Goal: Task Accomplishment & Management: Manage account settings

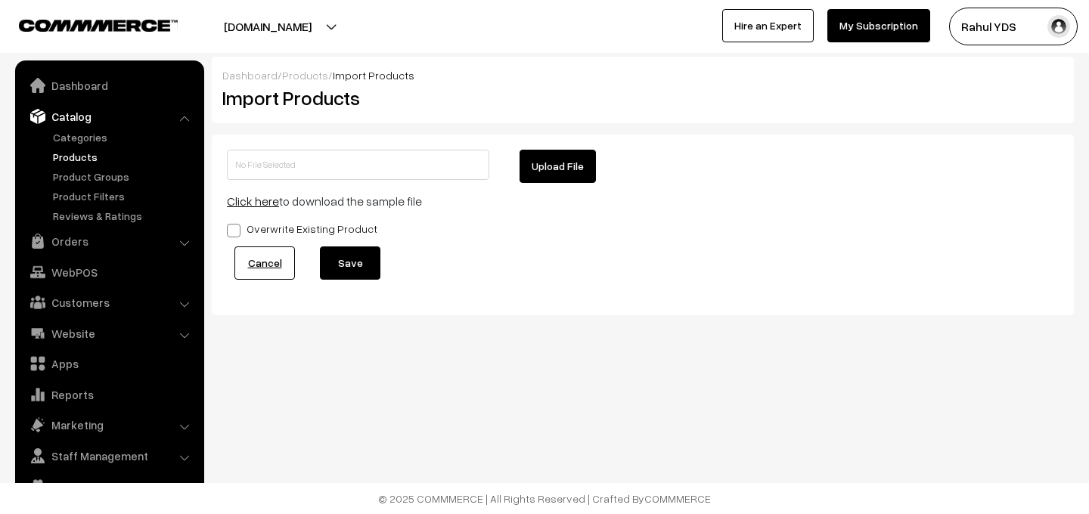
click at [64, 160] on link "Products" at bounding box center [124, 157] width 150 height 16
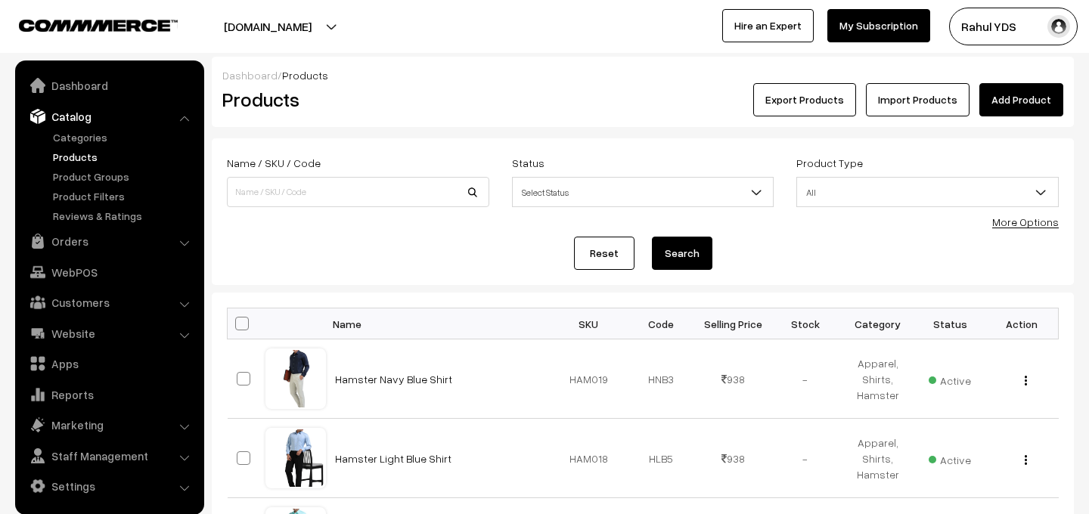
click at [907, 101] on link "Import Products" at bounding box center [918, 99] width 104 height 33
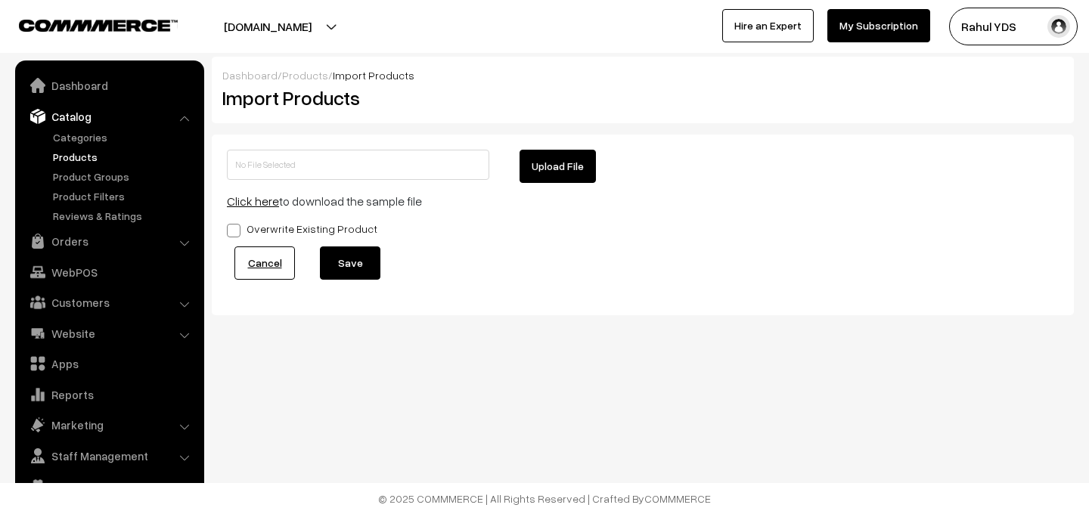
click at [552, 165] on button "Upload File" at bounding box center [558, 166] width 76 height 33
type input "Uppercase MDMD.zip"
click at [336, 277] on button "Save" at bounding box center [350, 263] width 60 height 33
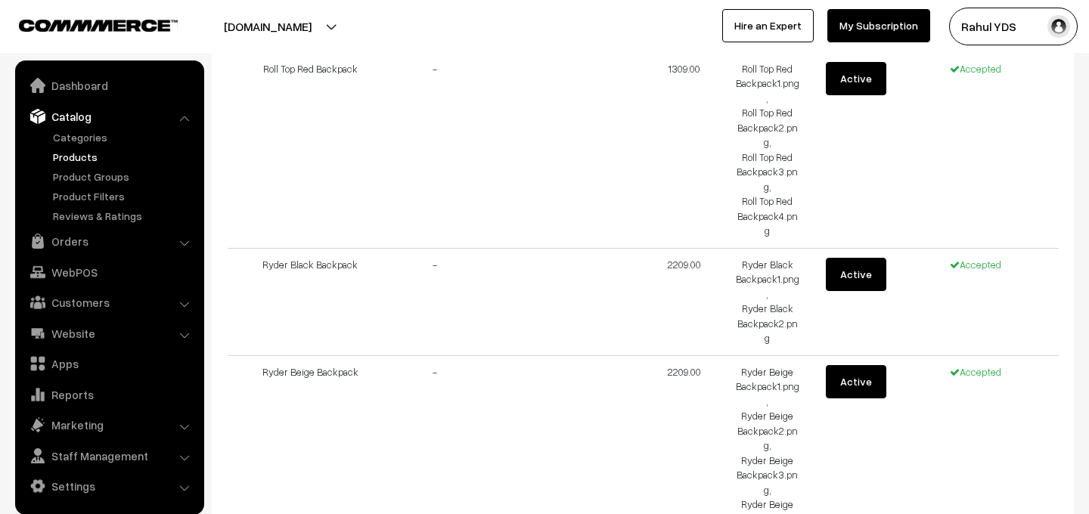
scroll to position [6275, 0]
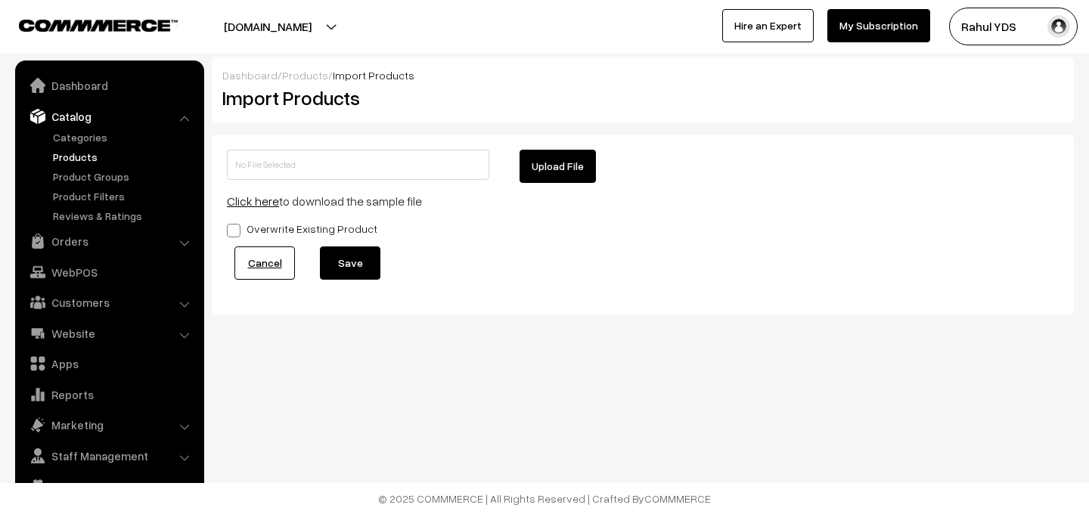
click at [557, 173] on button "Upload File" at bounding box center [558, 166] width 76 height 33
type input "Uppercase MDMD.zip"
click at [538, 172] on button "Upload File" at bounding box center [558, 166] width 76 height 33
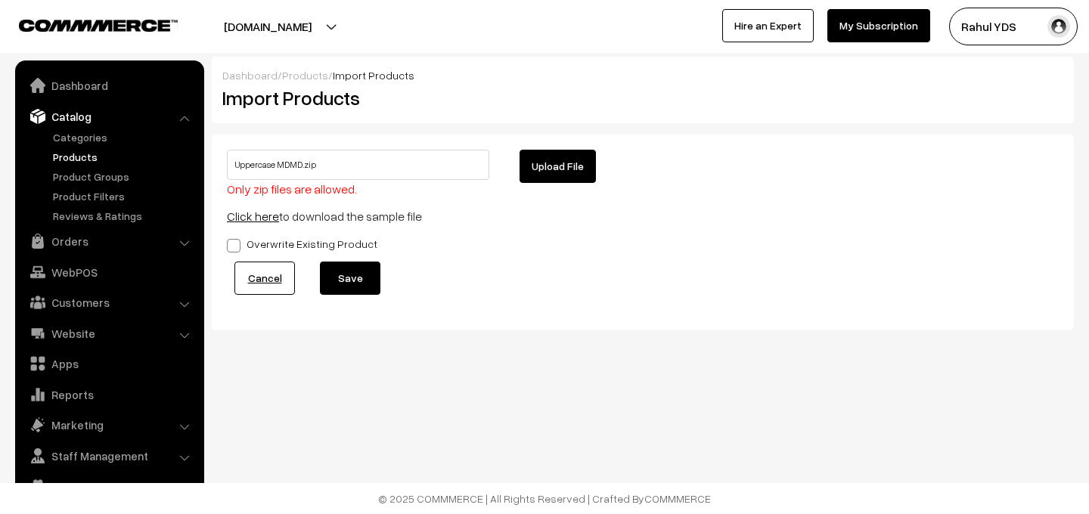
click at [343, 285] on button "Save" at bounding box center [350, 278] width 60 height 33
click at [275, 279] on link "Cancel" at bounding box center [264, 278] width 60 height 33
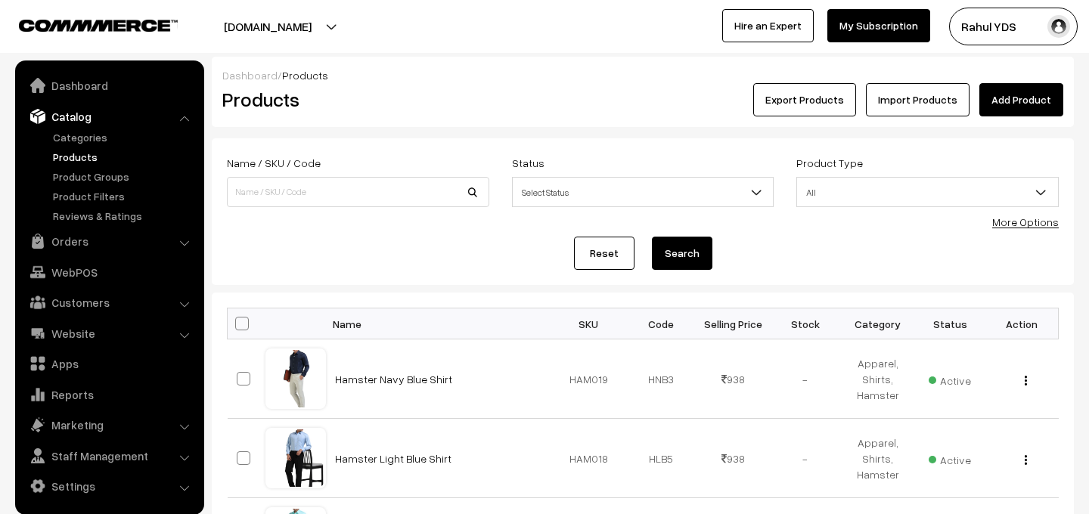
click at [914, 92] on link "Import Products" at bounding box center [918, 99] width 104 height 33
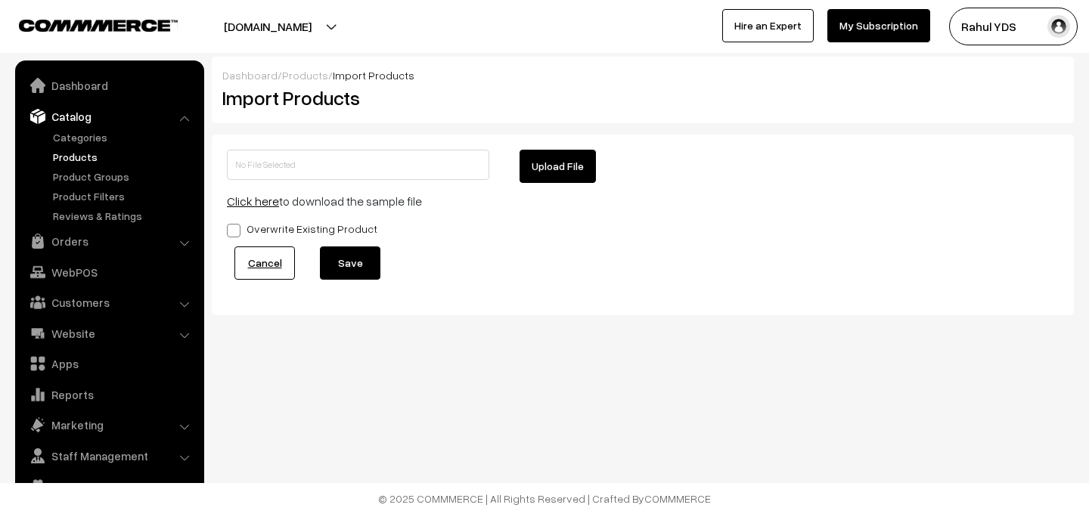
click at [566, 170] on button "Upload File" at bounding box center [558, 166] width 76 height 33
type input "Uppercase MDMD.zip"
click at [352, 257] on button "Save" at bounding box center [350, 263] width 60 height 33
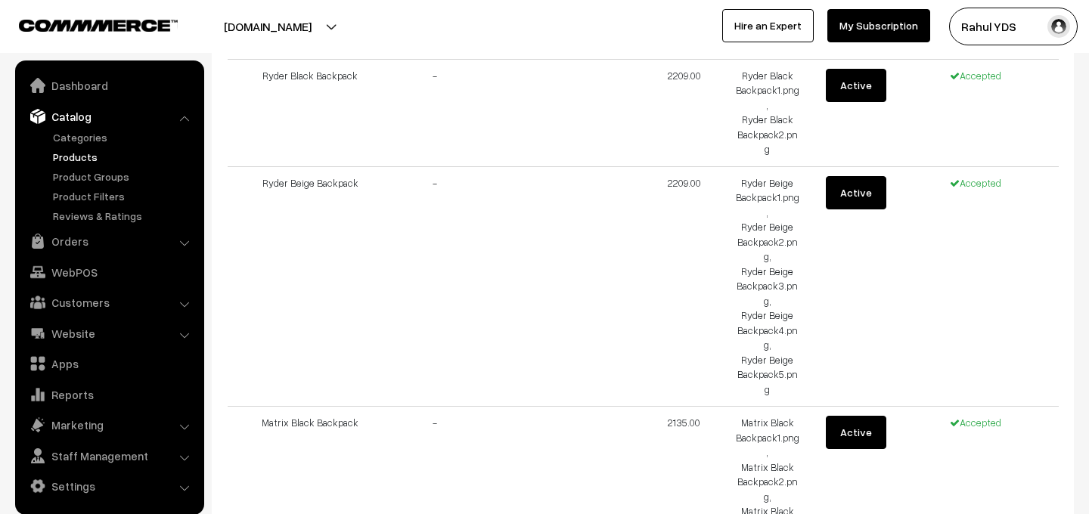
scroll to position [5578, 0]
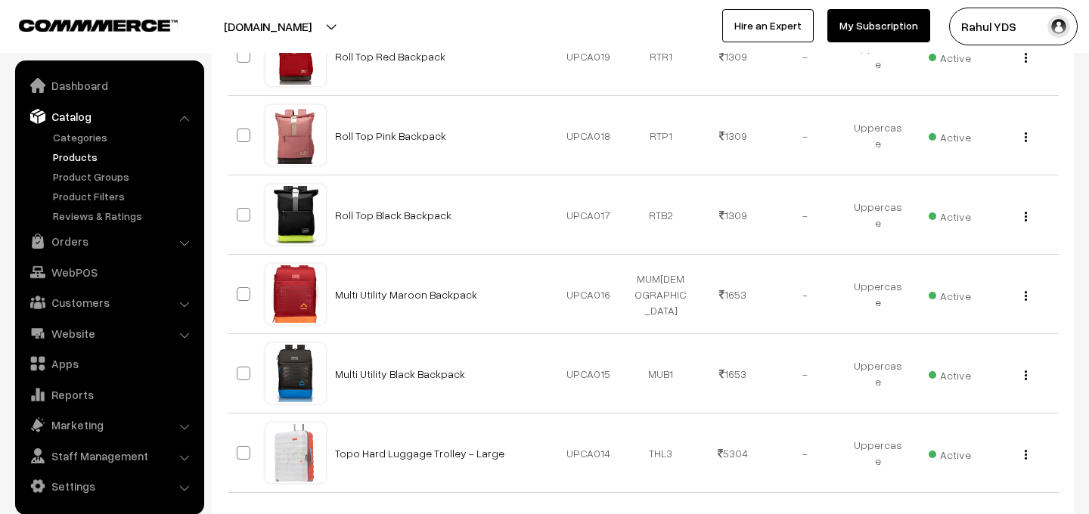
scroll to position [809, 0]
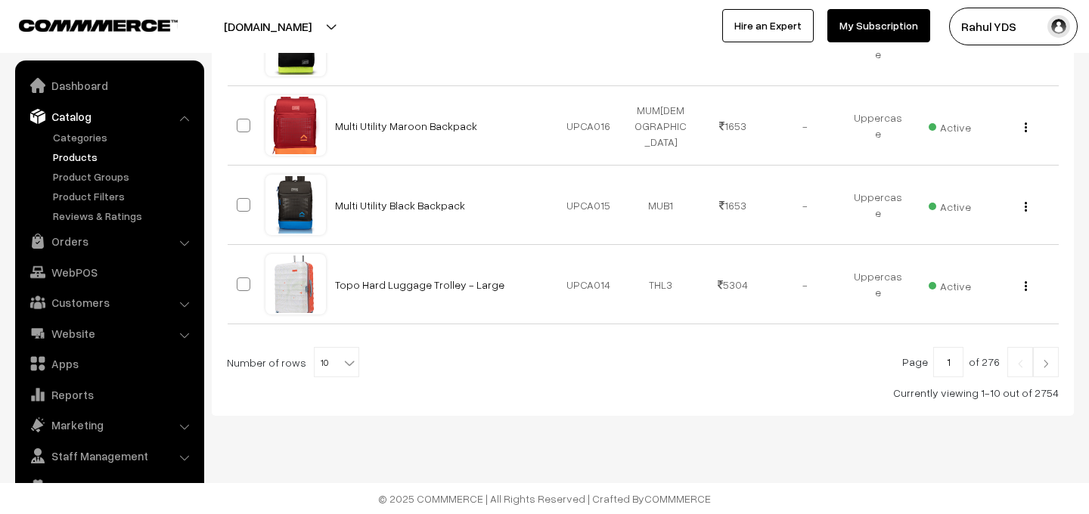
click at [342, 360] on b at bounding box center [349, 362] width 15 height 15
select select "30"
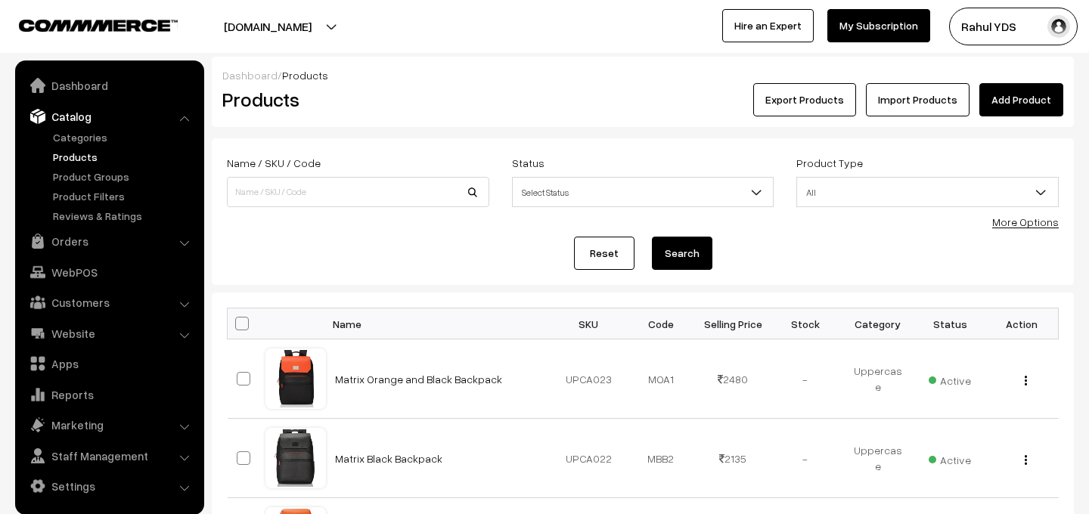
click at [1038, 225] on link "More Options" at bounding box center [1025, 222] width 67 height 13
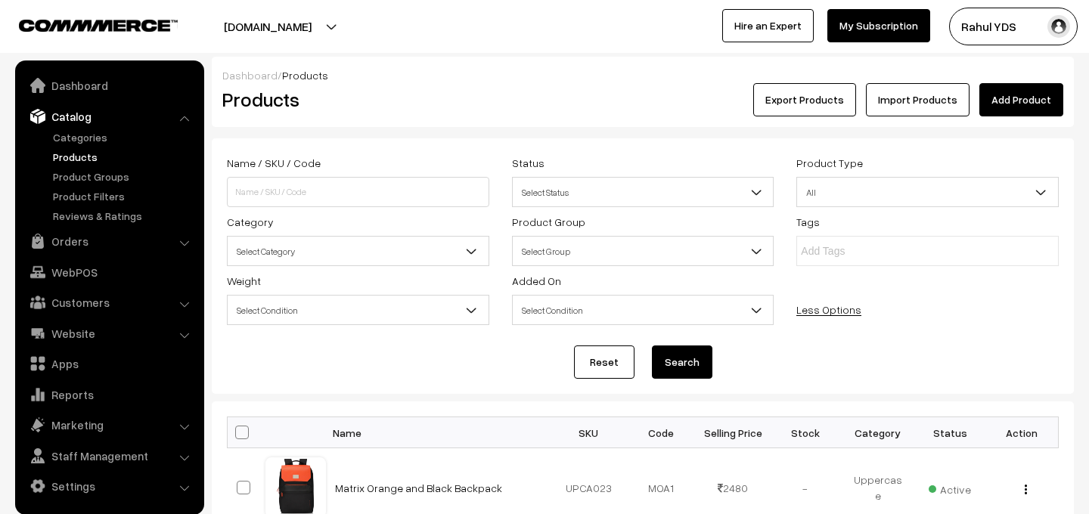
click at [439, 248] on span "Select Category" at bounding box center [358, 251] width 261 height 26
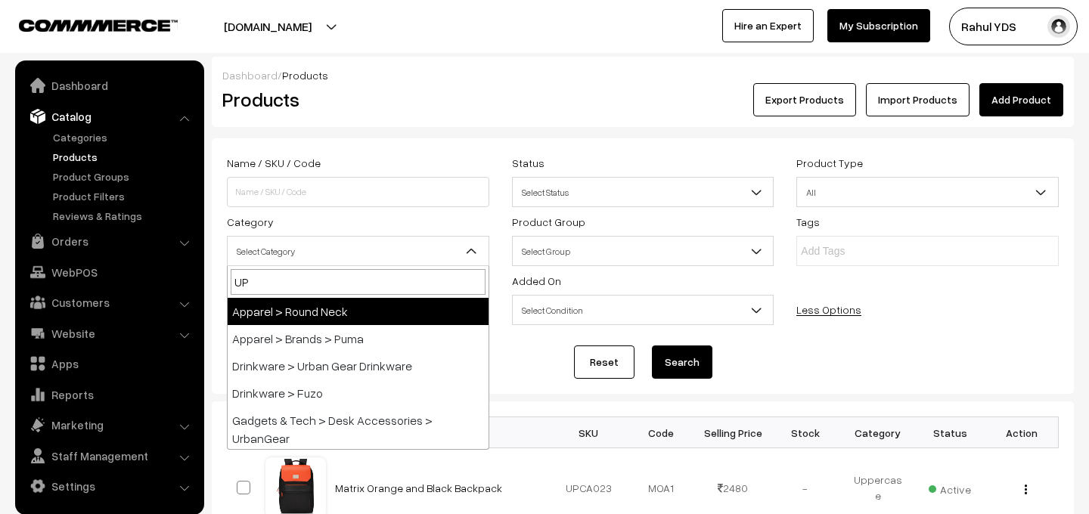
type input "UPP"
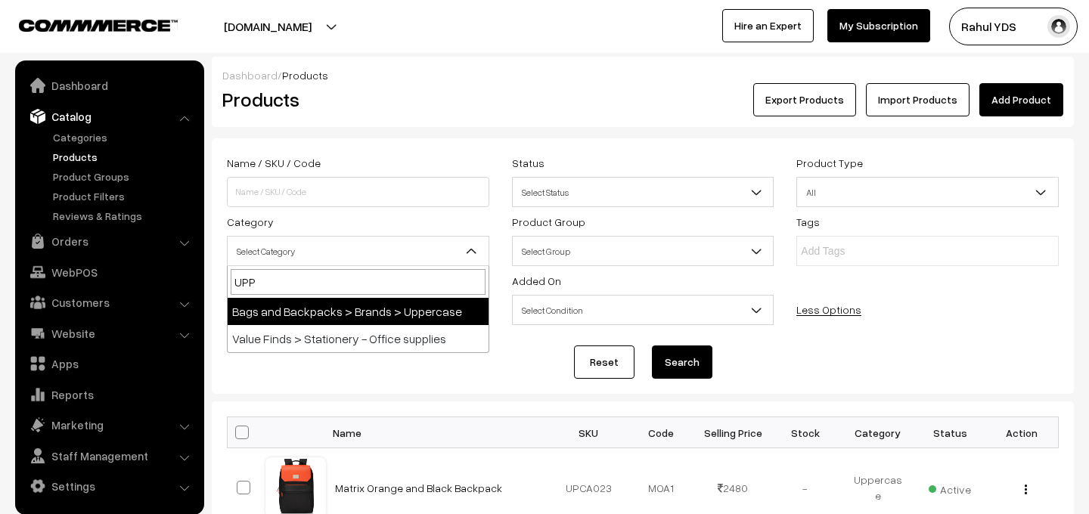
select select "117"
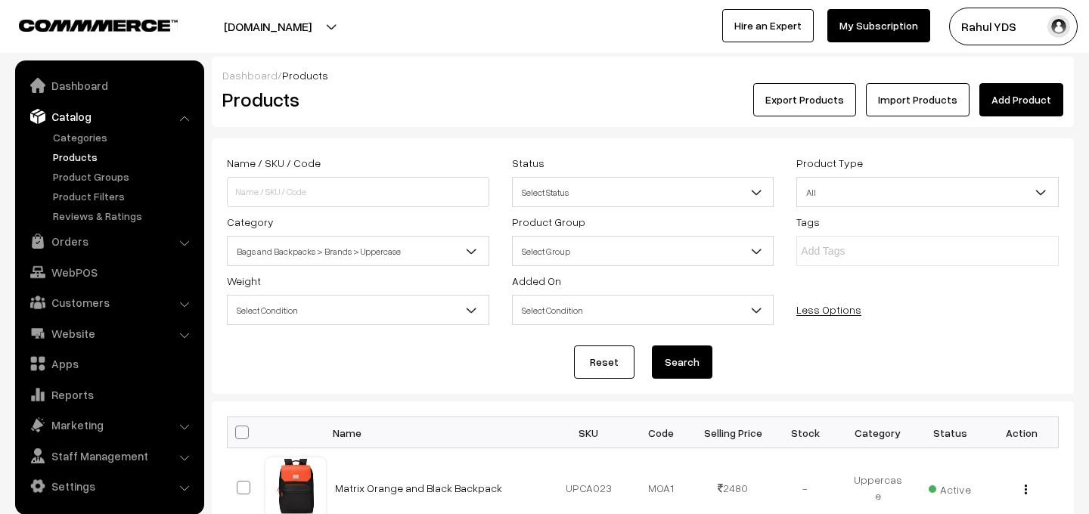
click at [679, 366] on button "Search" at bounding box center [682, 362] width 60 height 33
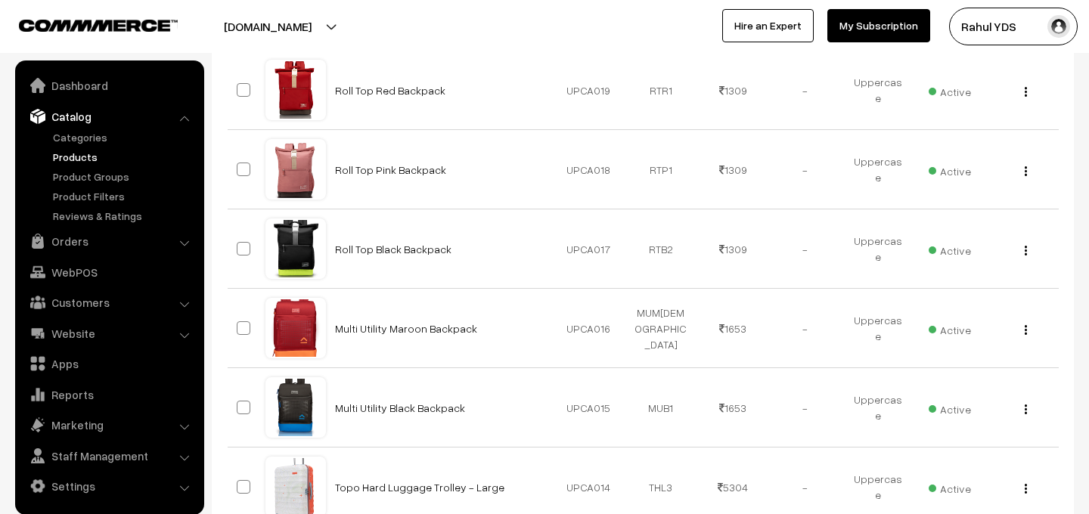
scroll to position [918, 0]
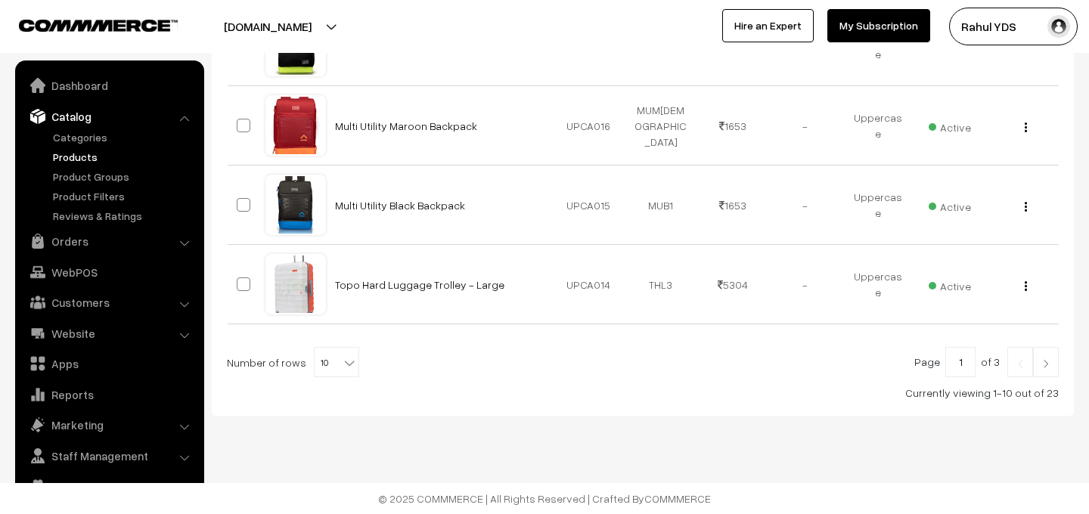
click at [321, 357] on span "10" at bounding box center [337, 363] width 44 height 30
select select "30"
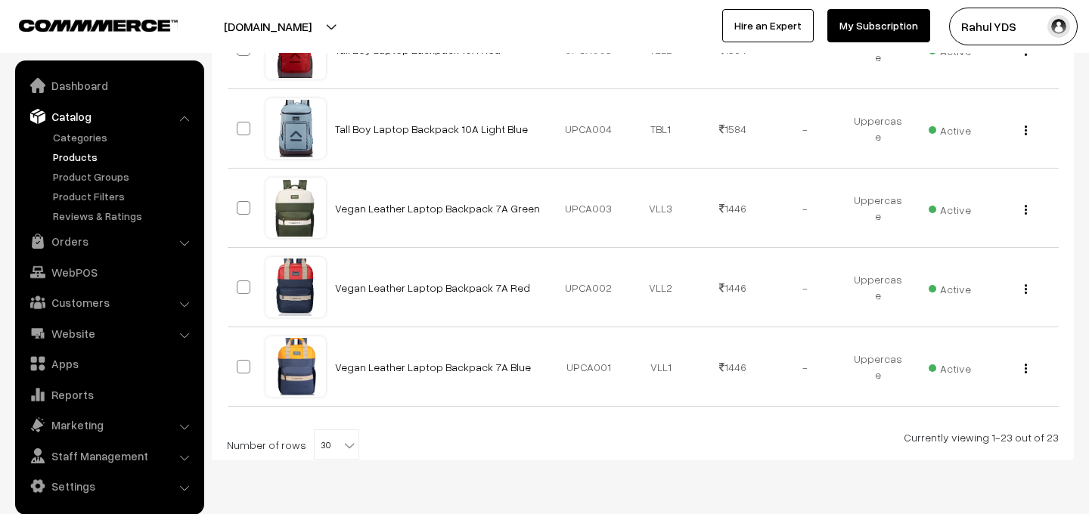
scroll to position [1912, 0]
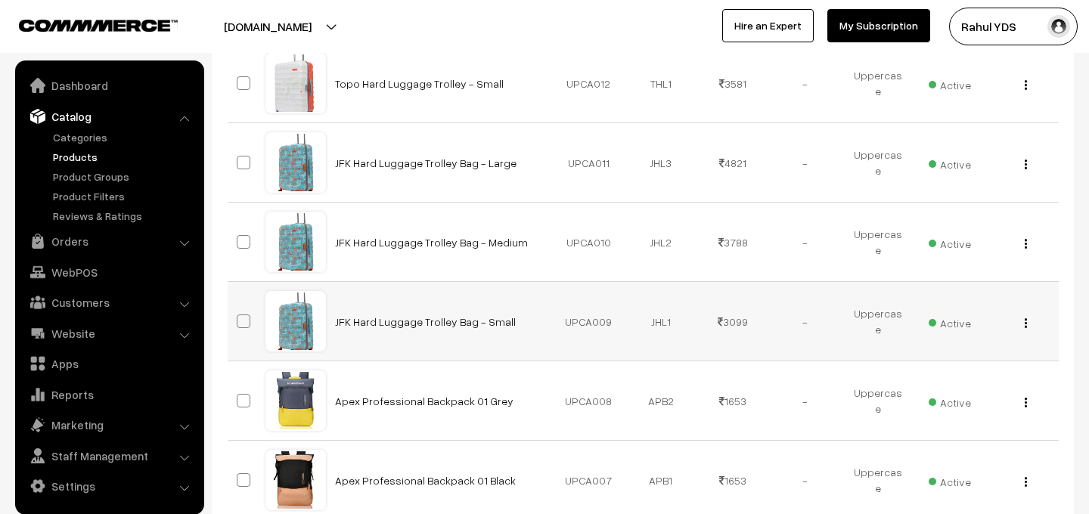
click at [242, 324] on span at bounding box center [244, 322] width 14 height 14
click at [239, 317] on input "checkbox" at bounding box center [234, 312] width 10 height 10
checkbox input "true"
click at [242, 246] on span at bounding box center [244, 242] width 14 height 14
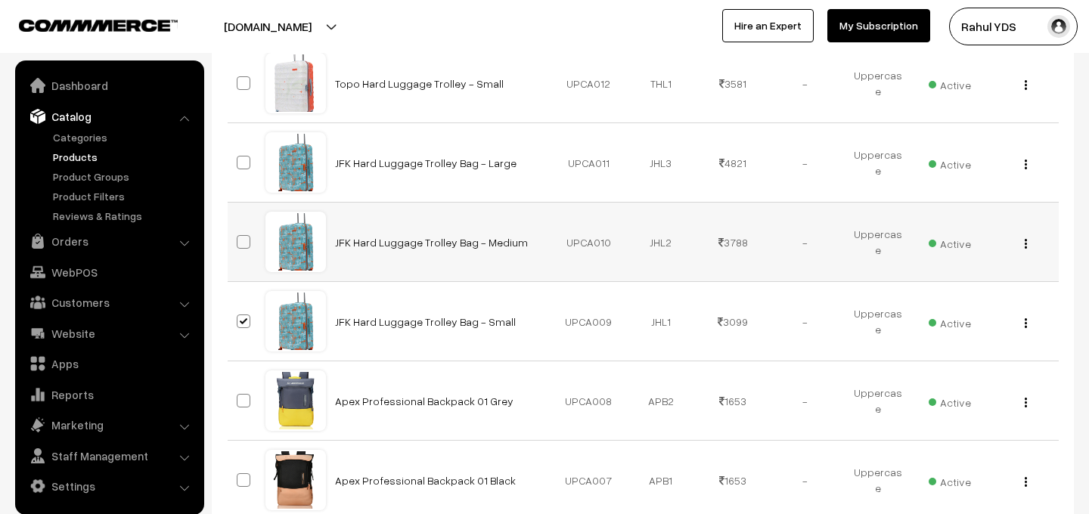
click at [239, 237] on input "checkbox" at bounding box center [234, 233] width 10 height 10
checkbox input "true"
click at [246, 163] on span at bounding box center [244, 163] width 14 height 14
click at [239, 158] on input "checkbox" at bounding box center [234, 153] width 10 height 10
checkbox input "true"
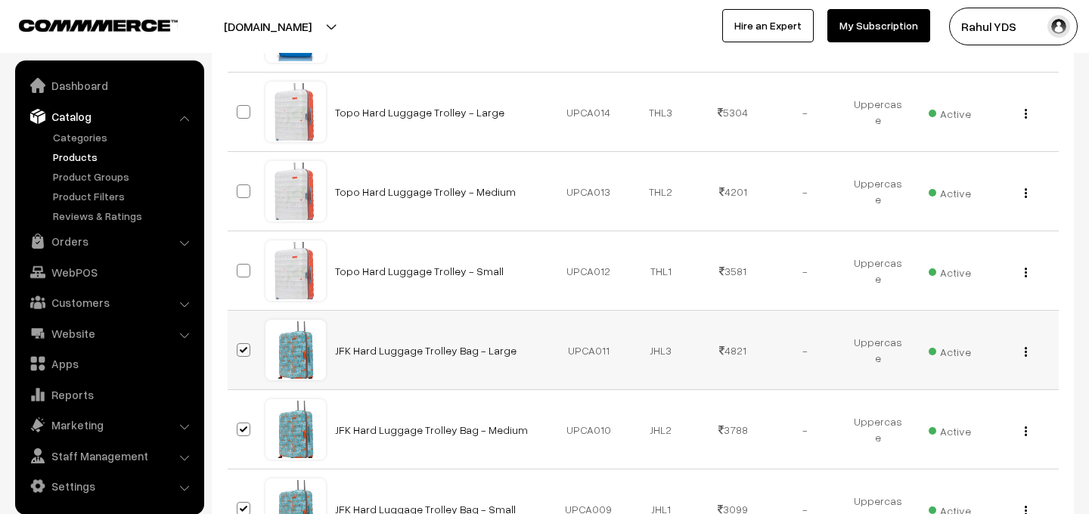
scroll to position [1118, 0]
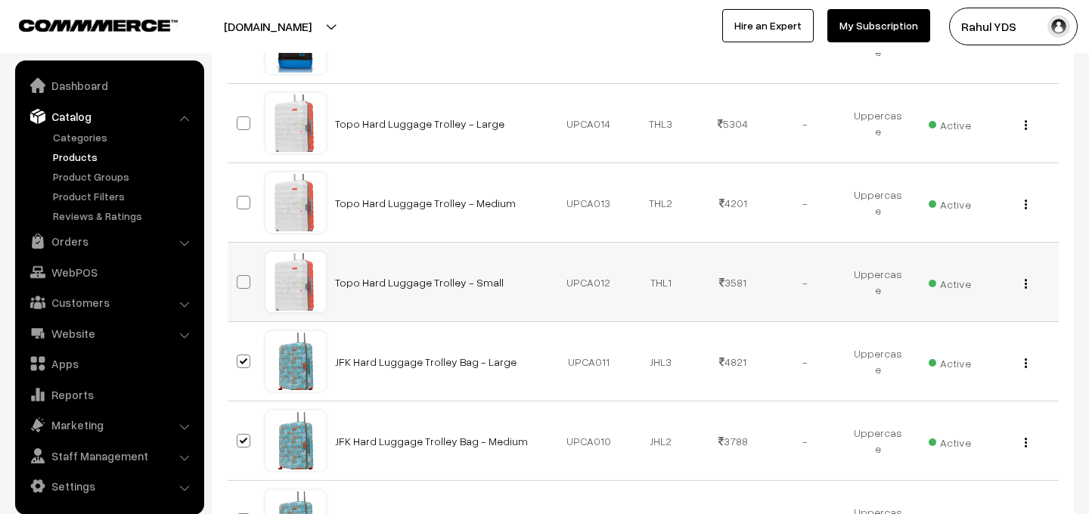
click at [249, 283] on span at bounding box center [244, 282] width 14 height 14
click at [239, 278] on input "checkbox" at bounding box center [234, 273] width 10 height 10
checkbox input "true"
click at [247, 208] on span at bounding box center [244, 203] width 14 height 14
click at [239, 198] on input "checkbox" at bounding box center [234, 193] width 10 height 10
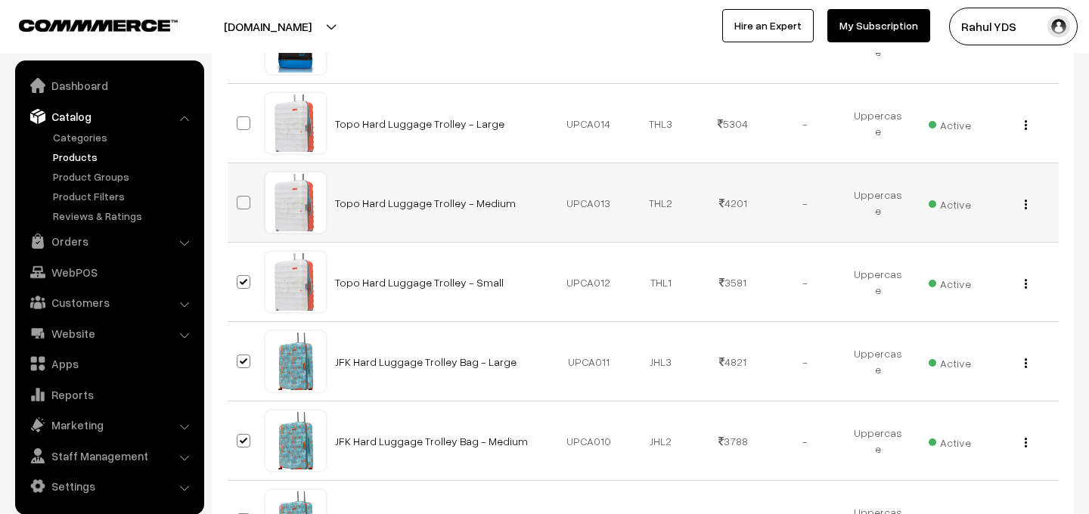
checkbox input "true"
click at [247, 126] on span at bounding box center [244, 123] width 14 height 14
click at [239, 119] on input "checkbox" at bounding box center [234, 114] width 10 height 10
checkbox input "true"
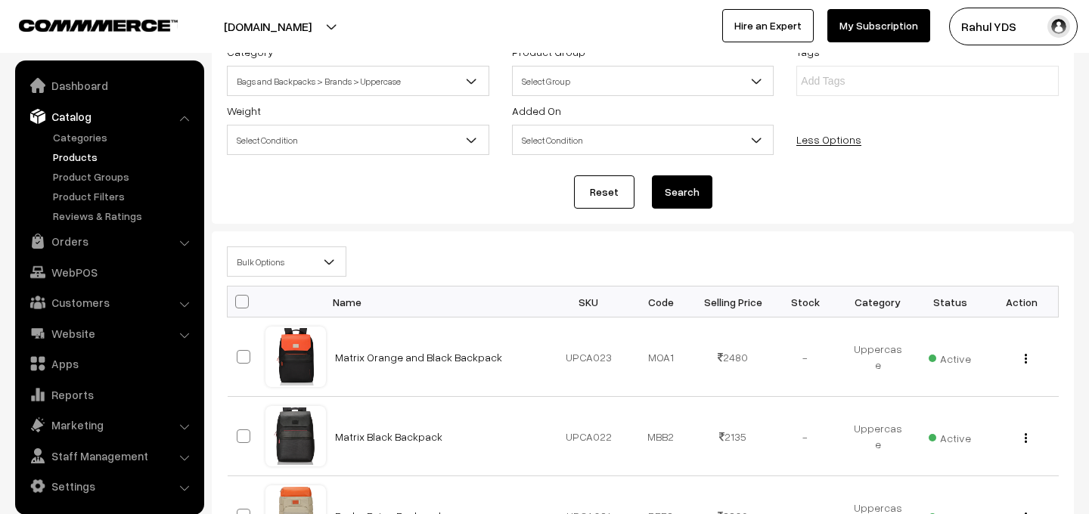
scroll to position [169, 0]
click at [286, 268] on span "Bulk Options" at bounding box center [287, 263] width 118 height 26
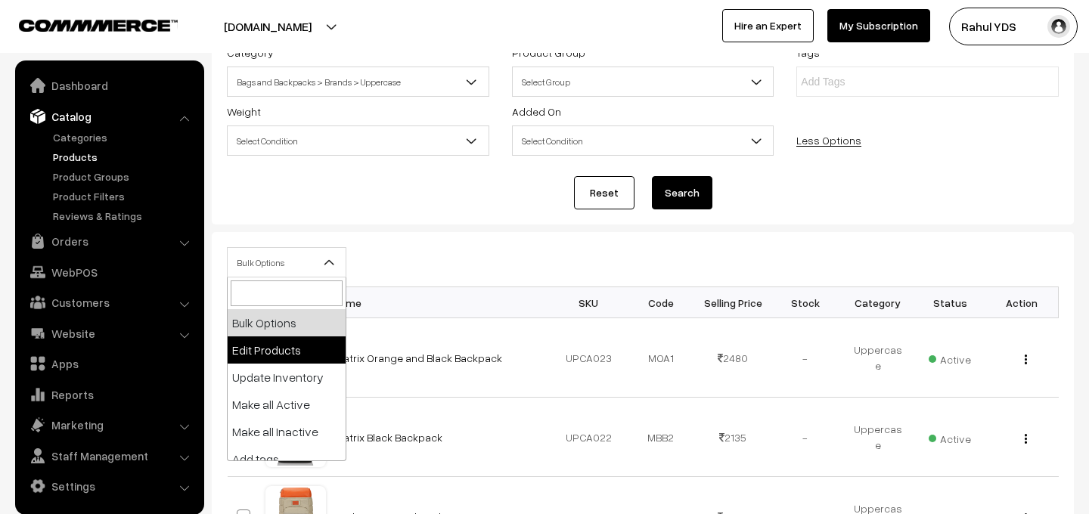
select select "editProduct"
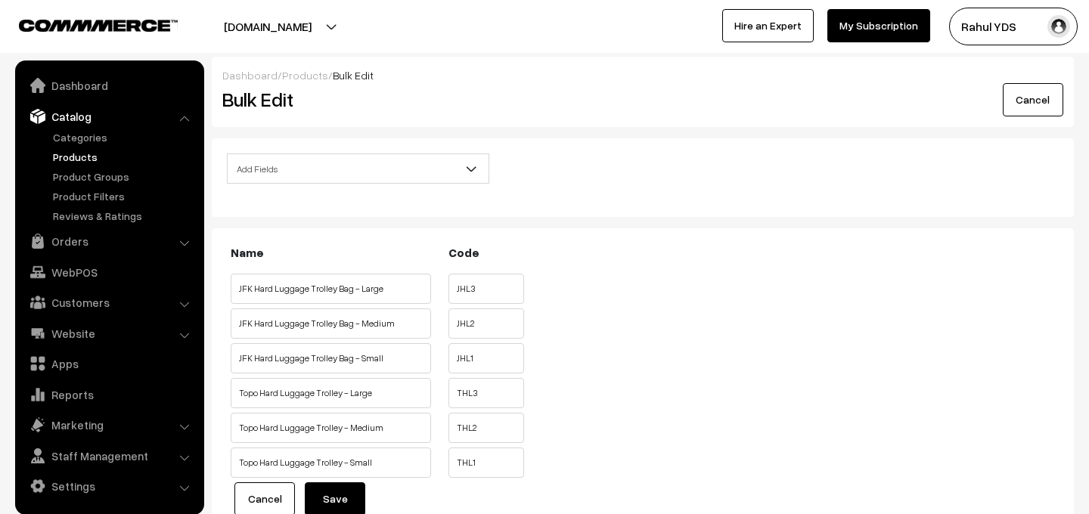
click at [332, 169] on span "Add Fields" at bounding box center [358, 169] width 261 height 26
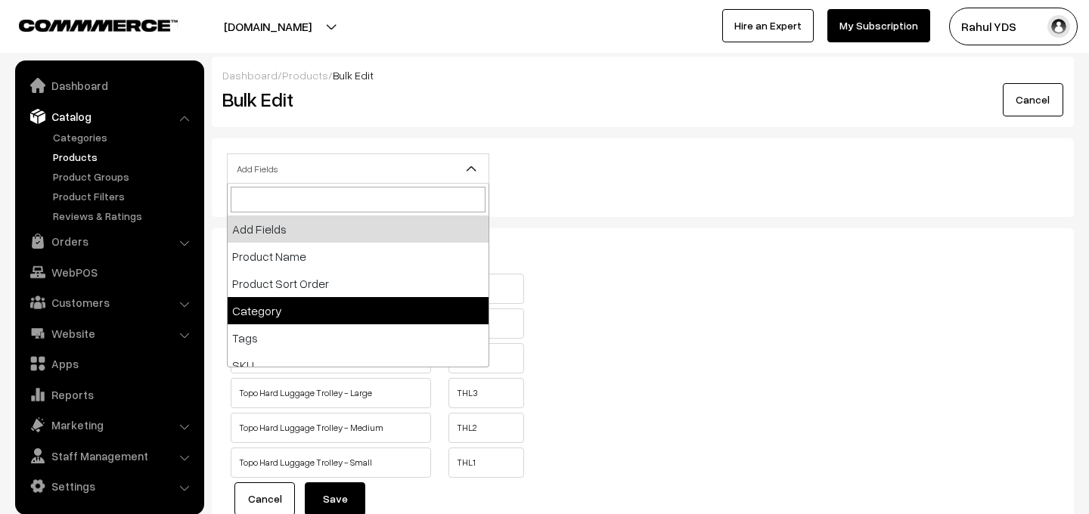
select select "category"
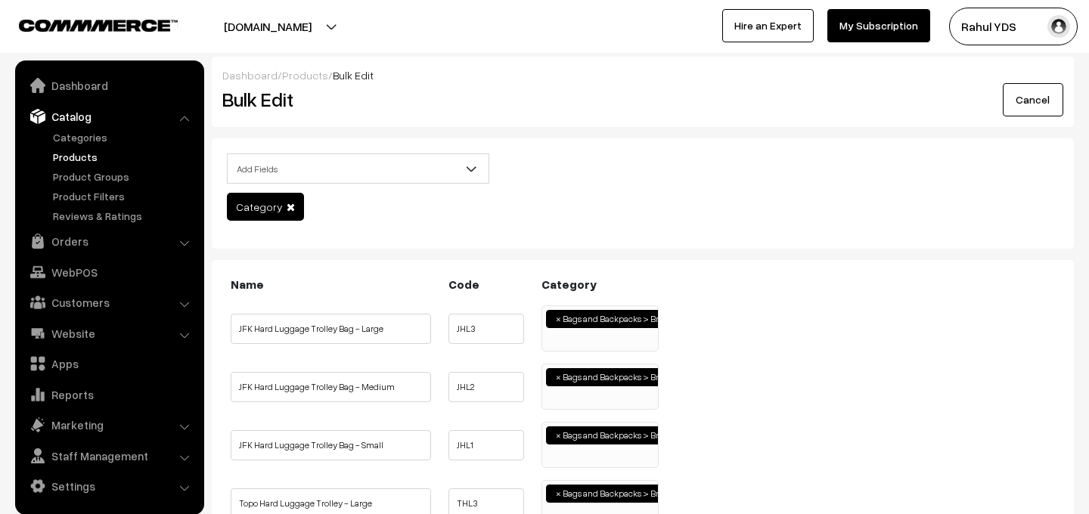
scroll to position [934, 0]
click at [576, 340] on ul "× Bags and Backpacks > Brands > Uppercase" at bounding box center [600, 326] width 116 height 41
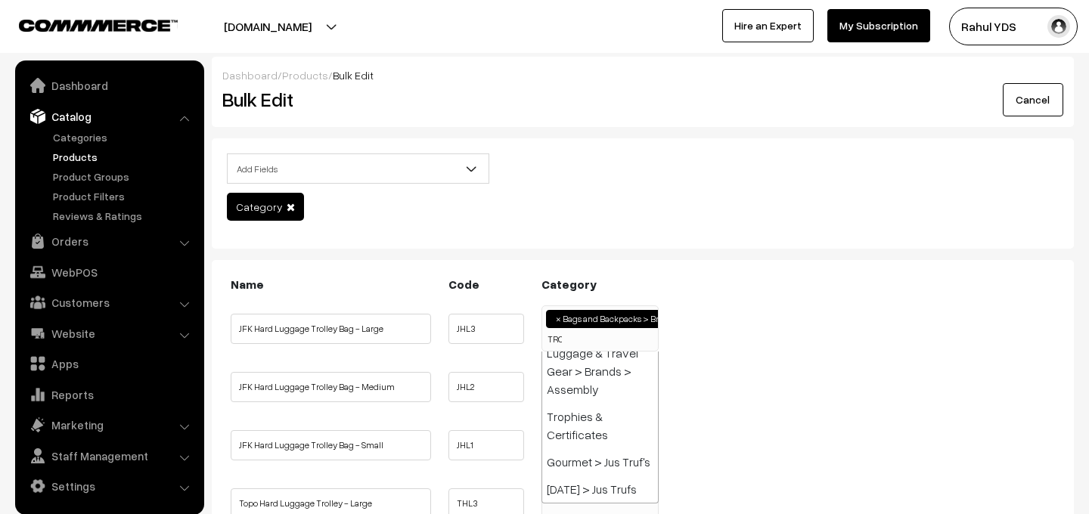
scroll to position [0, 0]
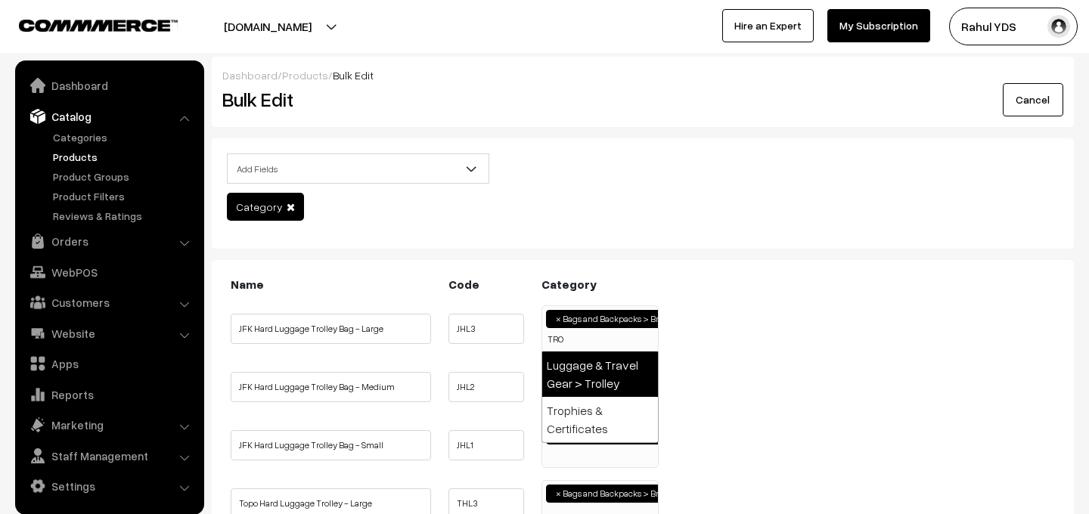
type input "TRO"
select select "55"
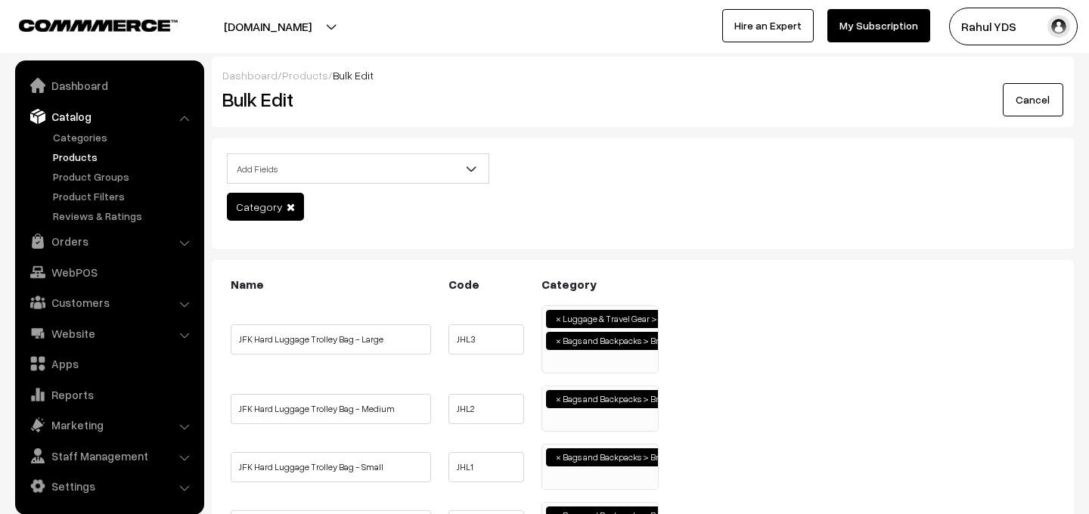
click at [559, 342] on span "×" at bounding box center [558, 341] width 5 height 14
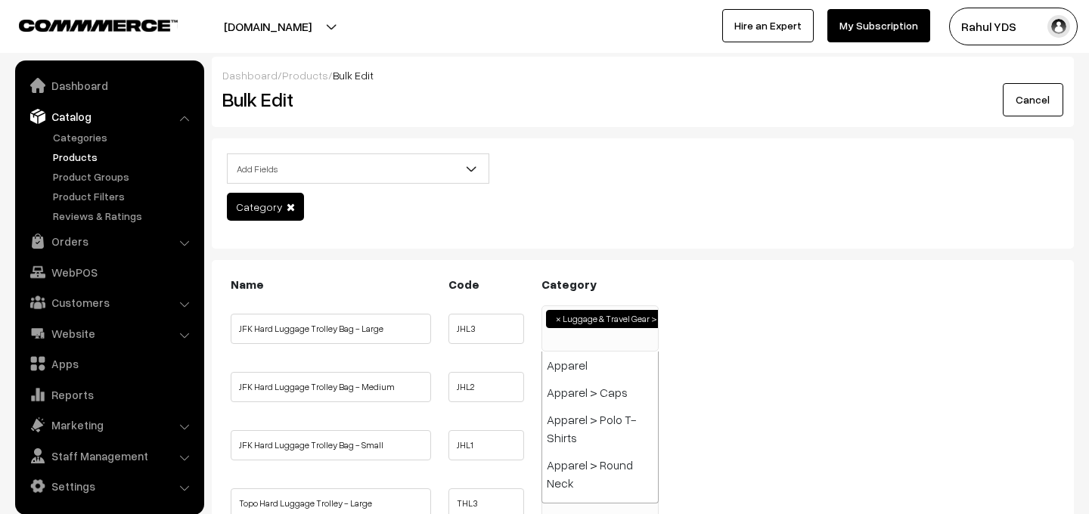
scroll to position [2160, 0]
click at [557, 316] on span "×" at bounding box center [558, 319] width 5 height 14
select select
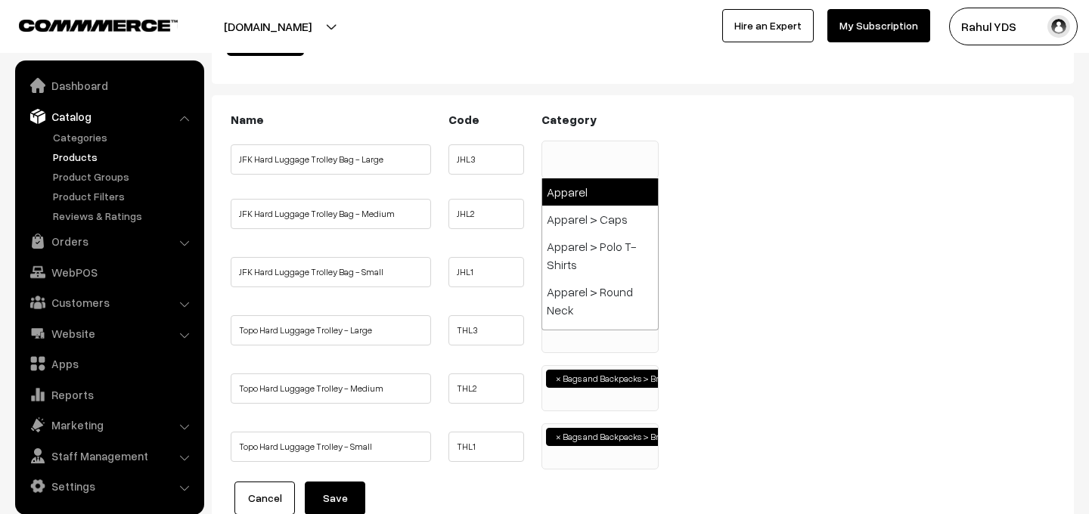
scroll to position [297, 0]
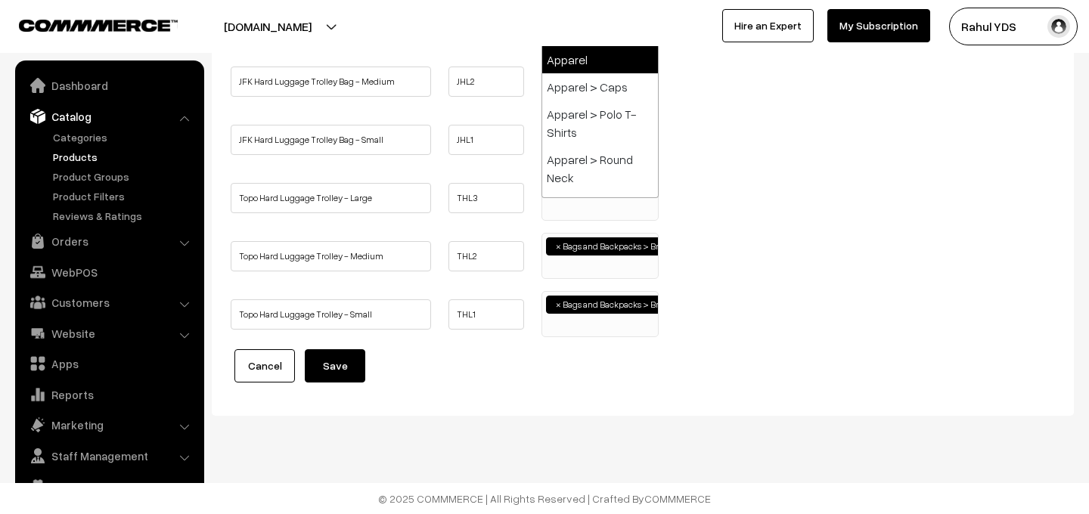
click at [262, 376] on link "Cancel" at bounding box center [264, 365] width 60 height 33
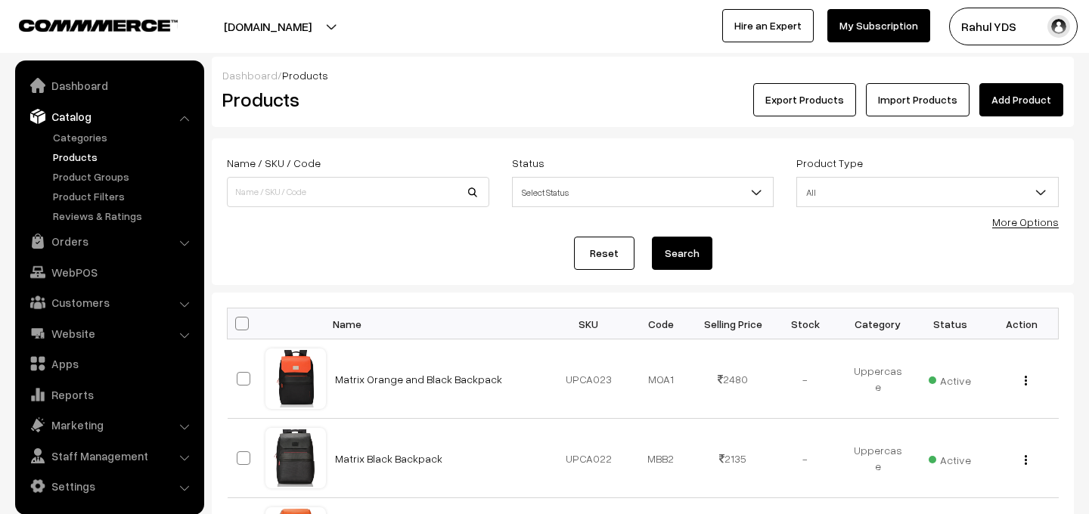
click at [1021, 226] on link "More Options" at bounding box center [1025, 222] width 67 height 13
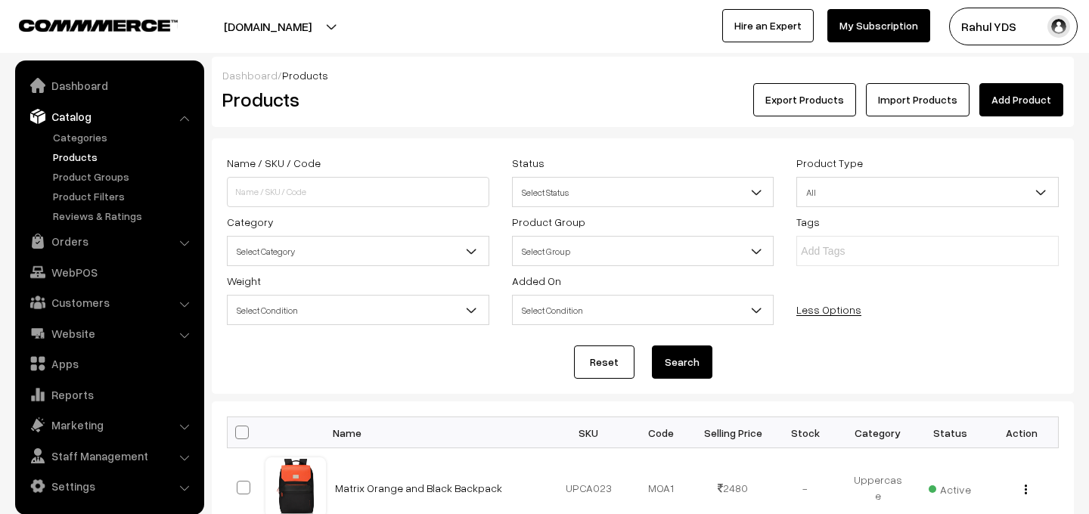
click at [335, 254] on span "Select Category" at bounding box center [358, 251] width 261 height 26
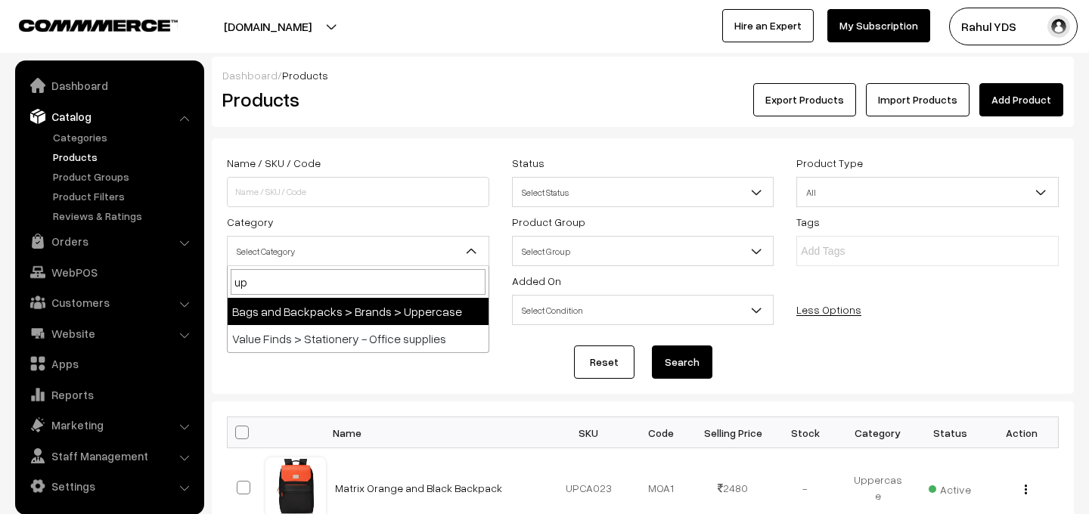
type input "upp"
select select "117"
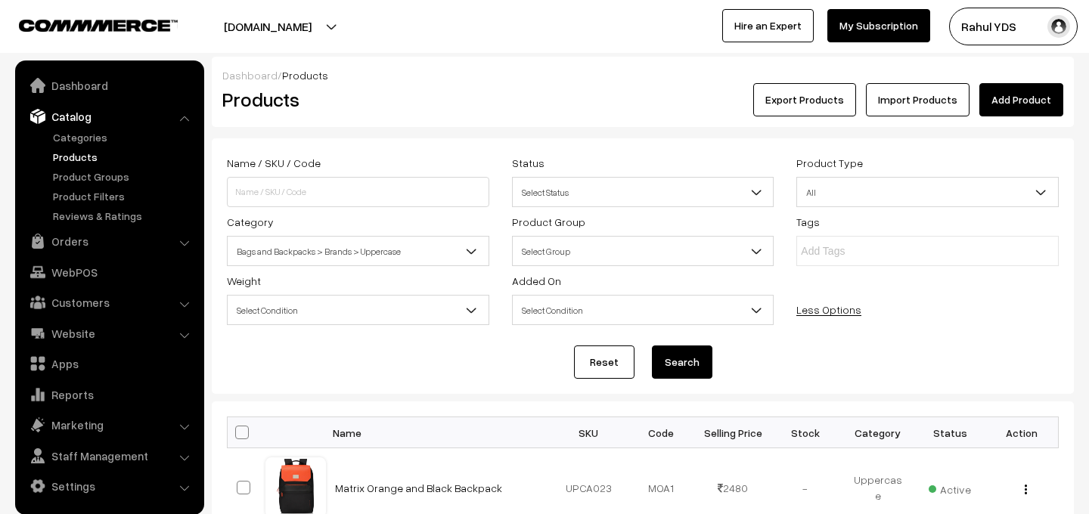
click at [675, 368] on button "Search" at bounding box center [682, 362] width 60 height 33
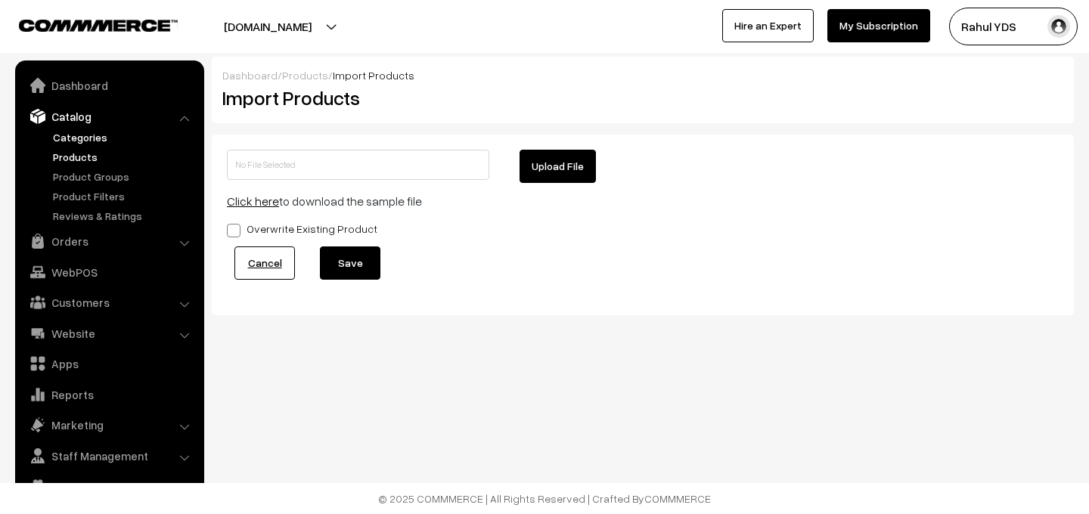
click at [84, 132] on link "Categories" at bounding box center [124, 137] width 150 height 16
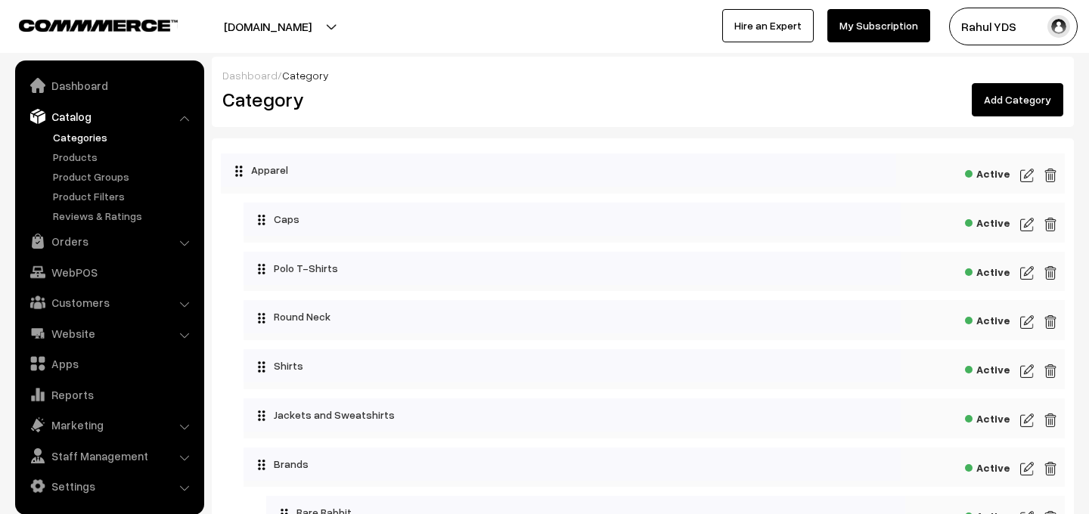
click at [1007, 92] on link "Add Category" at bounding box center [1018, 99] width 92 height 33
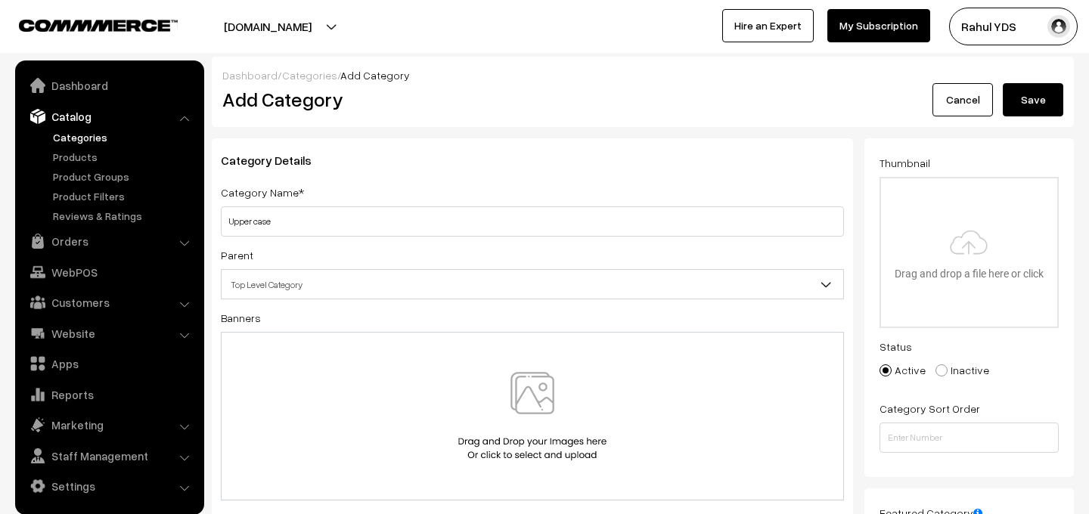
type input "Upper case"
click at [479, 278] on span "Top Level Category" at bounding box center [533, 284] width 622 height 26
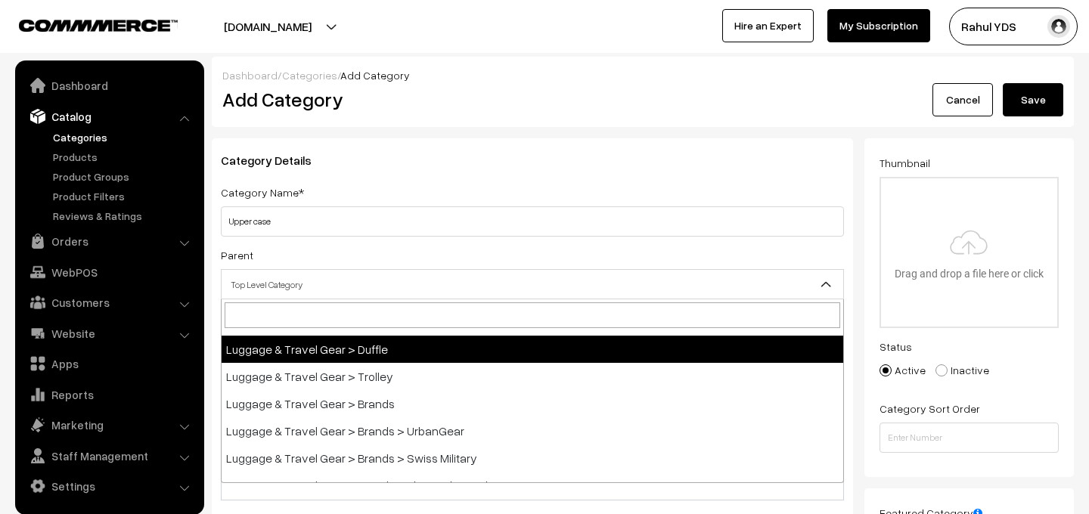
scroll to position [1361, 0]
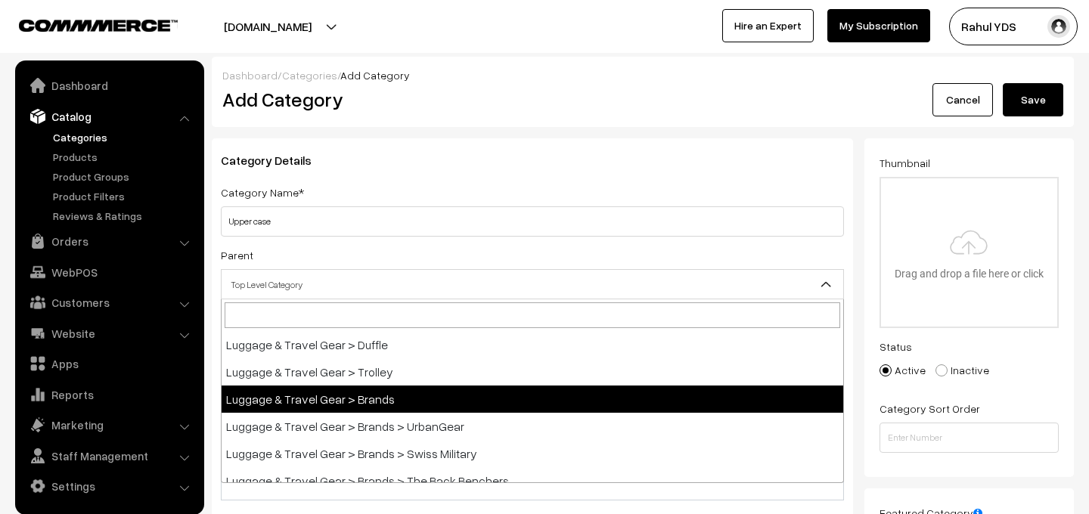
select select "68"
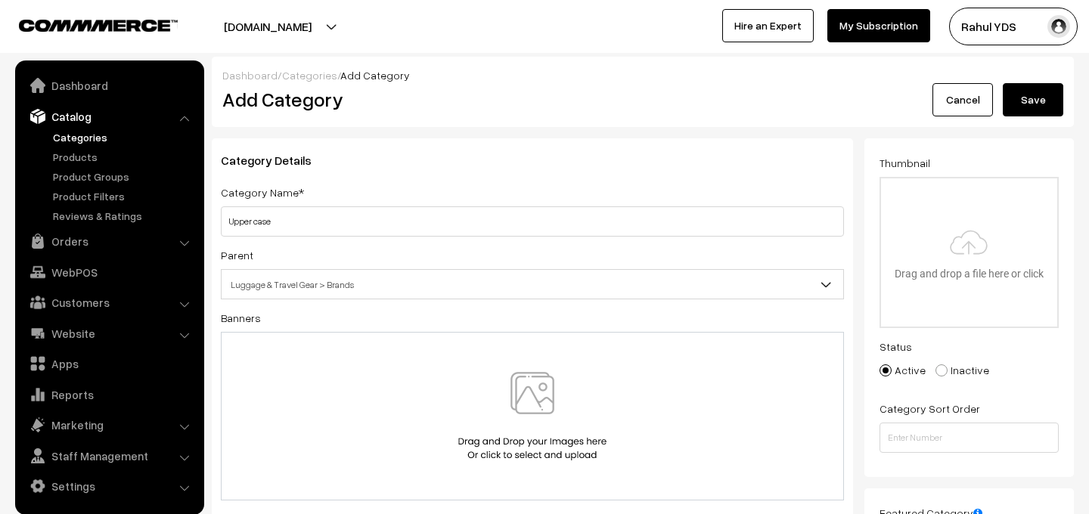
click at [1034, 99] on button "Save" at bounding box center [1033, 99] width 60 height 33
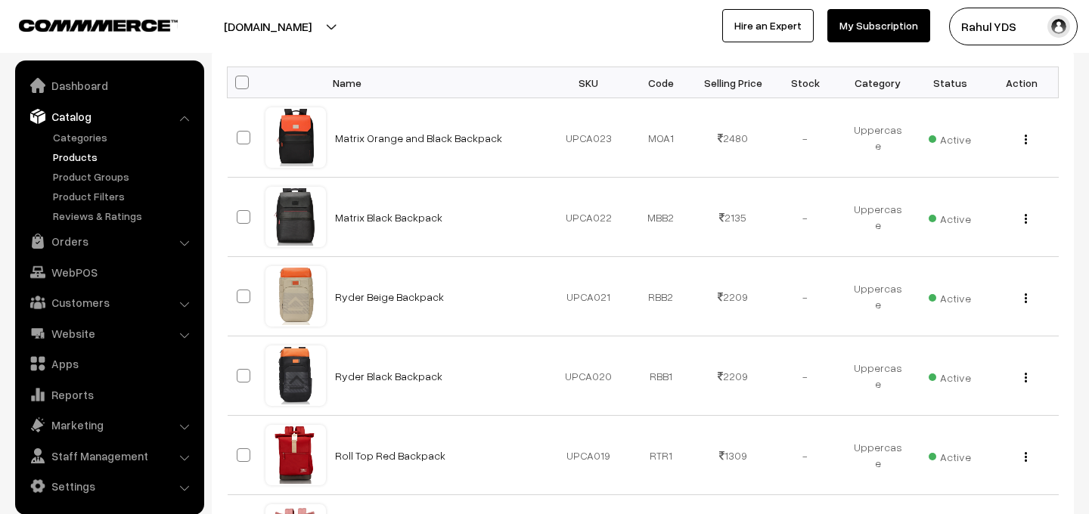
scroll to position [918, 0]
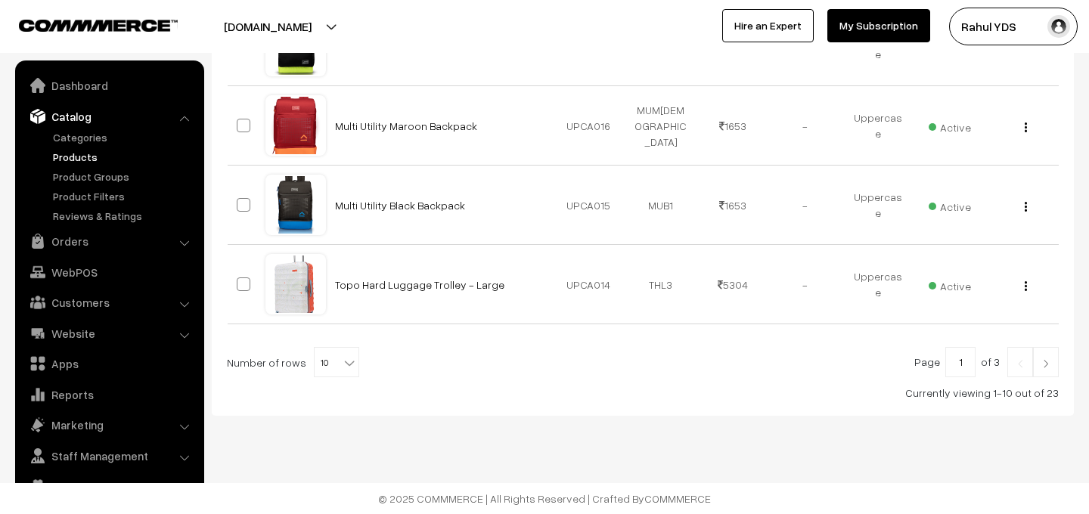
click at [330, 360] on span "10" at bounding box center [337, 363] width 44 height 30
select select "30"
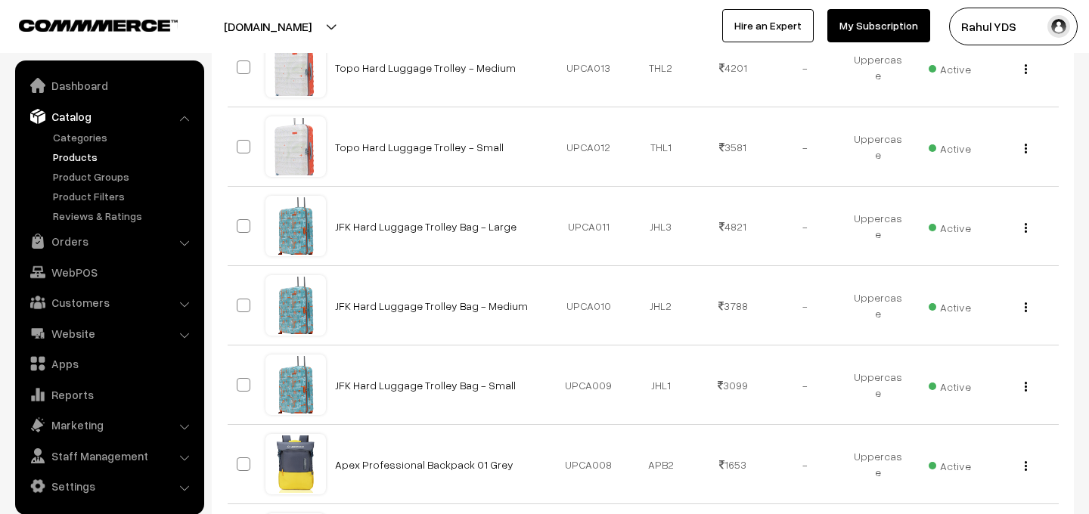
scroll to position [1239, 0]
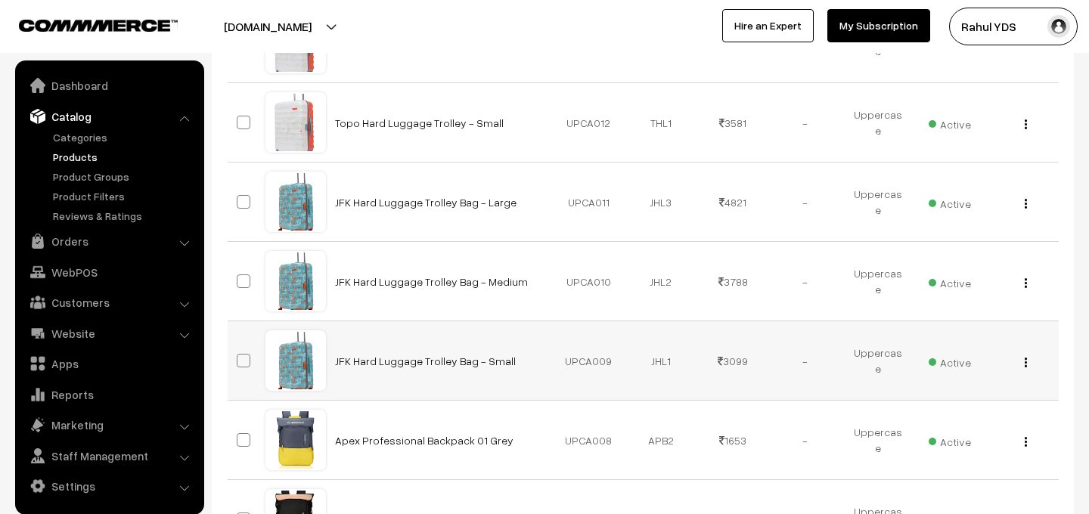
click at [247, 359] on span at bounding box center [244, 361] width 14 height 14
click at [239, 356] on input "checkbox" at bounding box center [234, 351] width 10 height 10
checkbox input "true"
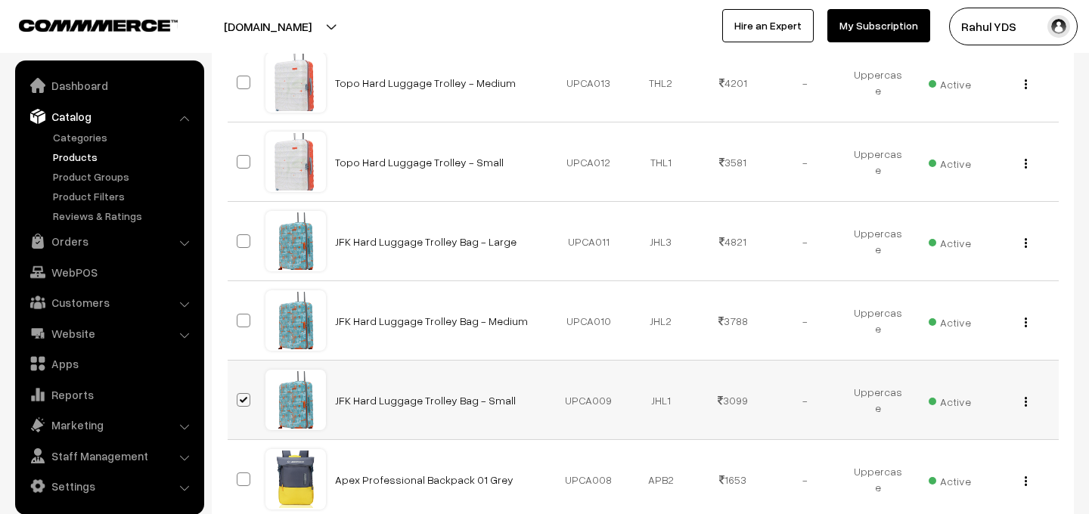
scroll to position [1278, 0]
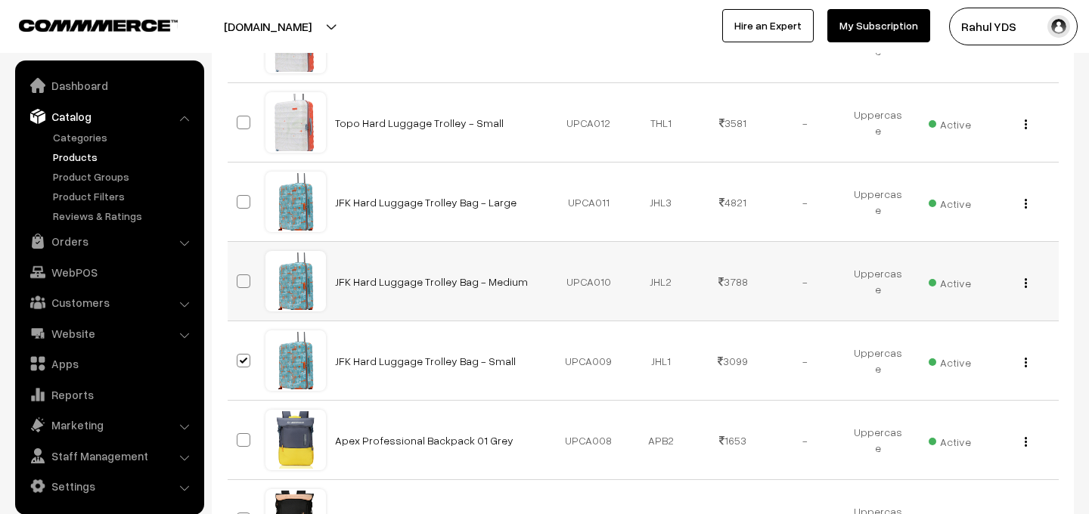
click at [247, 280] on span at bounding box center [244, 282] width 14 height 14
click at [239, 277] on input "checkbox" at bounding box center [234, 272] width 10 height 10
checkbox input "true"
click at [245, 200] on span at bounding box center [244, 202] width 14 height 14
click at [239, 197] on input "checkbox" at bounding box center [234, 193] width 10 height 10
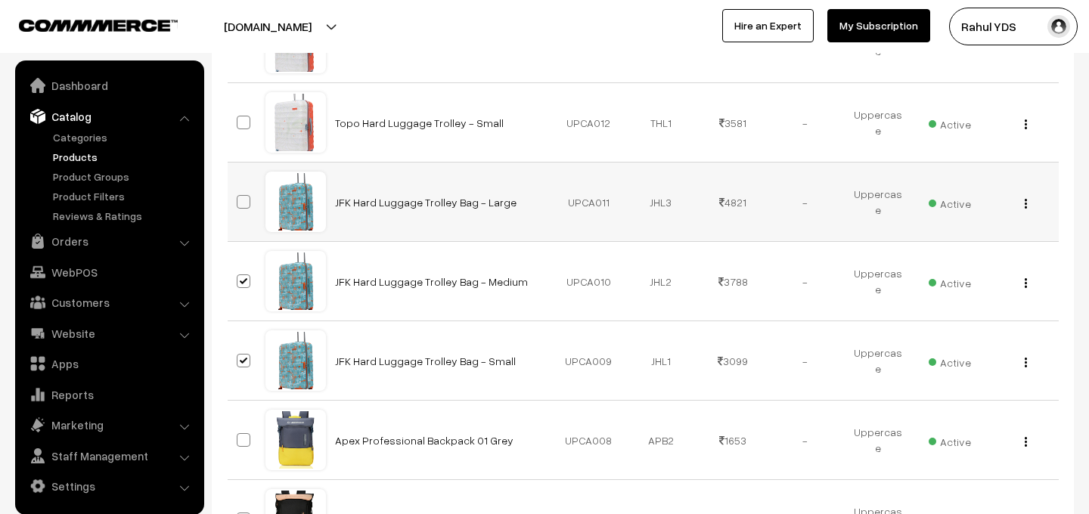
checkbox input "true"
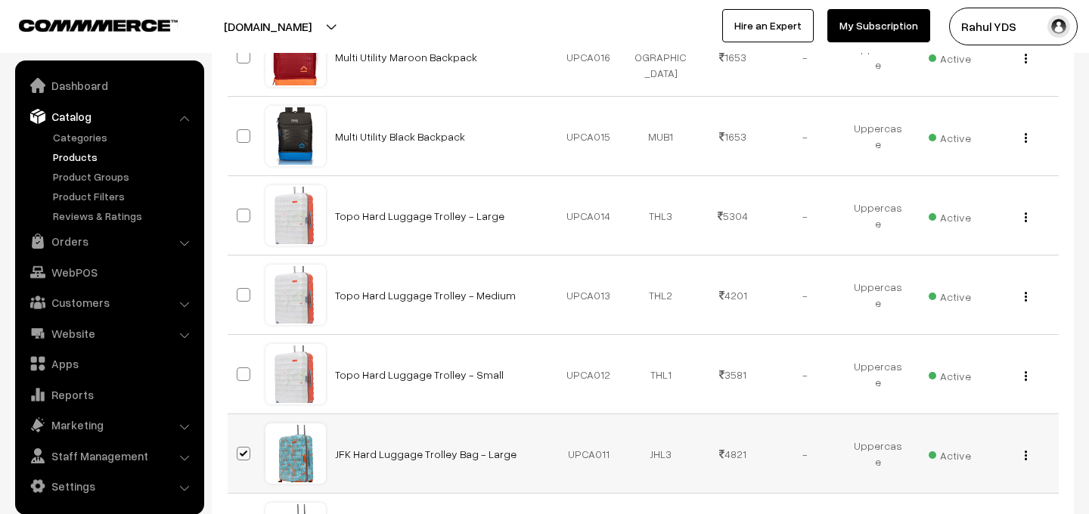
scroll to position [1022, 0]
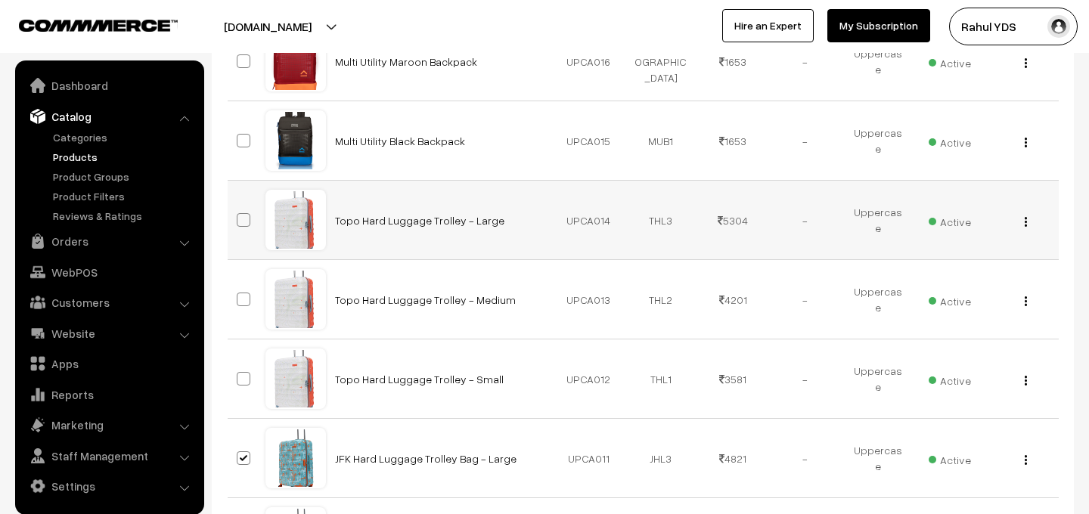
click at [247, 217] on span at bounding box center [244, 220] width 14 height 14
click at [239, 216] on input "checkbox" at bounding box center [234, 211] width 10 height 10
checkbox input "true"
click at [243, 296] on span at bounding box center [244, 300] width 14 height 14
click at [239, 295] on input "checkbox" at bounding box center [234, 290] width 10 height 10
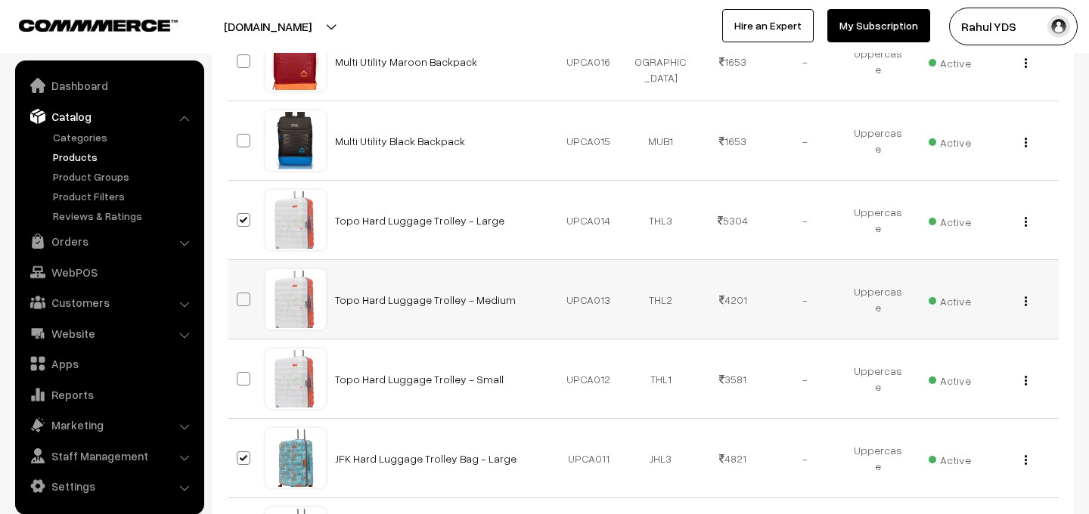
checkbox input "true"
click at [245, 379] on span at bounding box center [244, 379] width 14 height 14
click at [239, 374] on input "checkbox" at bounding box center [234, 369] width 10 height 10
checkbox input "true"
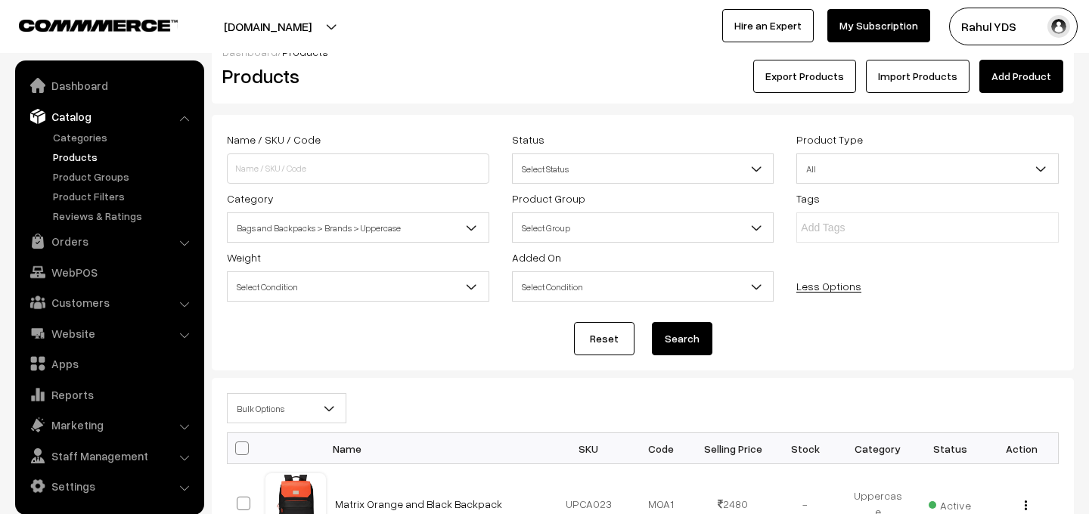
scroll to position [0, 0]
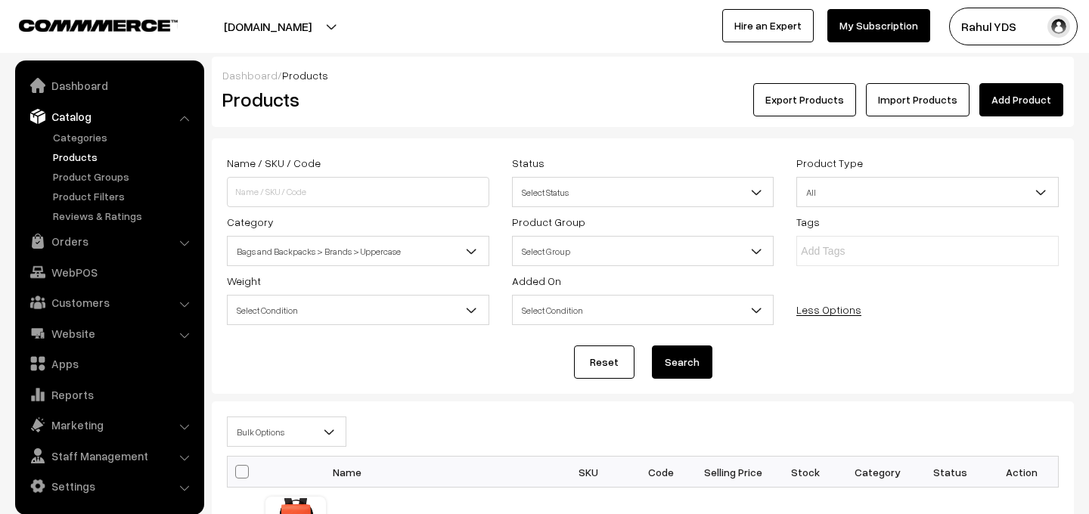
click at [293, 434] on span "Bulk Options" at bounding box center [287, 432] width 118 height 26
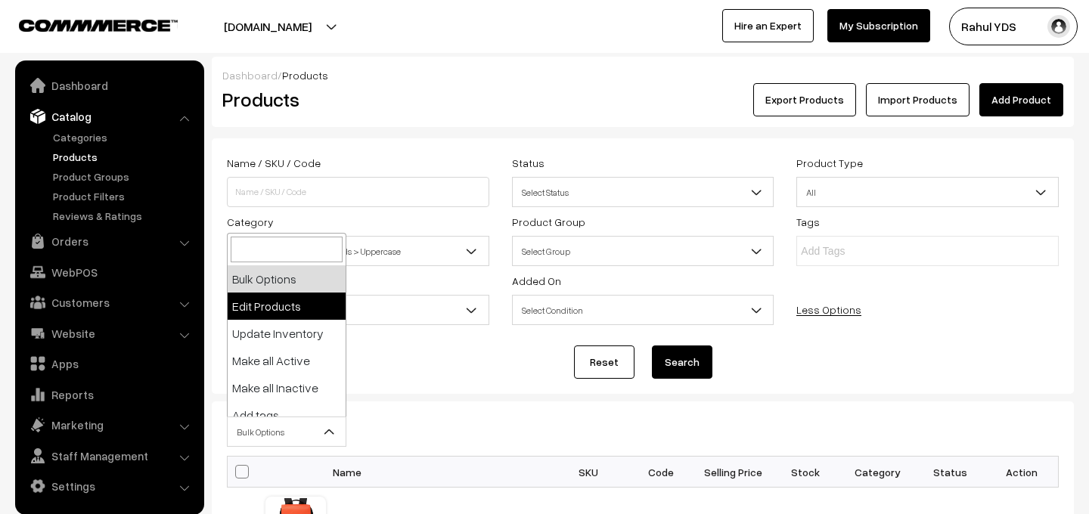
select select "editProduct"
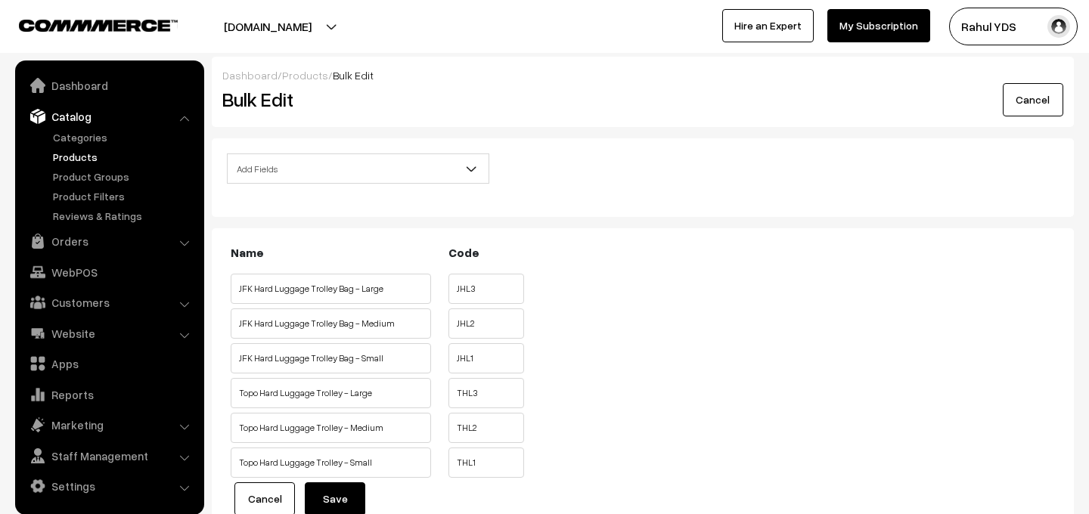
click at [392, 170] on span "Add Fields" at bounding box center [358, 169] width 261 height 26
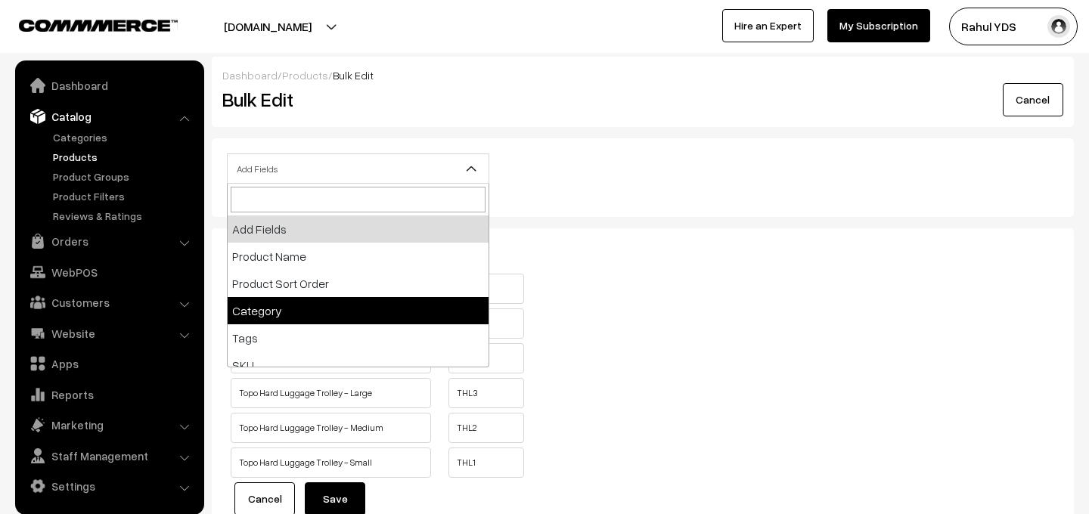
select select "category"
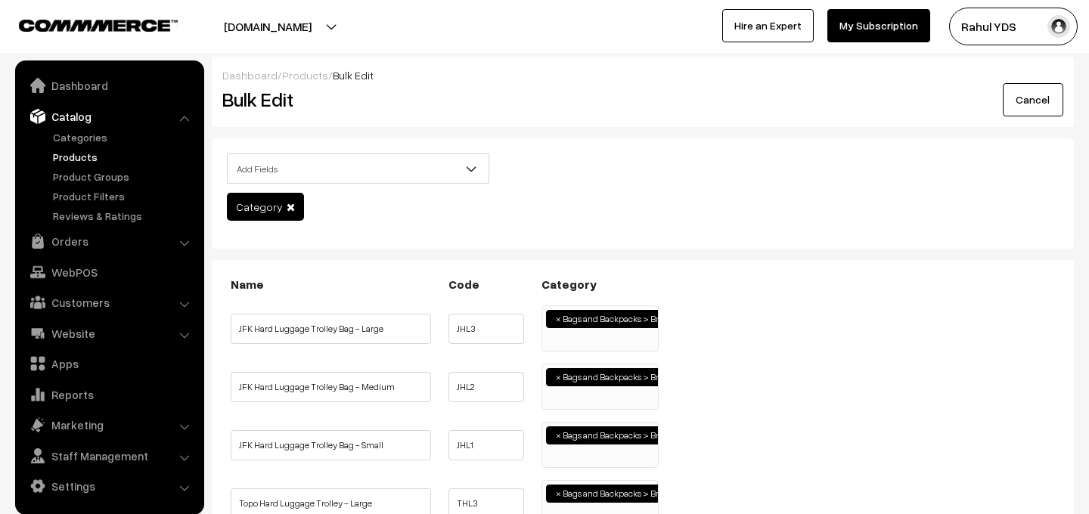
scroll to position [947, 0]
click at [572, 343] on ul "× Bags and Backpacks > Brands > Uppercase" at bounding box center [600, 326] width 116 height 41
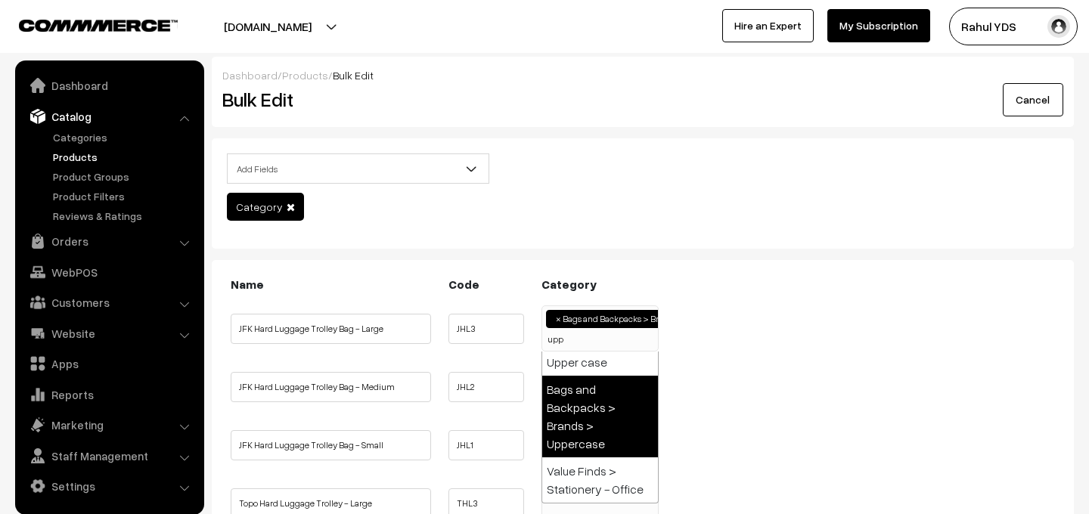
scroll to position [0, 0]
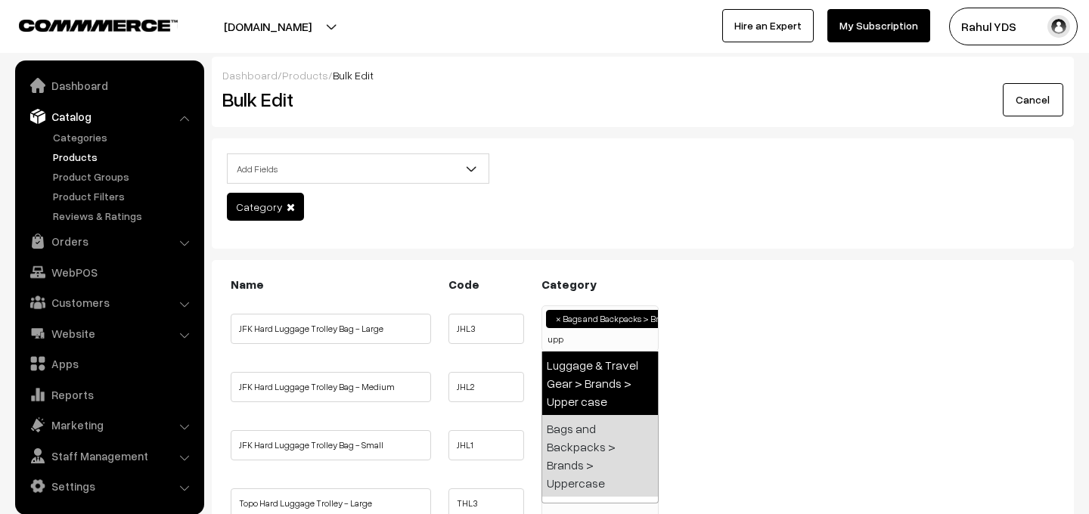
type input "upp"
select select "118"
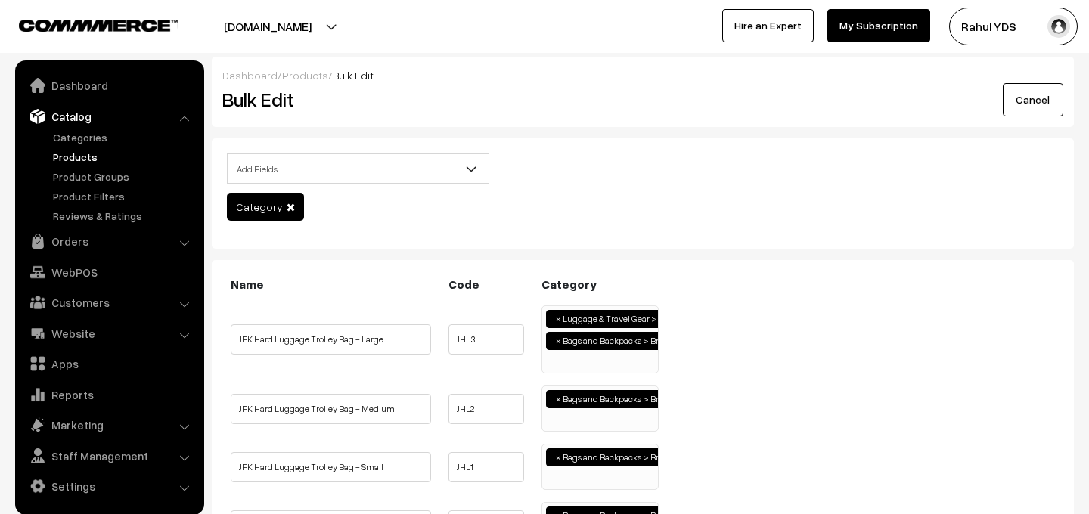
scroll to position [951, 0]
click at [560, 344] on span "×" at bounding box center [558, 341] width 5 height 14
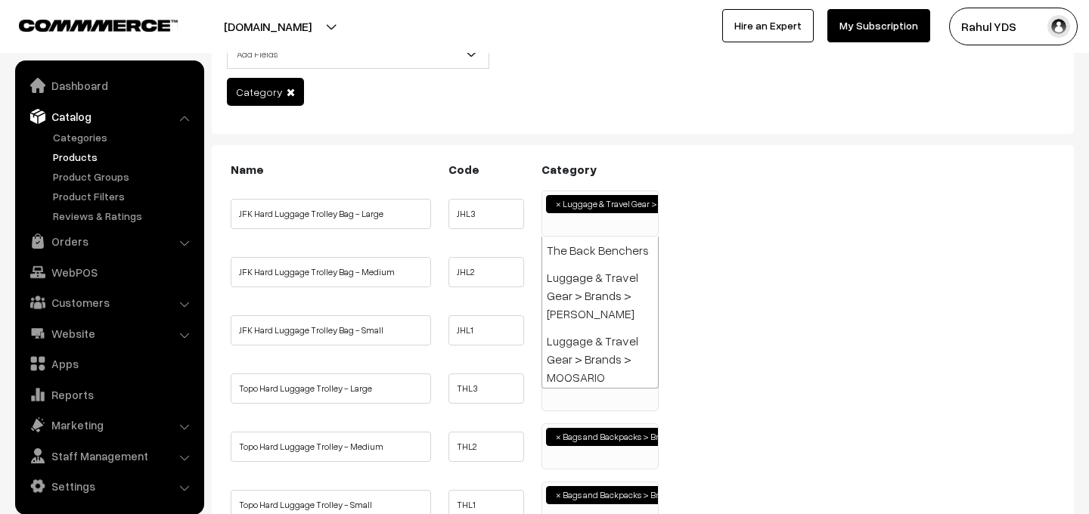
scroll to position [119, 0]
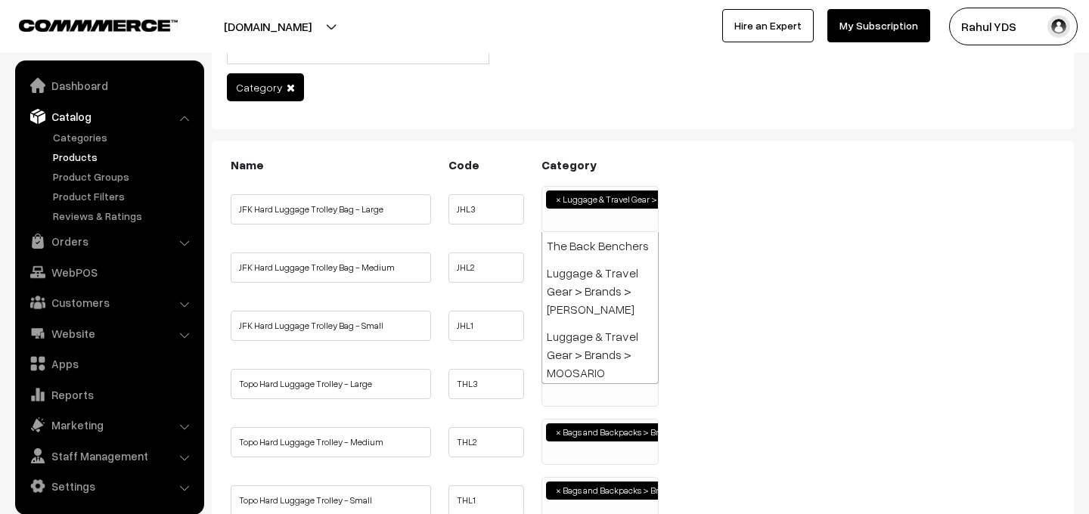
click at [717, 334] on ul "JFK Hard Luggage Trolley Bag - Small JHL1 Apparel Drinkware ×" at bounding box center [643, 325] width 832 height 46
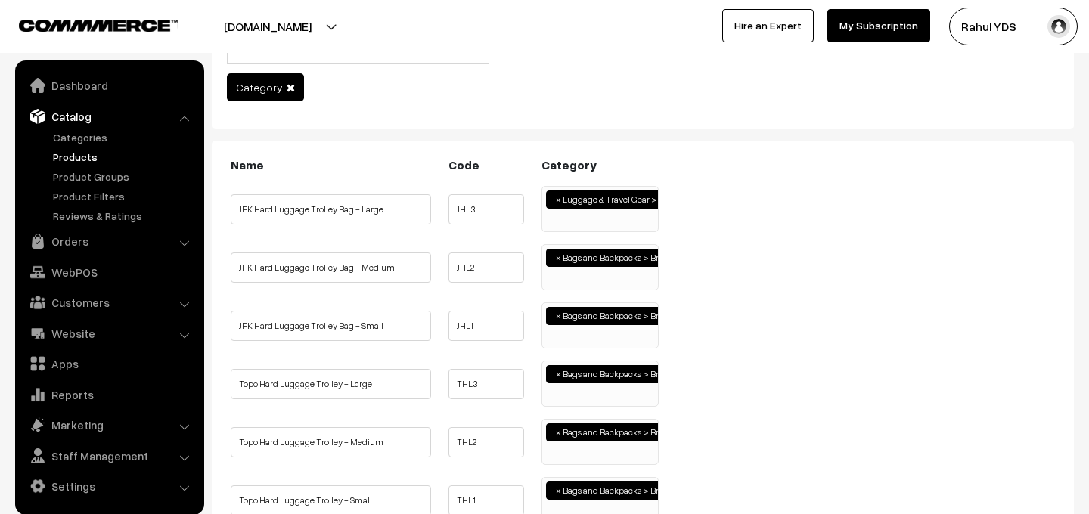
click at [573, 270] on ul "× Bags and Backpacks > Brands > Uppercase" at bounding box center [600, 265] width 116 height 41
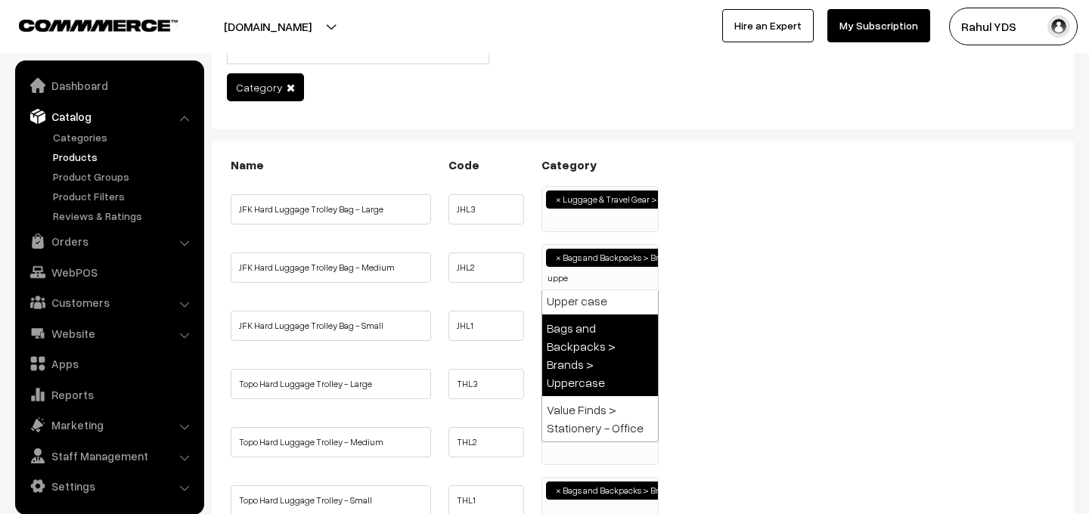
scroll to position [0, 0]
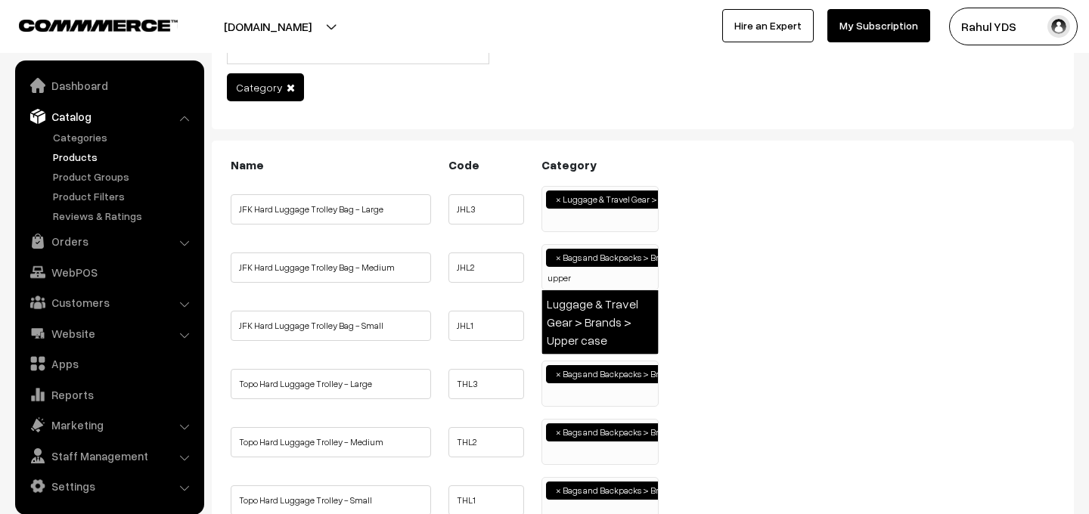
type input "upper"
select select "118"
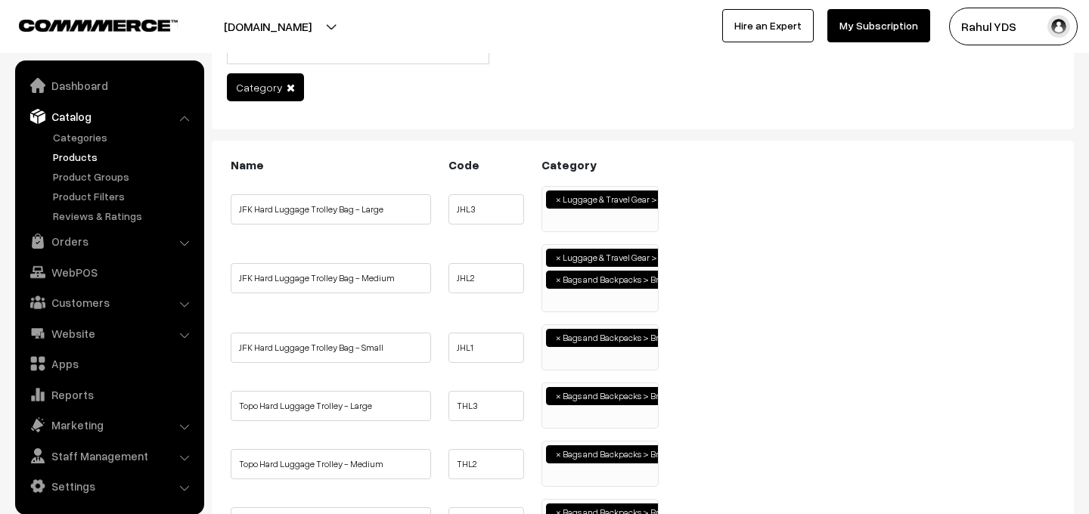
scroll to position [951, 0]
click at [582, 367] on span "× Bags and Backpacks > Brands > Uppercase" at bounding box center [599, 347] width 117 height 46
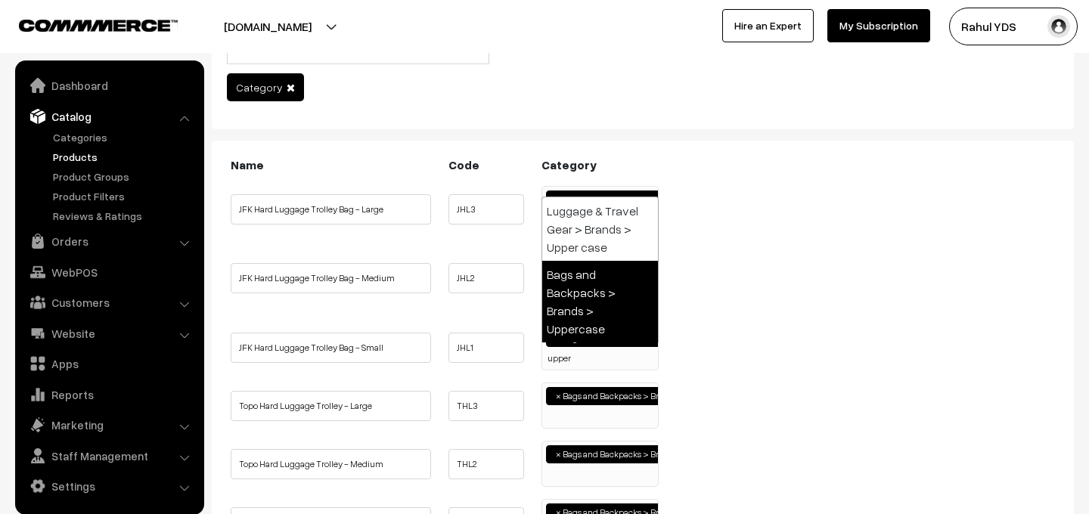
type input "upper"
select select "118"
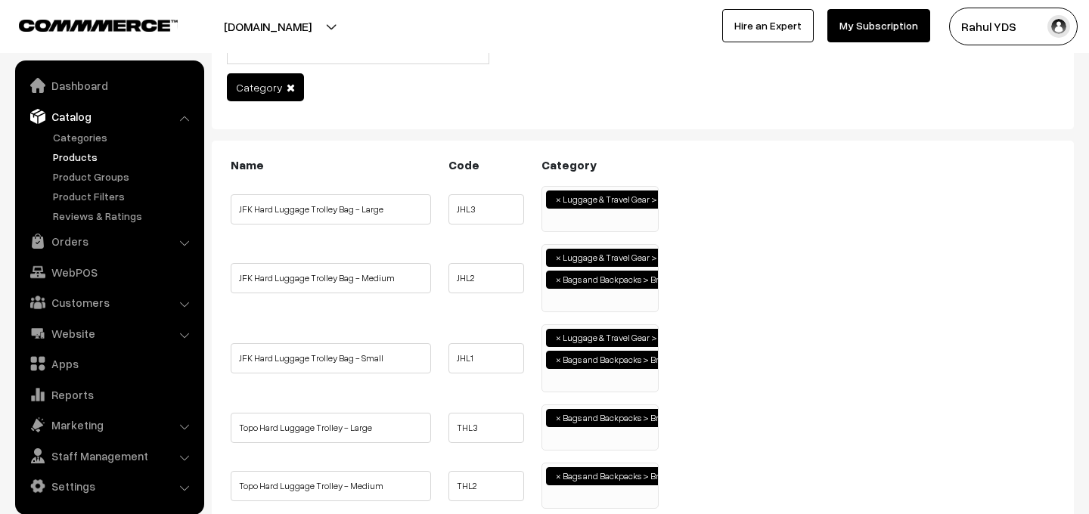
scroll to position [951, 0]
click at [557, 279] on span "×" at bounding box center [558, 280] width 5 height 14
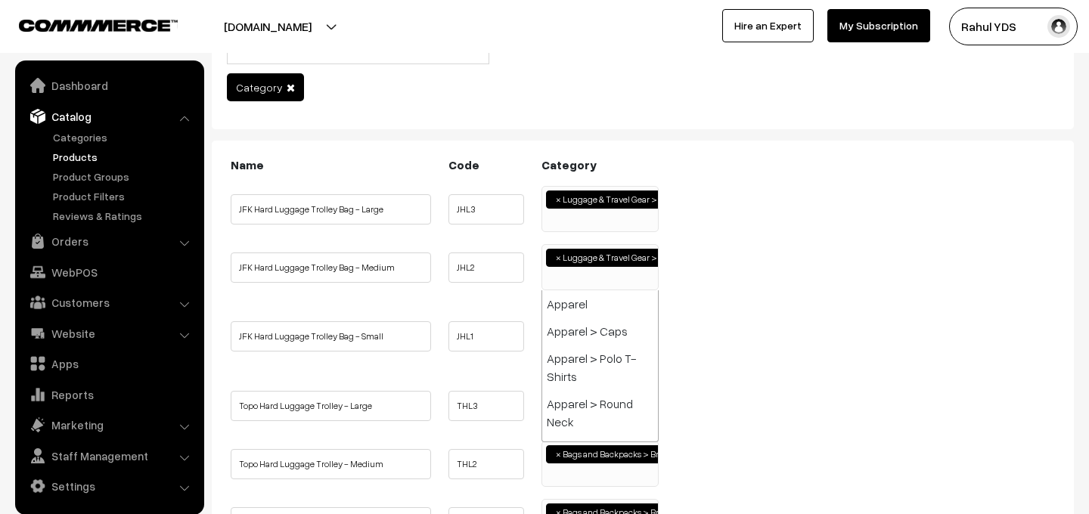
scroll to position [2595, 0]
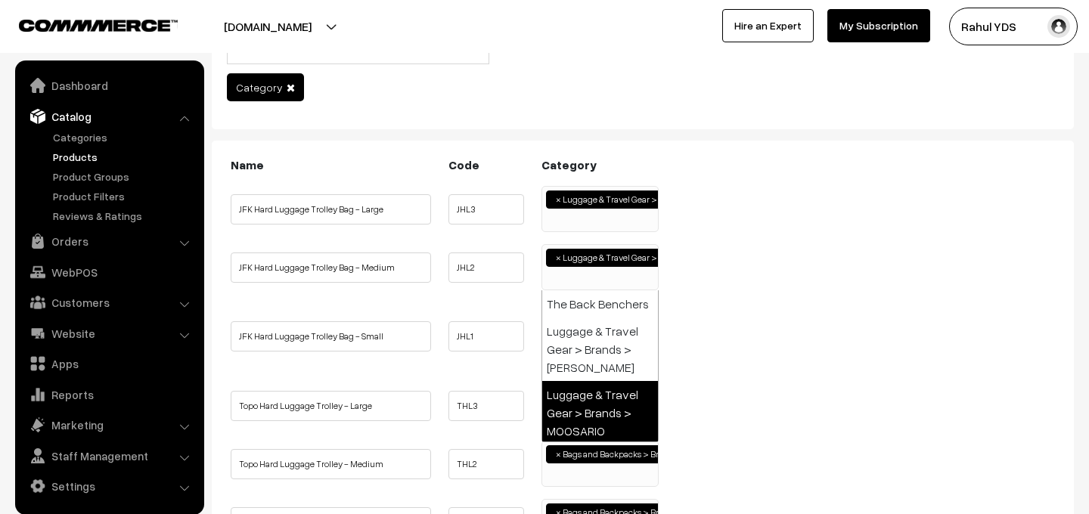
click at [738, 322] on ul "JFK Hard Luggage Trolley Bag - Small JHL1 Apparel Drinkware ×" at bounding box center [643, 336] width 832 height 68
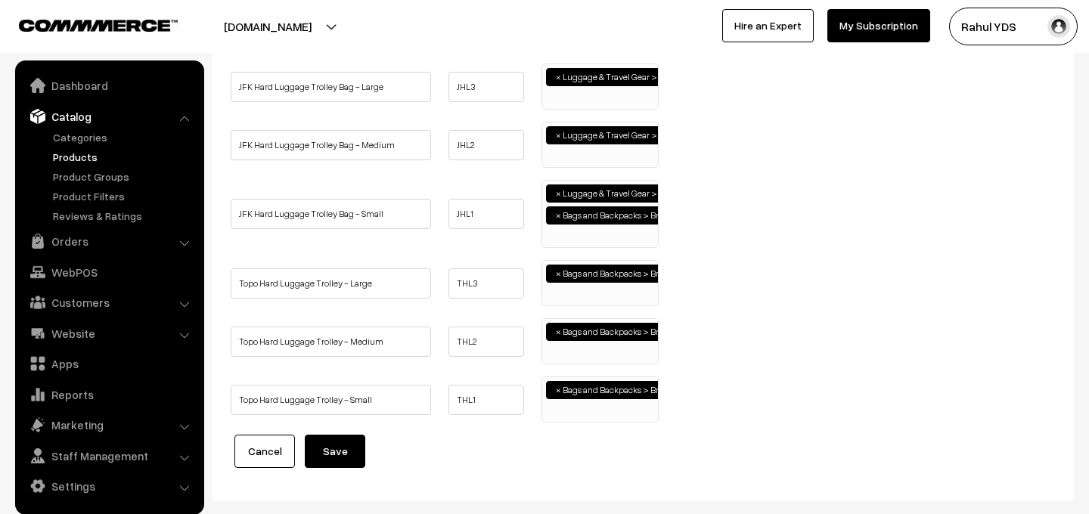
scroll to position [253, 0]
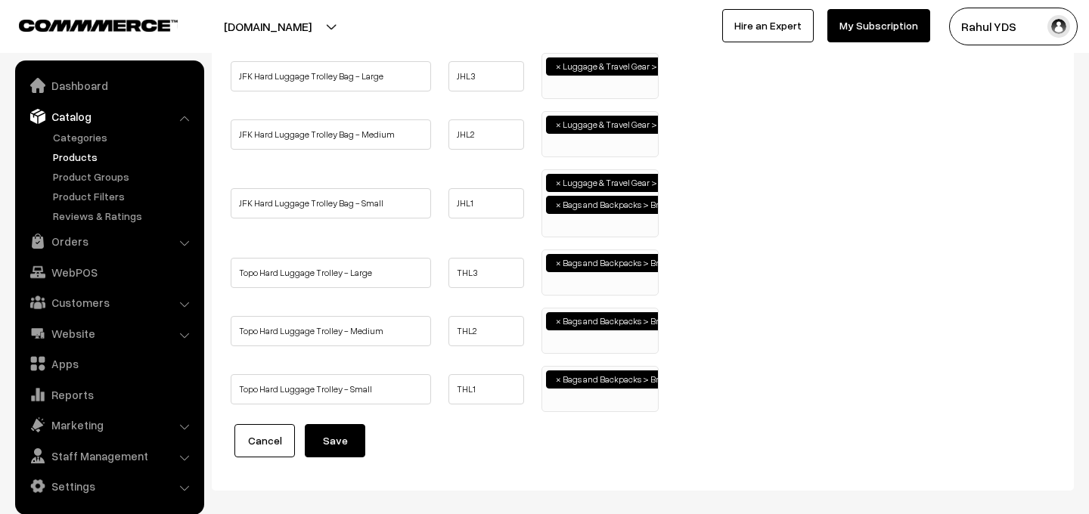
click at [558, 203] on span "×" at bounding box center [558, 205] width 5 height 14
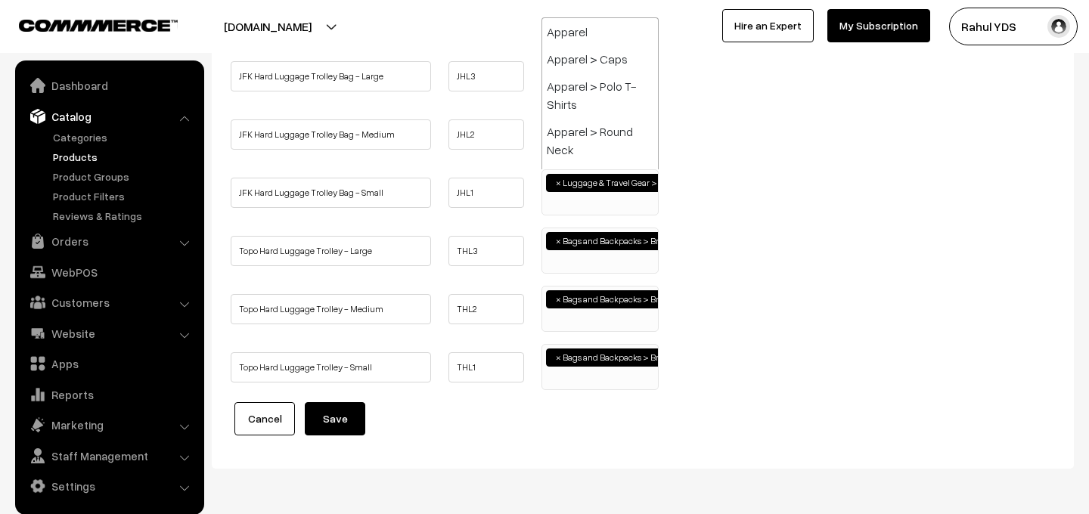
scroll to position [2595, 0]
click at [571, 264] on ul "× Bags and Backpacks > Brands > Uppercase" at bounding box center [600, 248] width 116 height 41
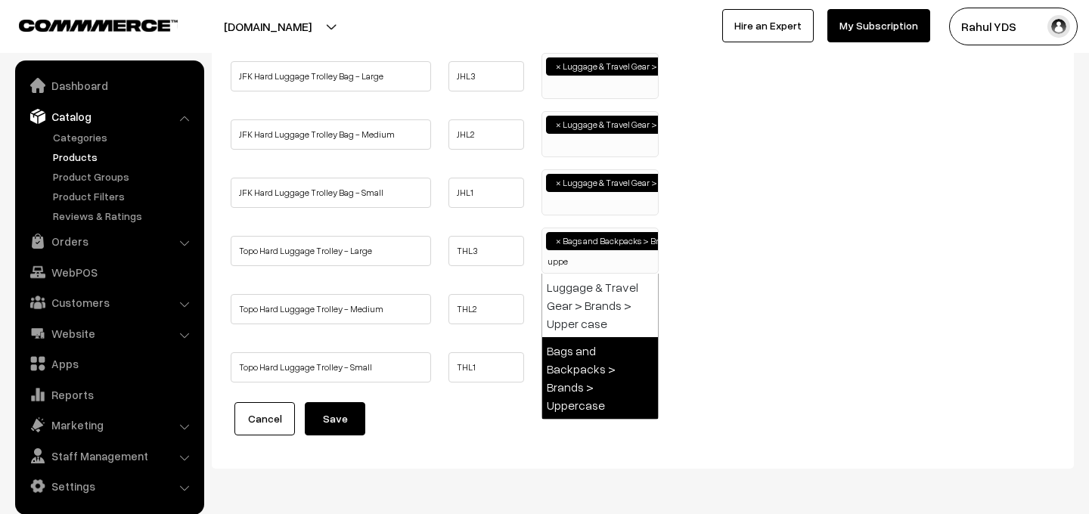
scroll to position [0, 0]
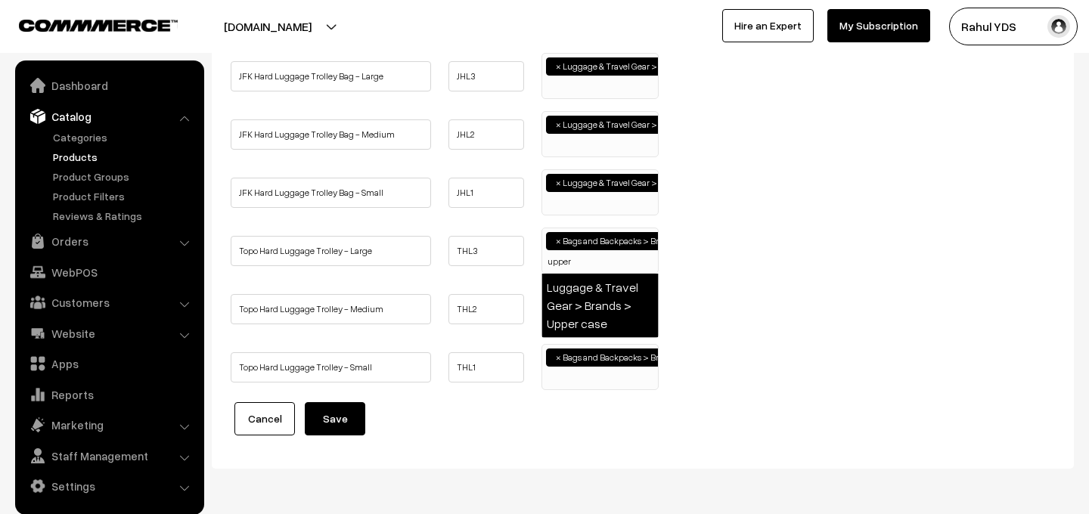
type input "upper"
select select "118"
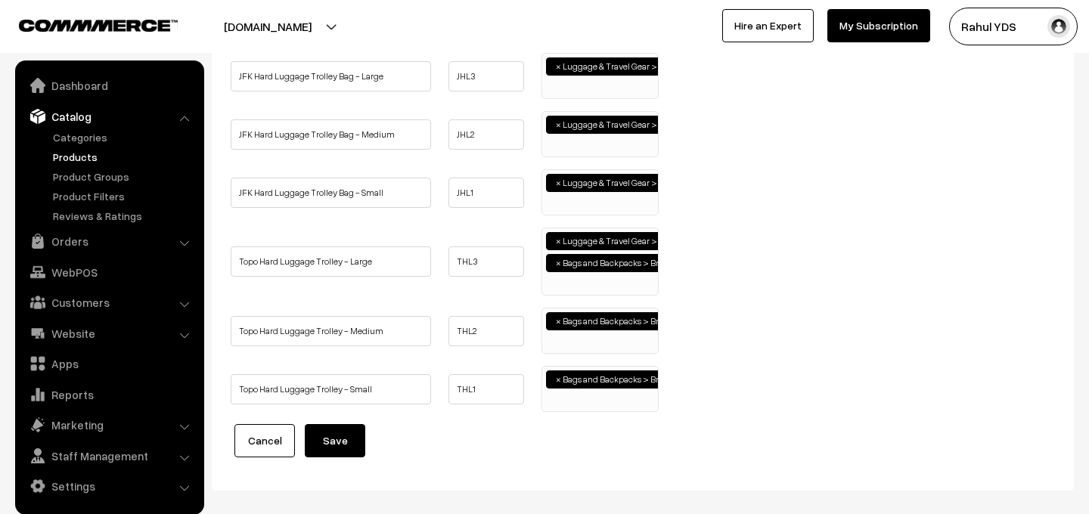
scroll to position [951, 0]
click at [572, 341] on ul "× Bags and Backpacks > Brands > Uppercase" at bounding box center [600, 329] width 116 height 41
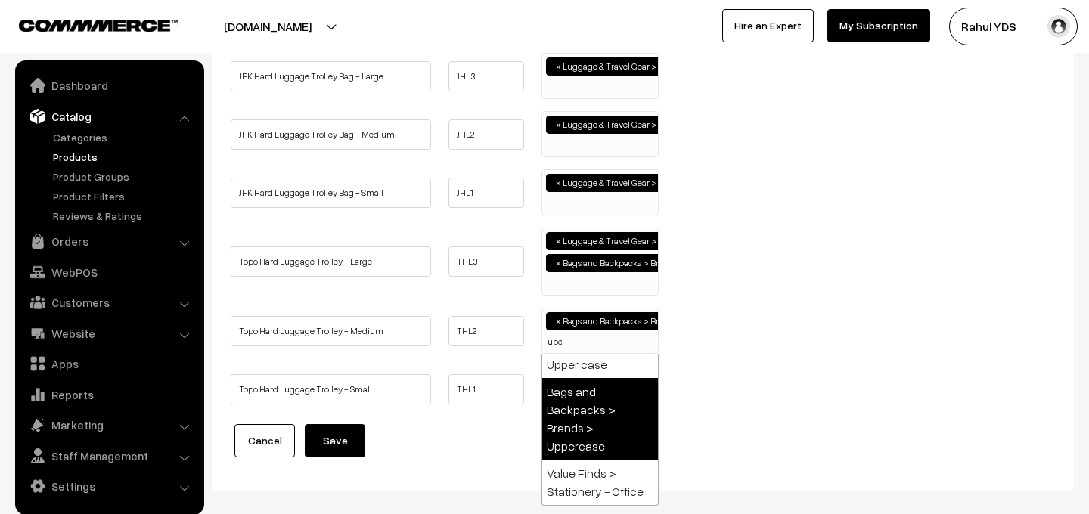
scroll to position [0, 0]
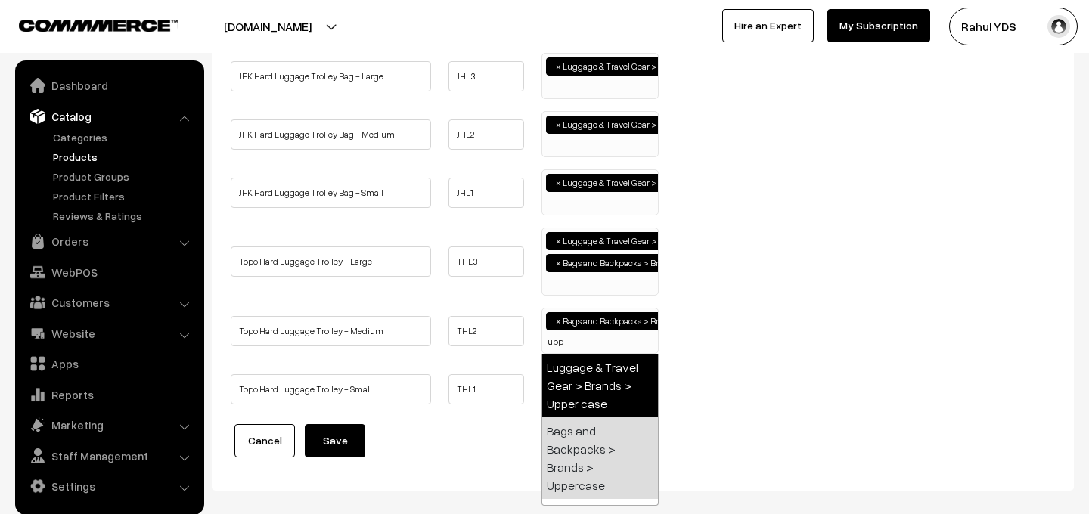
type input "upp"
select select "118"
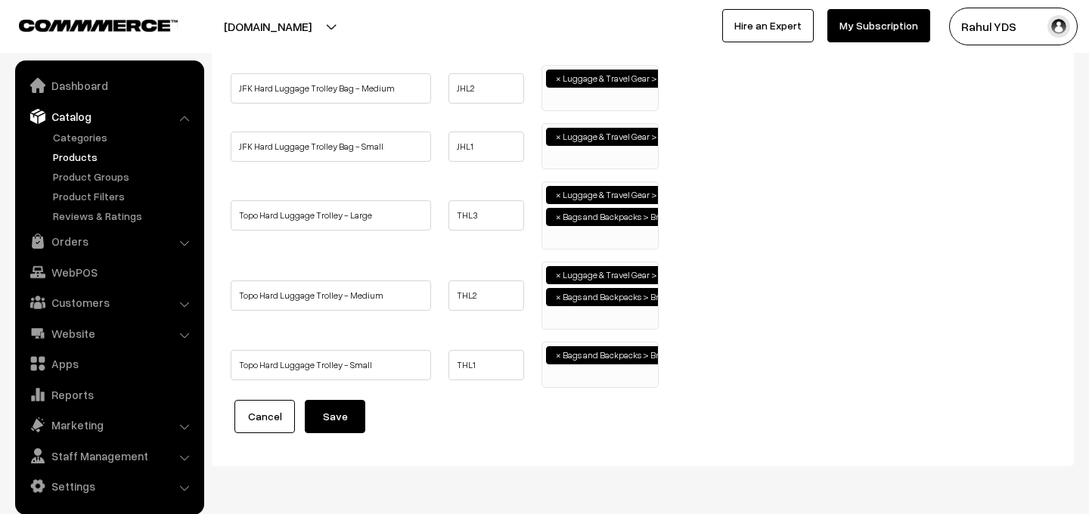
scroll to position [335, 0]
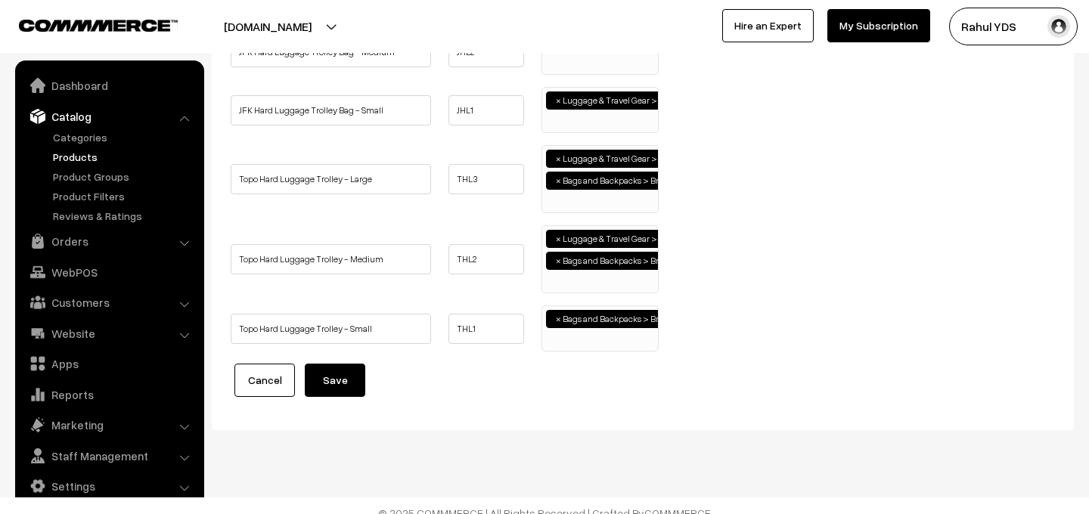
click at [569, 344] on ul "× Bags and Backpacks > Brands > Uppercase" at bounding box center [600, 326] width 116 height 41
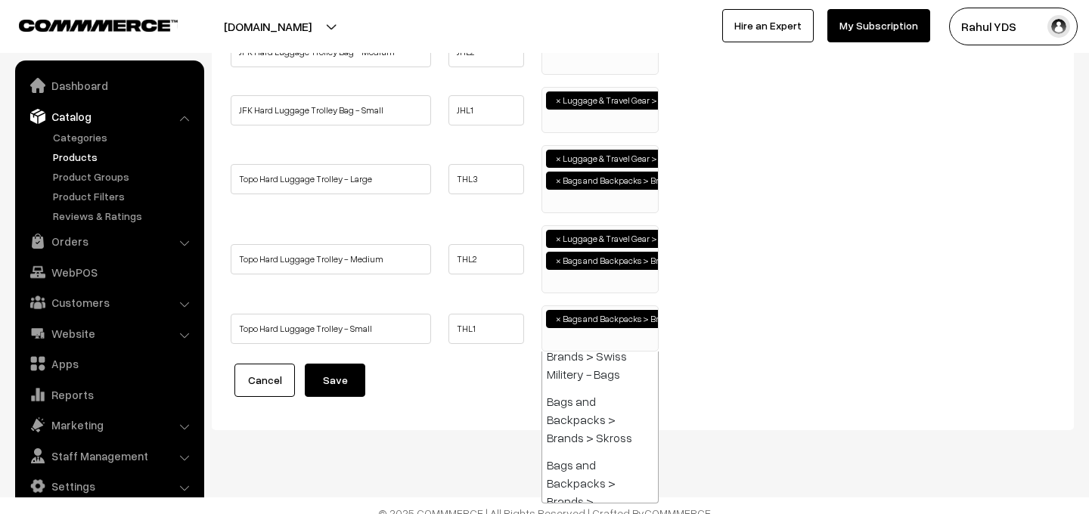
type input "p"
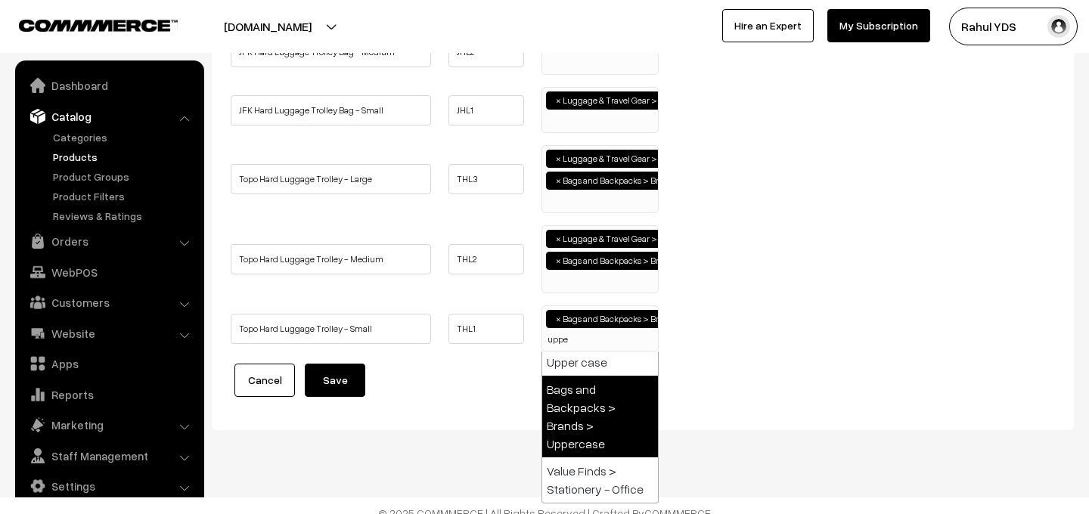
scroll to position [0, 0]
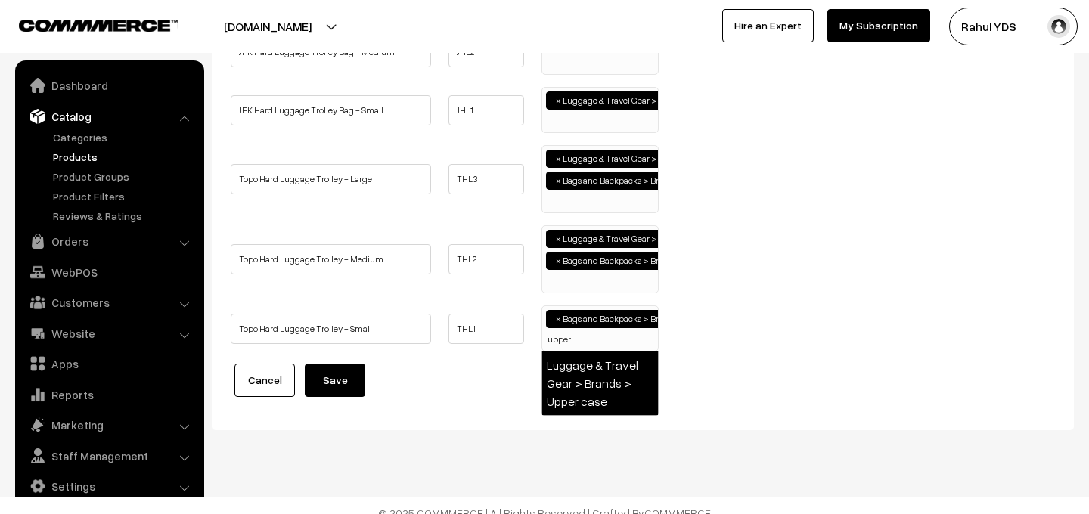
type input "upper"
select select "118"
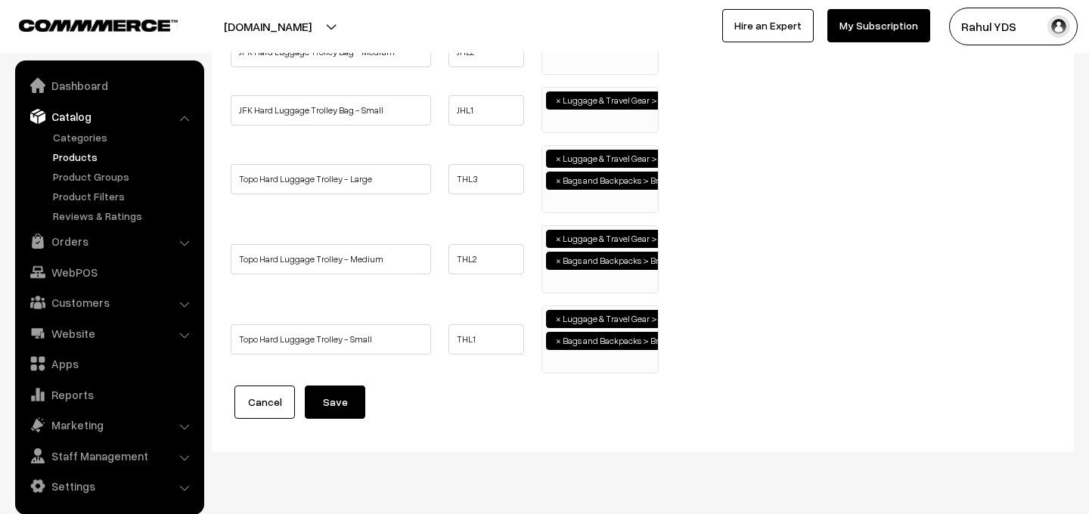
click at [557, 343] on span "×" at bounding box center [558, 341] width 5 height 14
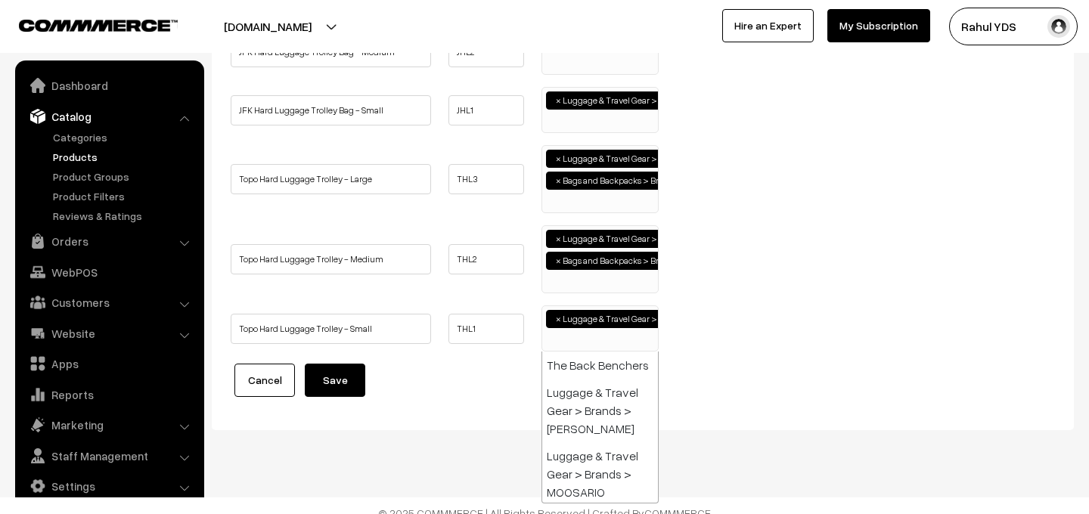
click at [557, 263] on span "×" at bounding box center [558, 261] width 5 height 14
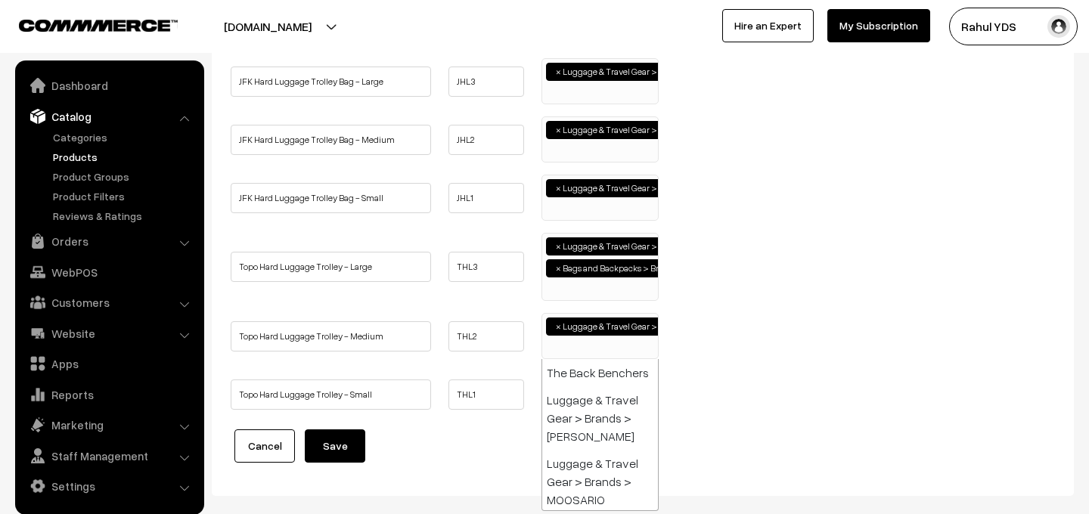
click at [560, 268] on span "×" at bounding box center [558, 269] width 5 height 14
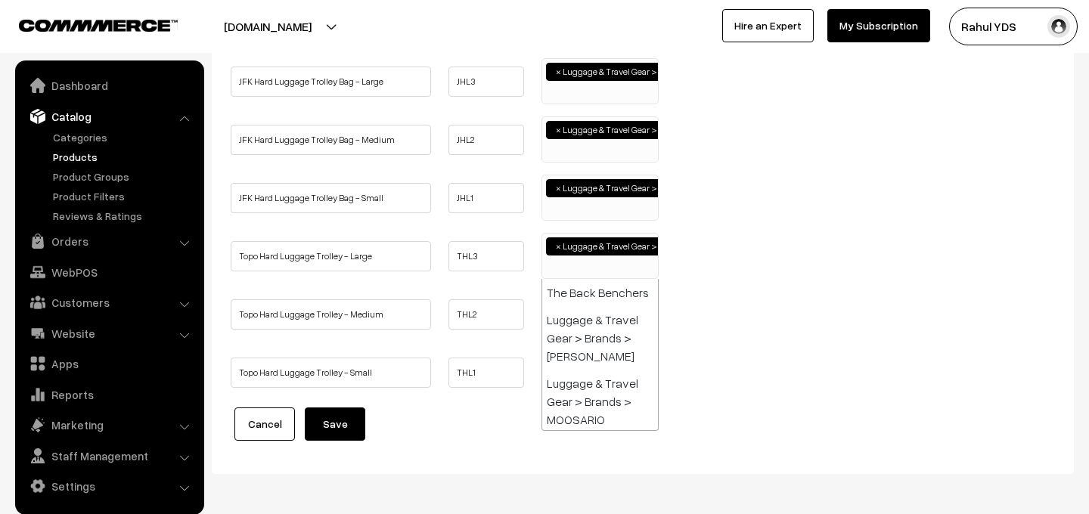
click at [747, 296] on ul "Topo Hard Luggage Trolley - Medium THL2 Apparel Apparel > Caps" at bounding box center [643, 314] width 832 height 46
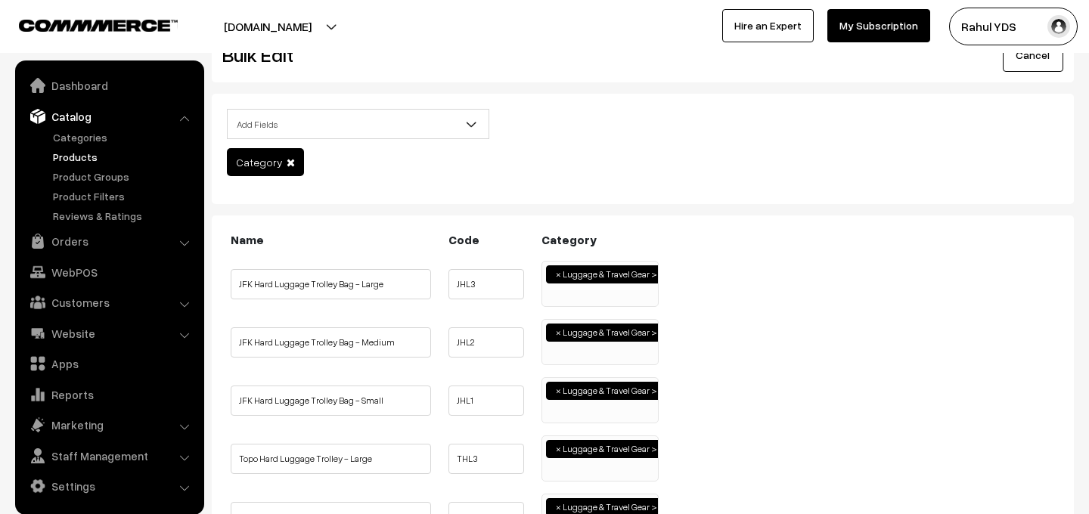
click at [596, 294] on ul "× Luggage & Travel Gear > Brands > Upper case" at bounding box center [600, 282] width 116 height 41
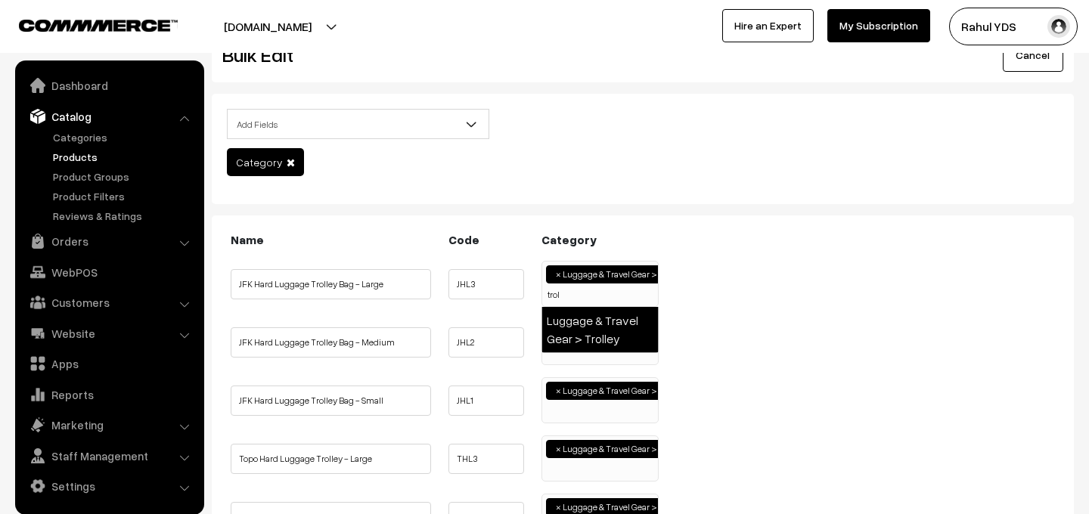
type input "trol"
select select "55"
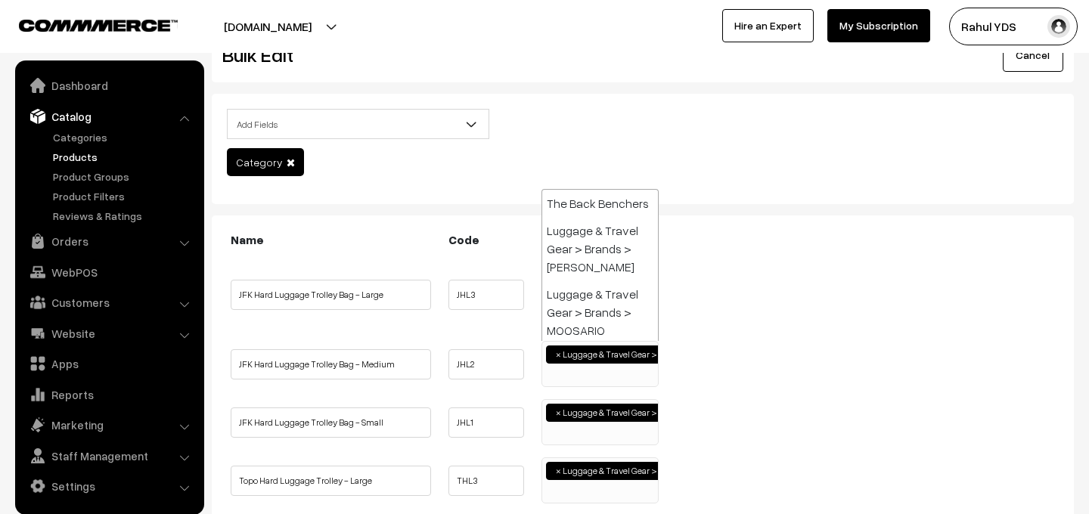
paste input "trol"
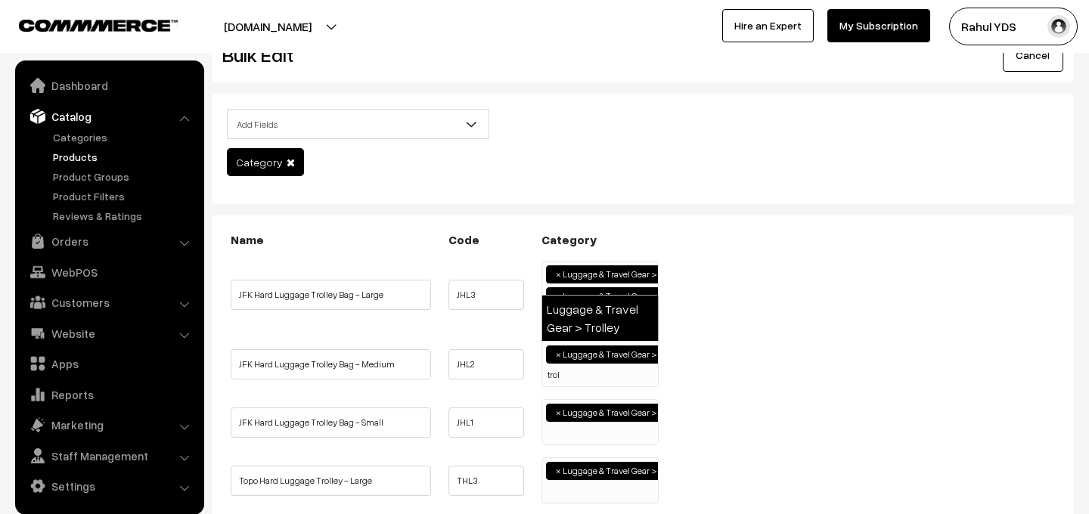
type input "trol"
select select "55"
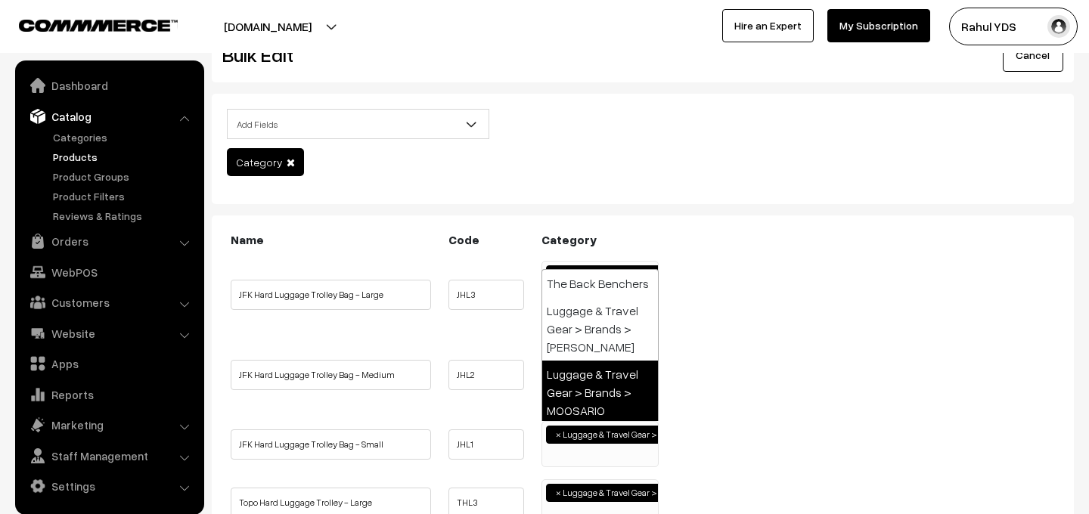
paste input "trol"
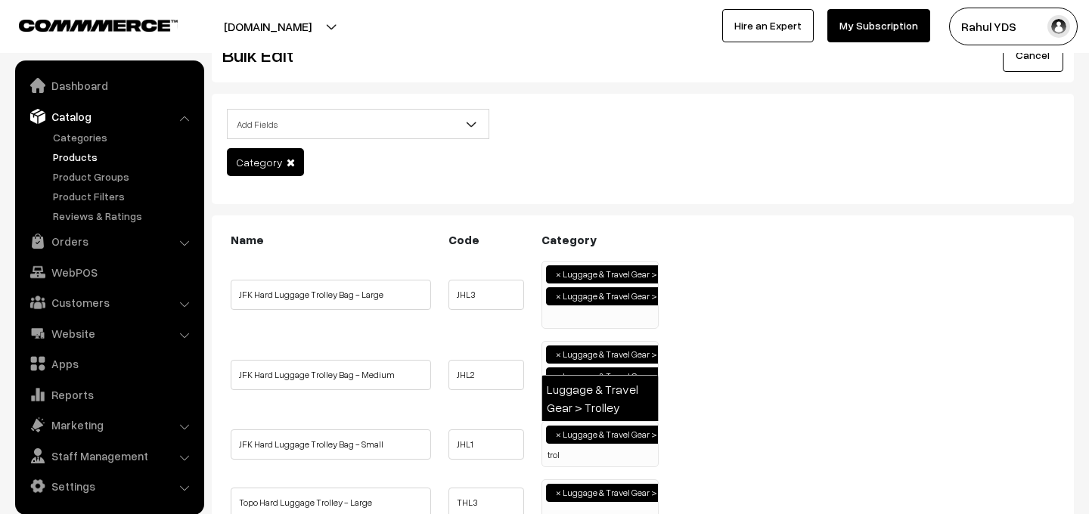
type input "trol"
select select "55"
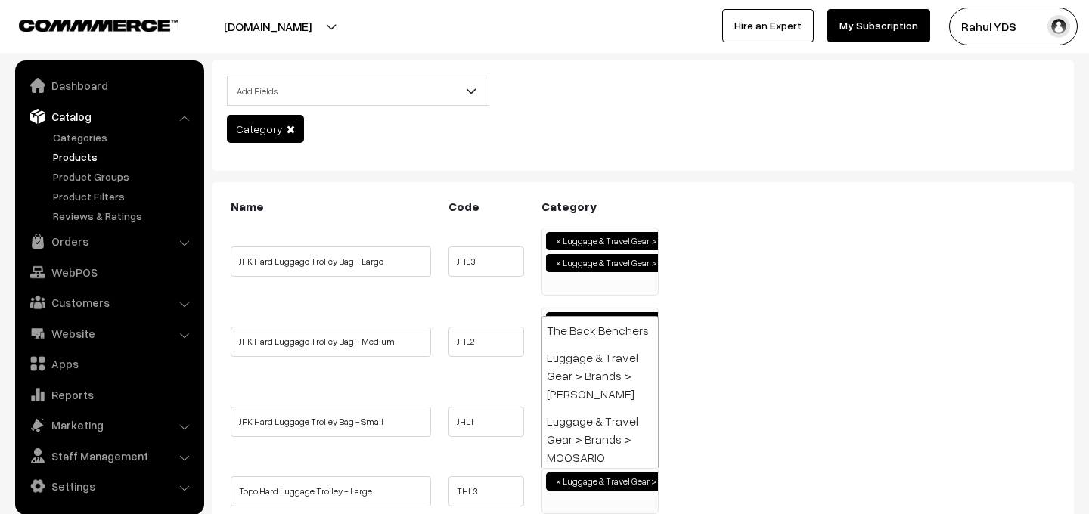
type input "x"
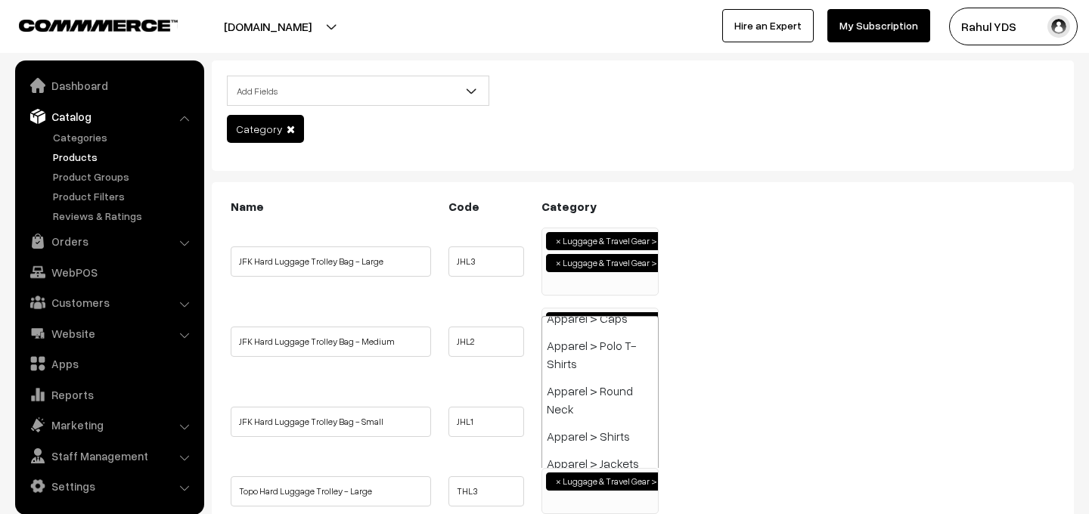
paste input "trol"
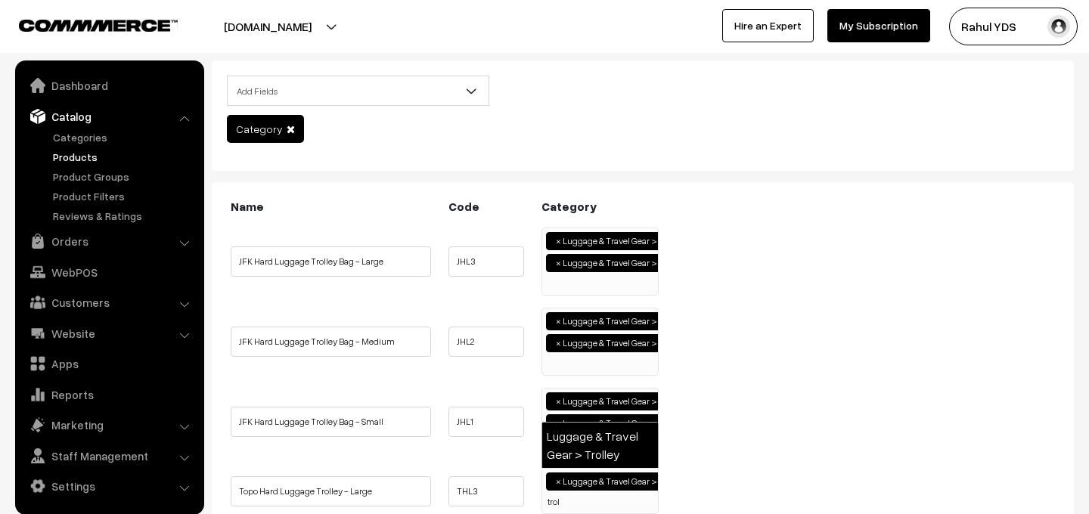
type input "trol"
select select "55"
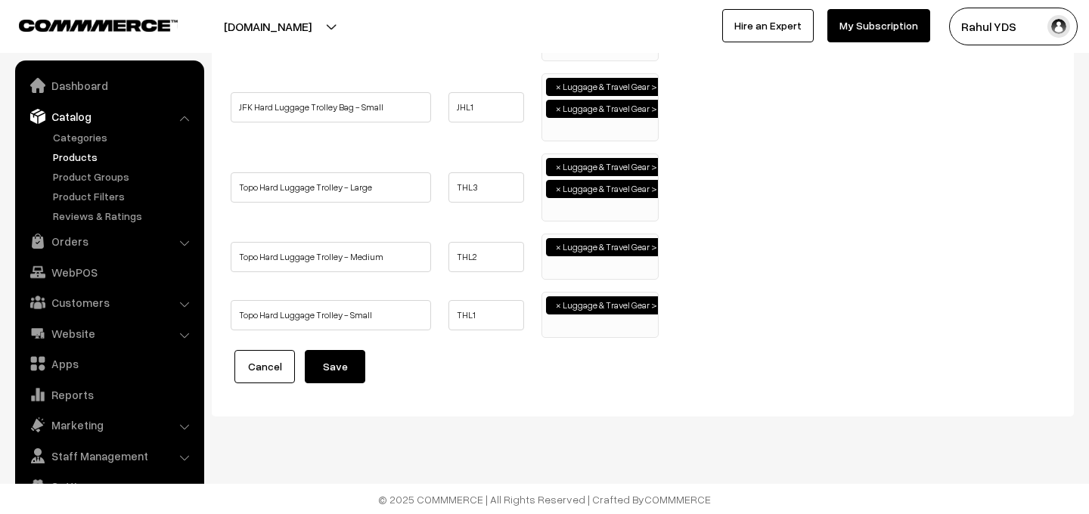
click at [623, 268] on ul "× Luggage & Travel Gear > Brands > Upper case" at bounding box center [600, 254] width 116 height 41
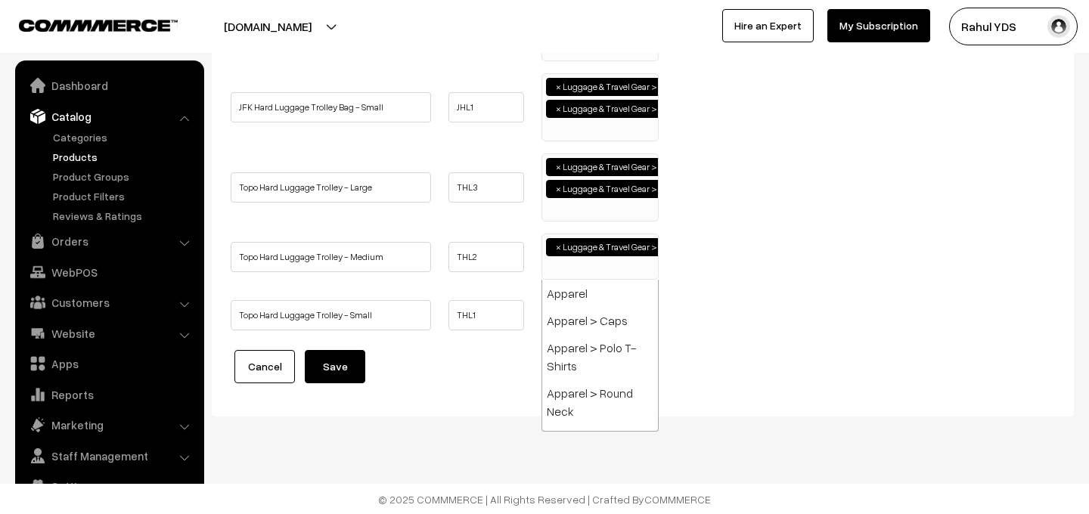
paste input "trol"
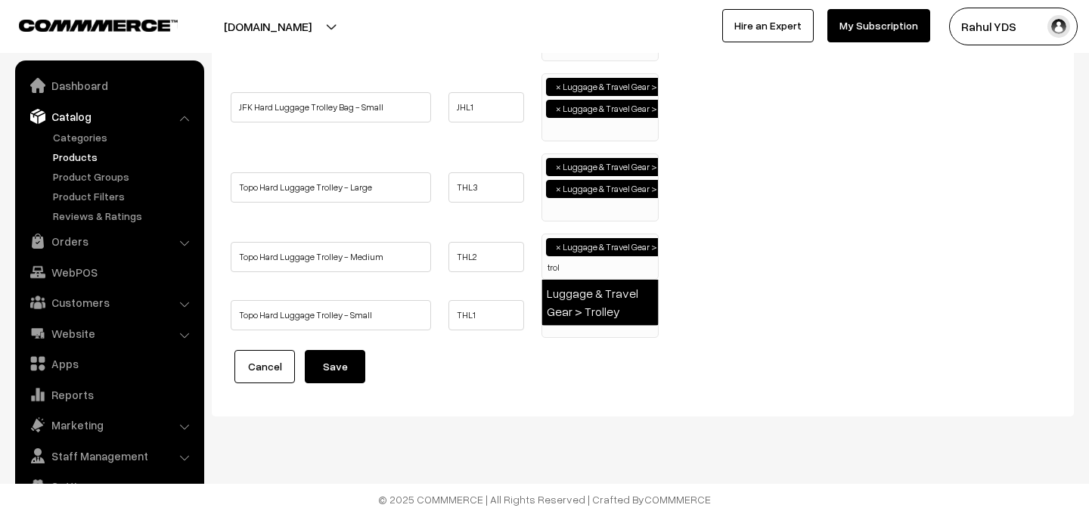
type input "trol"
select select "55"
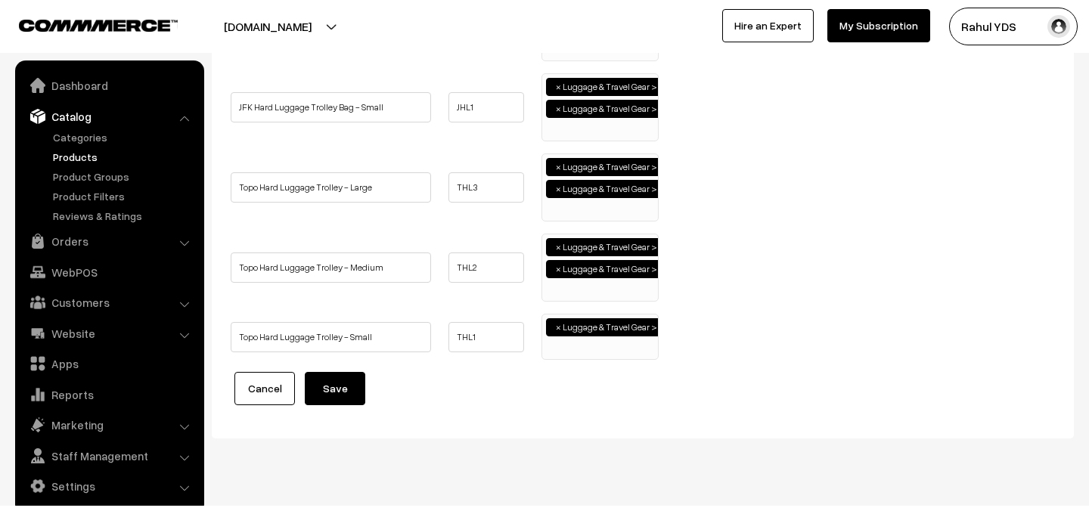
click at [585, 341] on ul "× Luggage & Travel Gear > Brands > Upper case" at bounding box center [600, 335] width 116 height 41
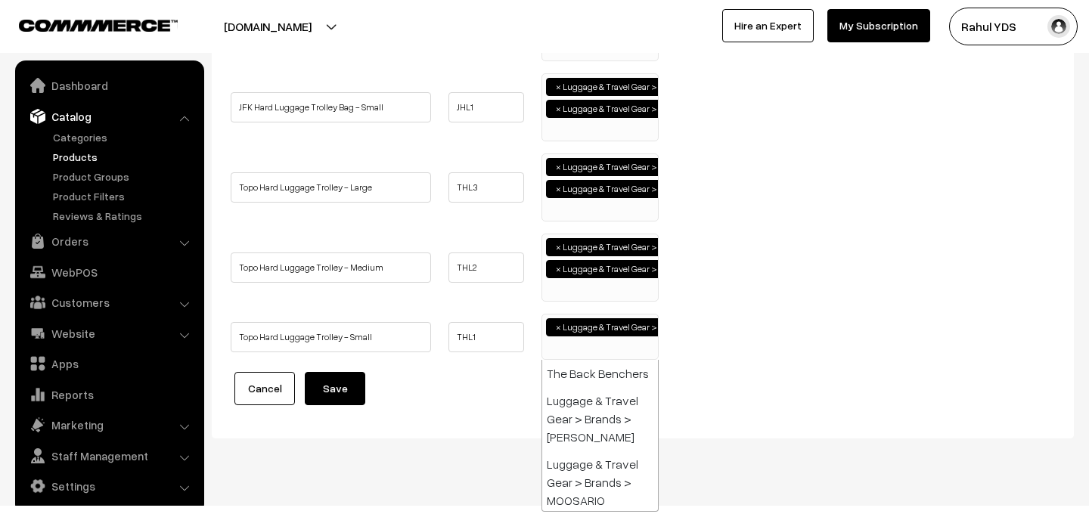
paste input "trol"
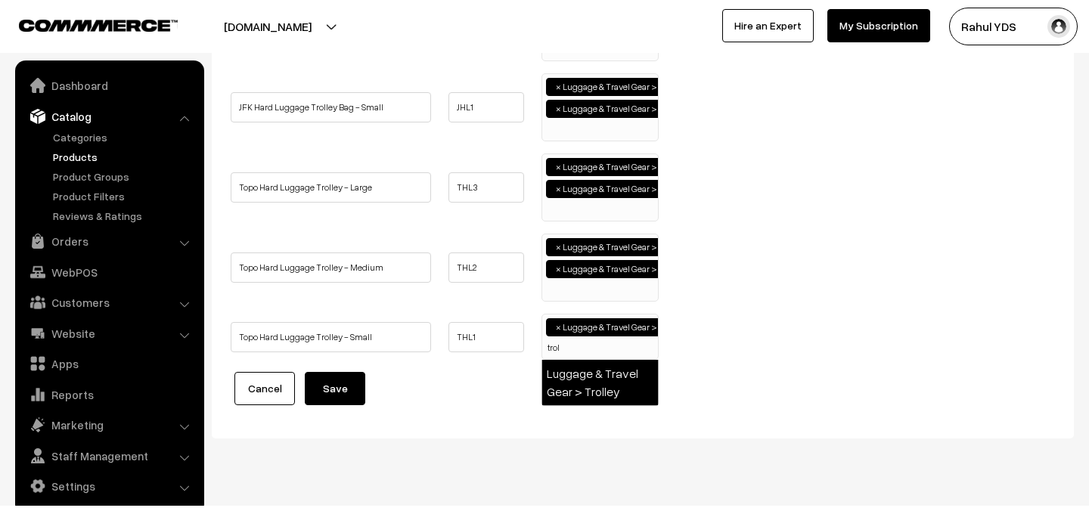
type input "trol"
select select "55"
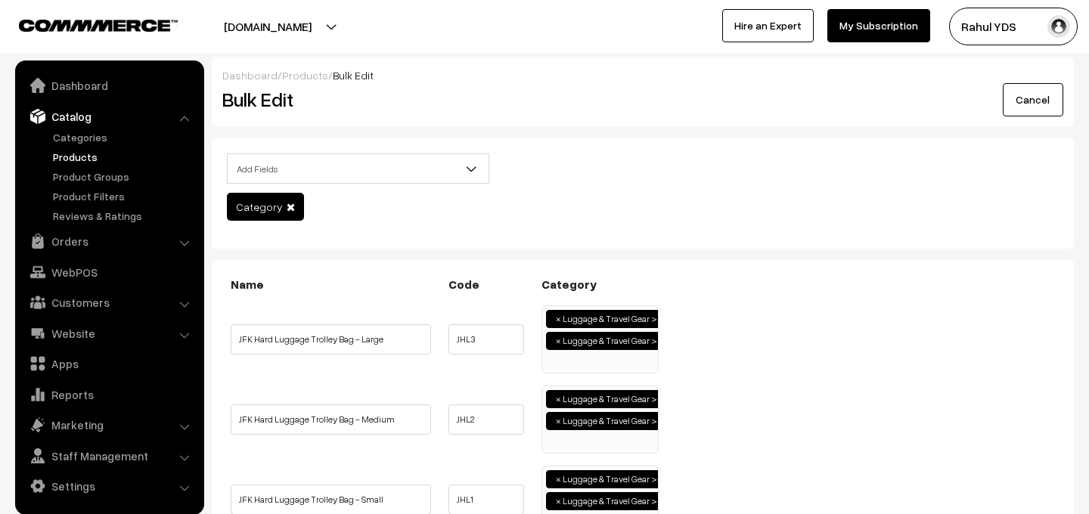
click at [581, 363] on ul "× Luggage & Travel Gear > Trolley × Luggage & Travel Gear > Brands > Upper case" at bounding box center [600, 337] width 116 height 63
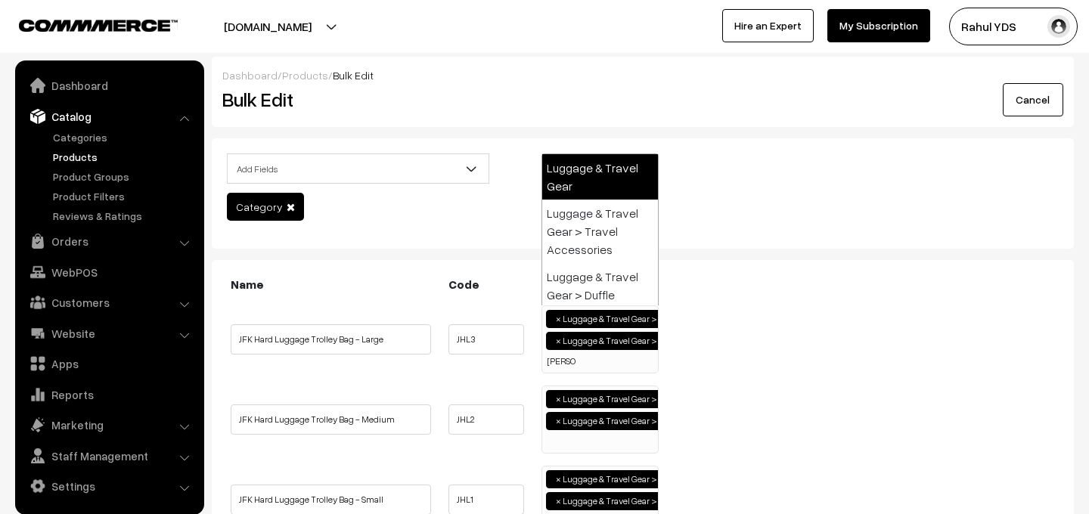
type input "lugg"
select select "19"
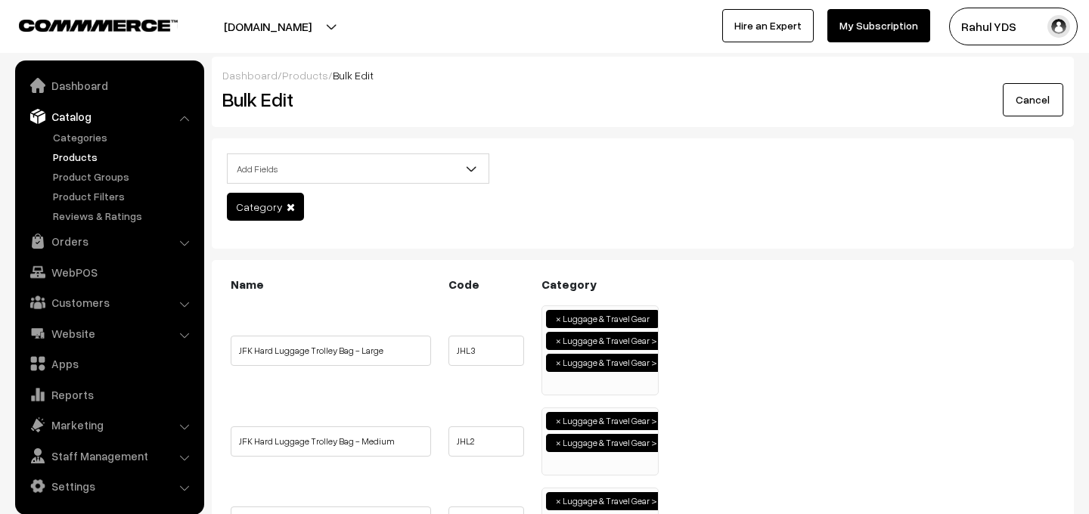
click at [605, 473] on span "× Luggage & Travel Gear > Trolley × Luggage & Travel Gear > Brands > Upper case" at bounding box center [599, 442] width 117 height 68
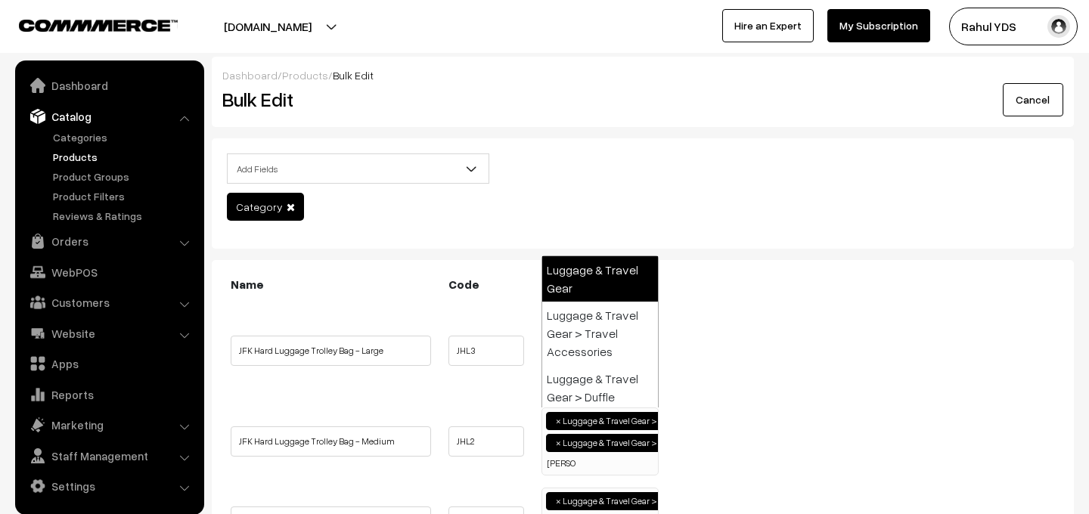
type input "lugg"
select select "19"
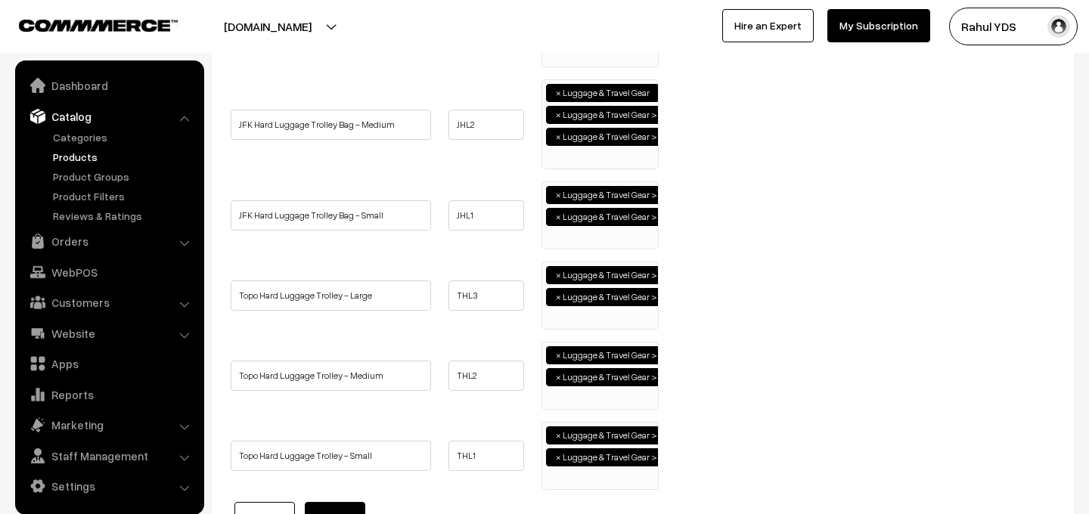
click at [604, 235] on ul "× Luggage & Travel Gear > Trolley × Luggage & Travel Gear > Brands > Upper case" at bounding box center [600, 213] width 116 height 63
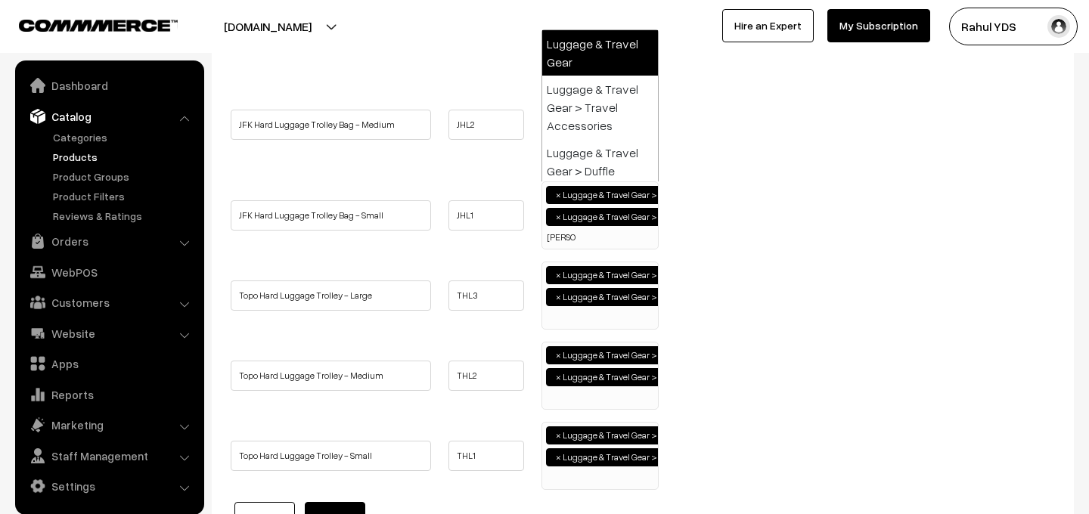
type input "lugg"
select select "19"
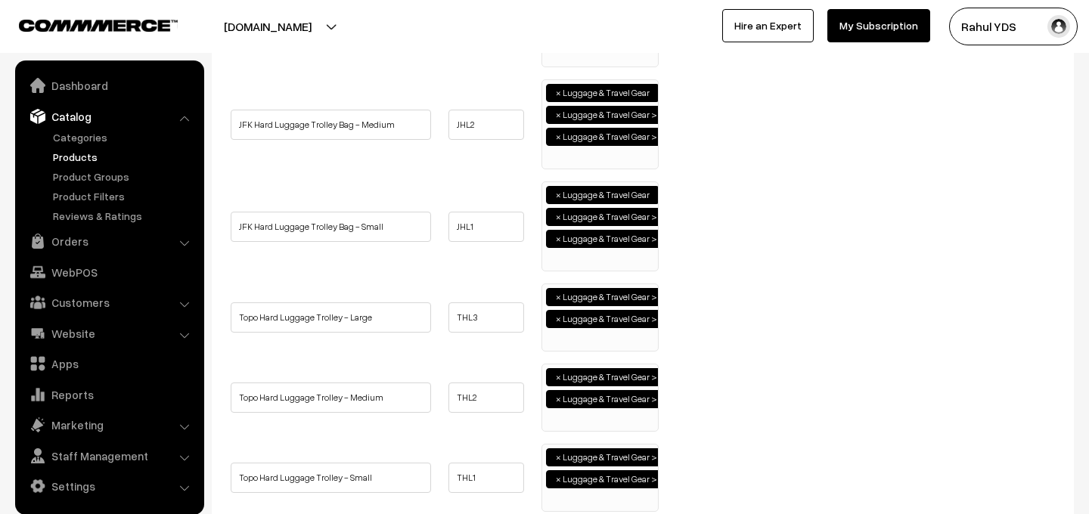
click at [581, 340] on ul "× Luggage & Travel Gear > Trolley × Luggage & Travel Gear > Brands > Upper case" at bounding box center [600, 315] width 116 height 63
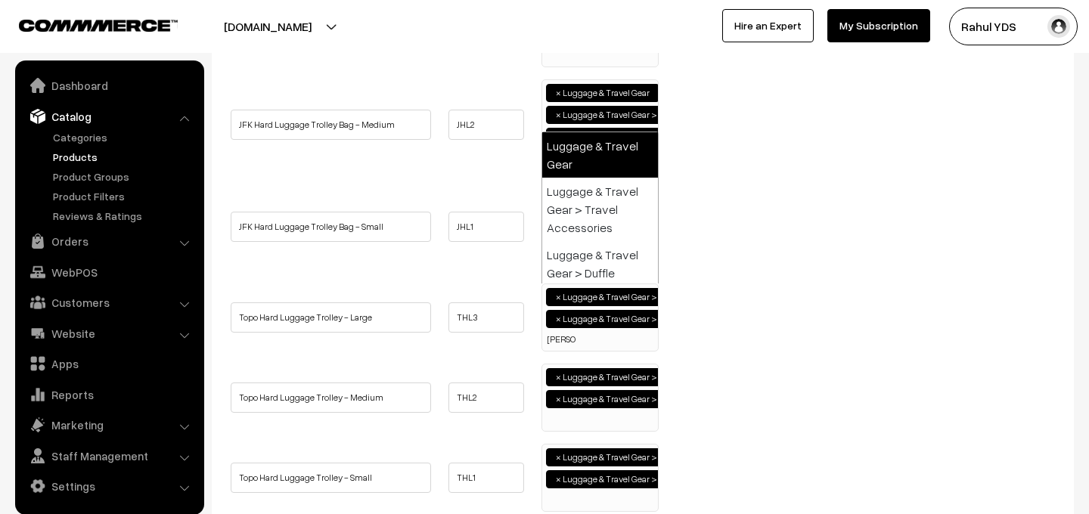
type input "lugg"
select select "19"
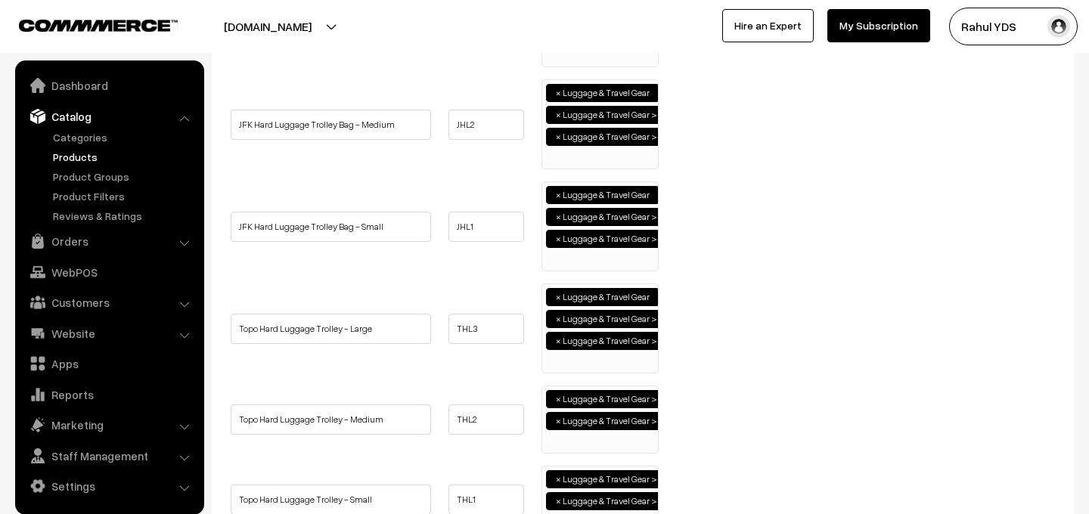
click at [597, 438] on ul "× Luggage & Travel Gear > Trolley × Luggage & Travel Gear > Brands > Upper case" at bounding box center [600, 417] width 116 height 63
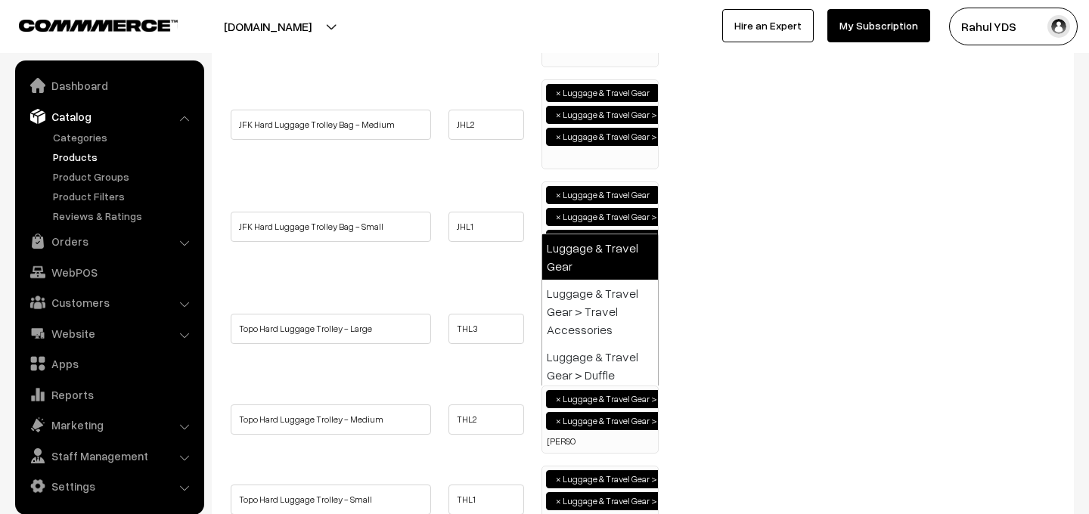
type input "lugg"
select select "19"
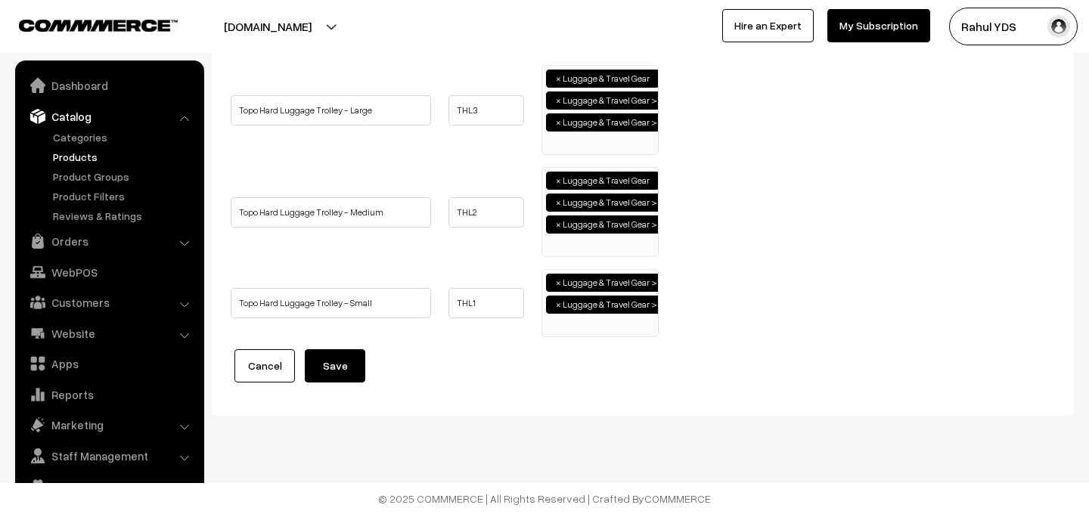
click at [577, 322] on input "search" at bounding box center [563, 325] width 34 height 15
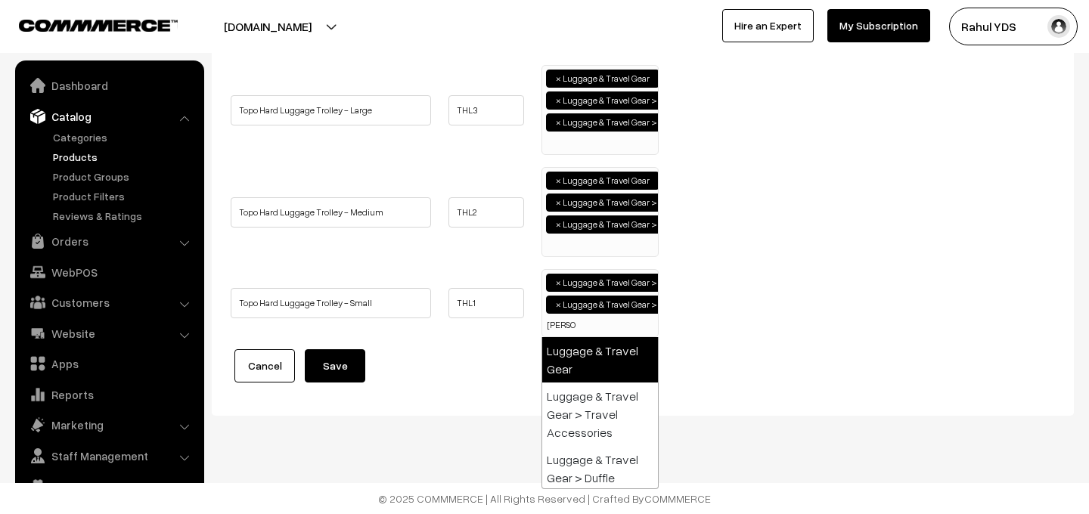
type input "lugg"
select select "19"
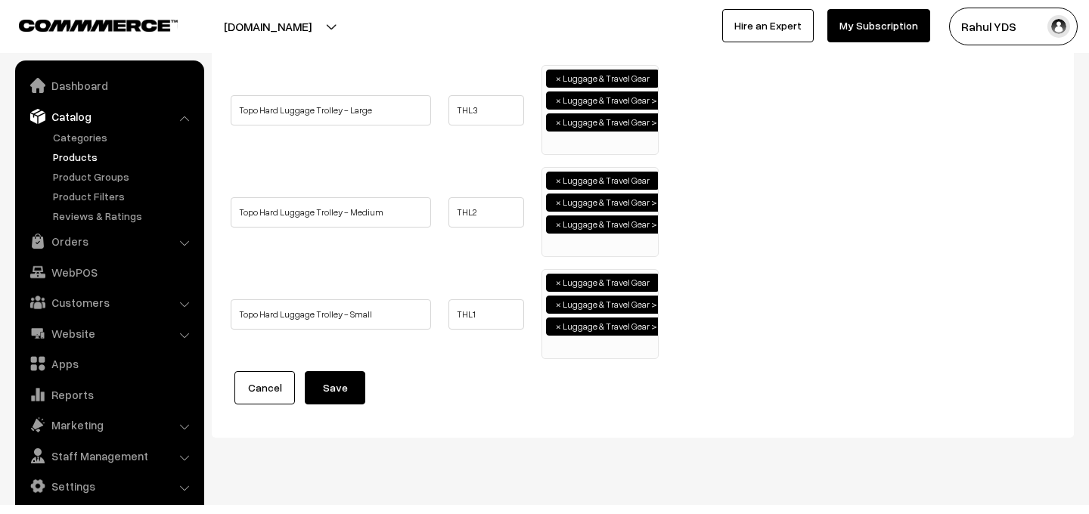
click at [337, 396] on button "Save" at bounding box center [335, 387] width 60 height 33
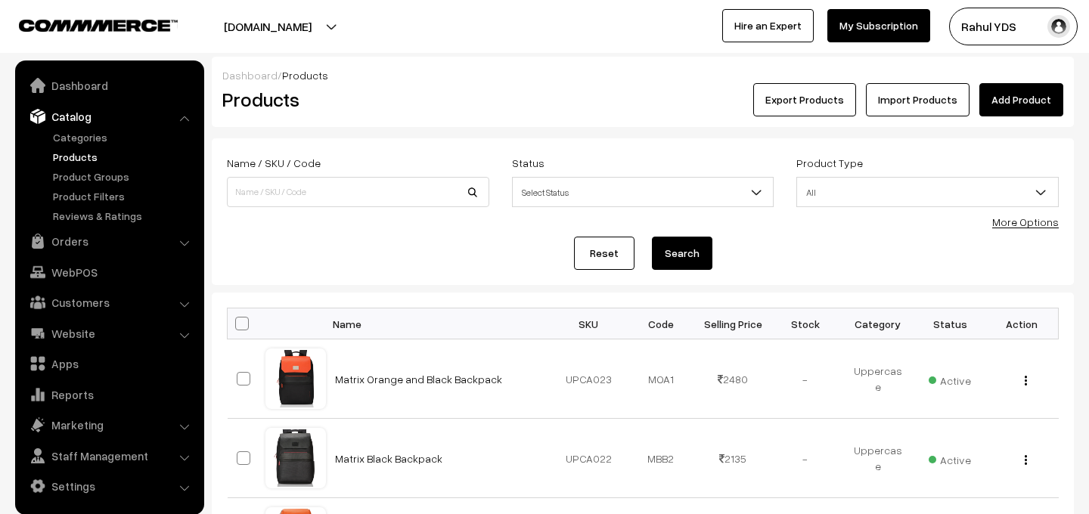
click at [1021, 225] on link "More Options" at bounding box center [1025, 222] width 67 height 13
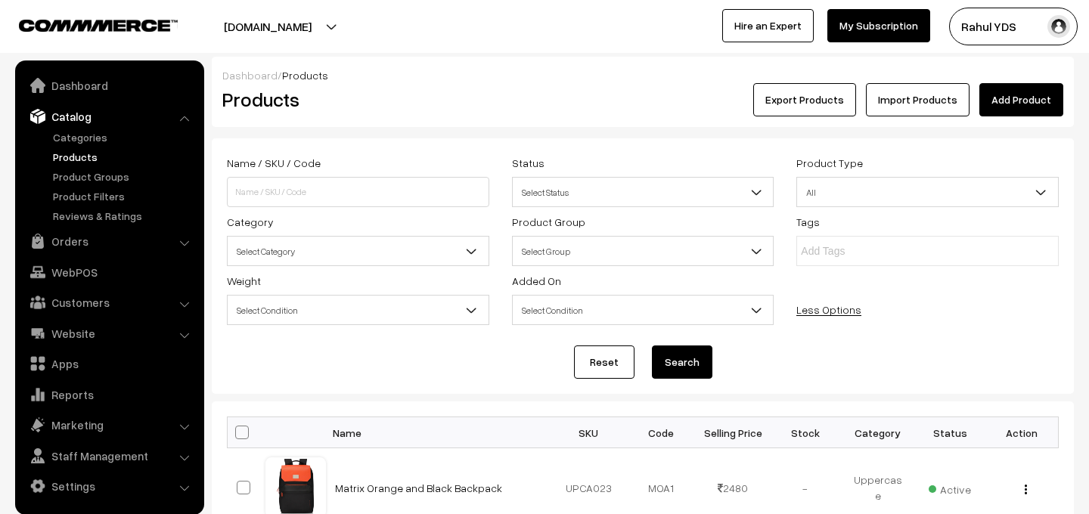
click at [349, 257] on span "Select Category" at bounding box center [358, 251] width 261 height 26
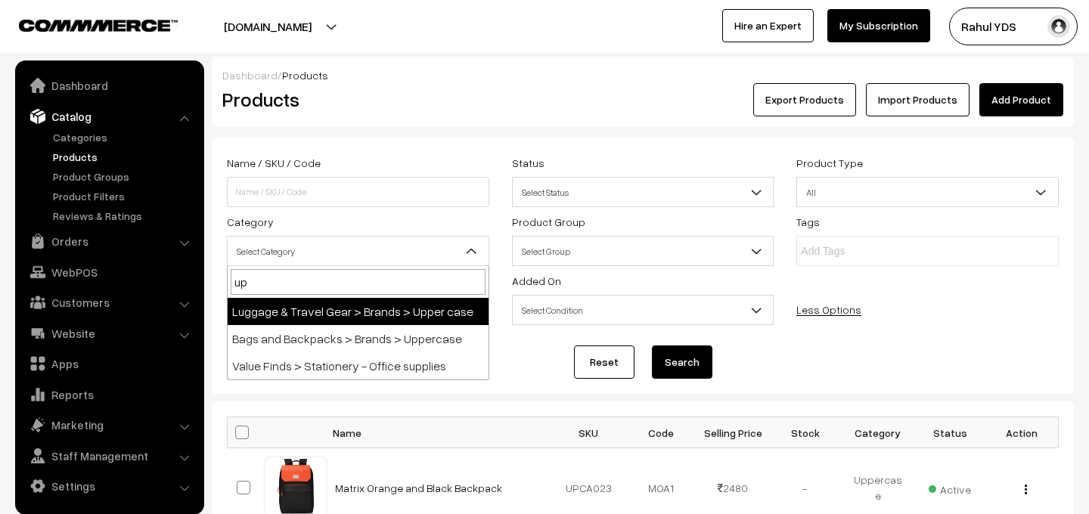
type input "upp"
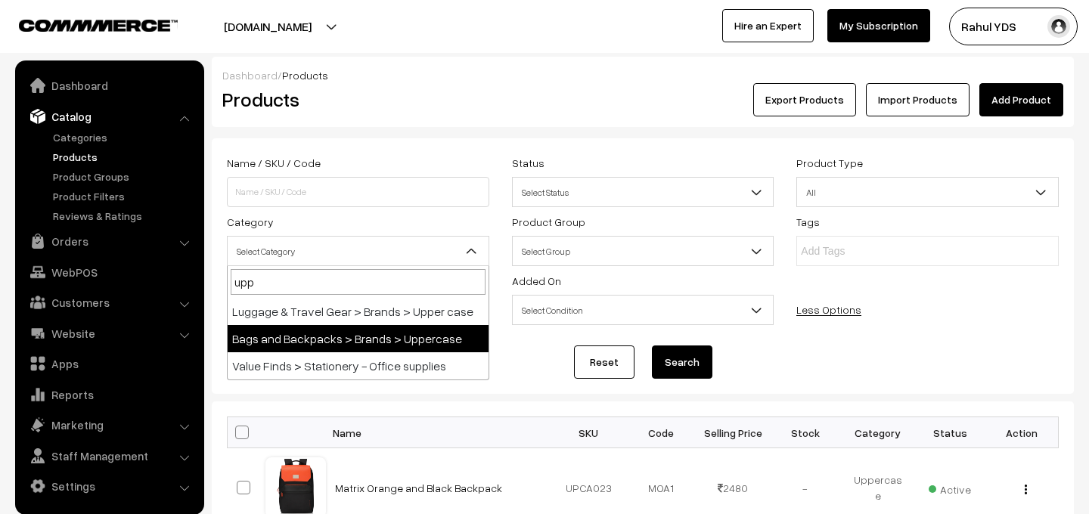
select select "117"
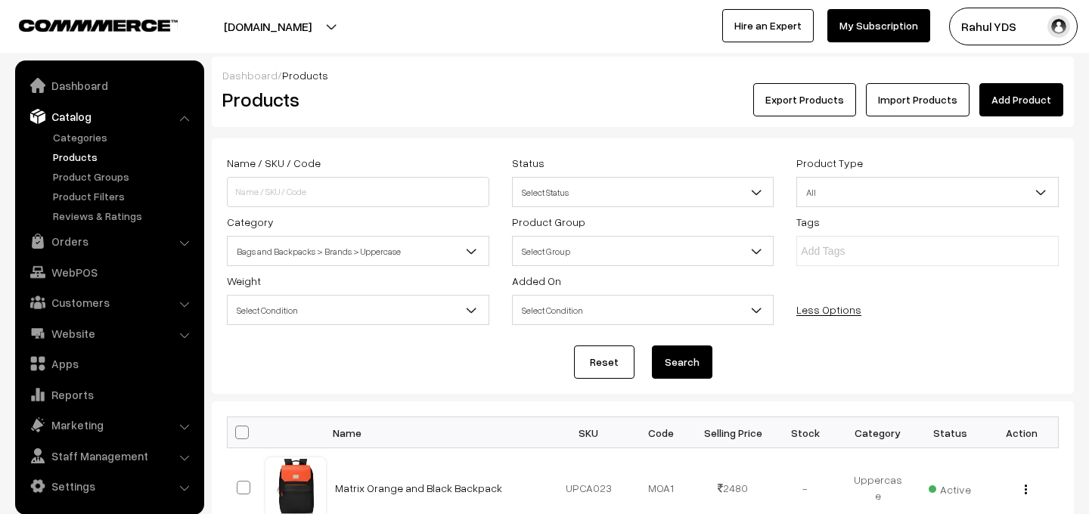
click at [663, 358] on button "Search" at bounding box center [682, 362] width 60 height 33
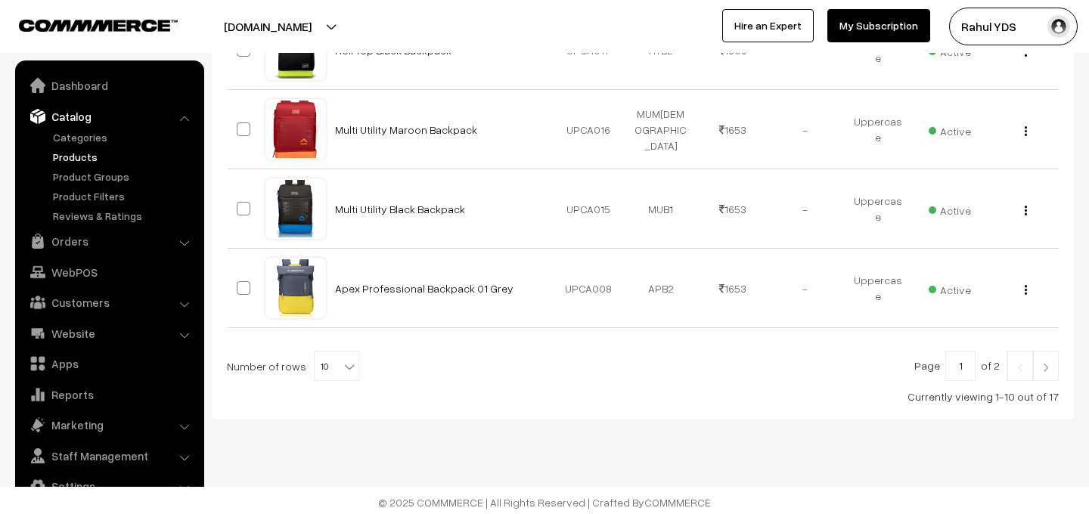
scroll to position [918, 0]
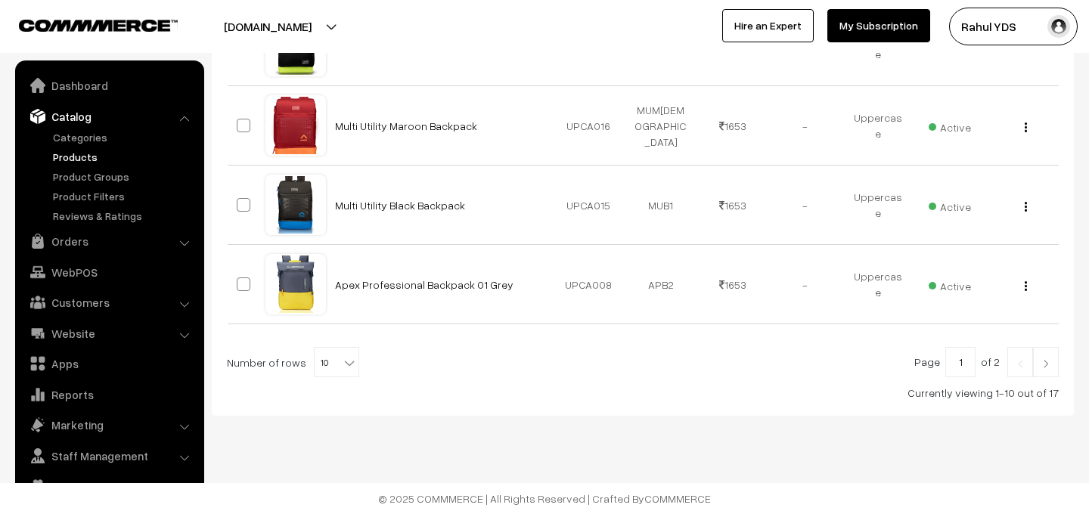
click at [315, 369] on span "10" at bounding box center [337, 363] width 44 height 30
select select "40"
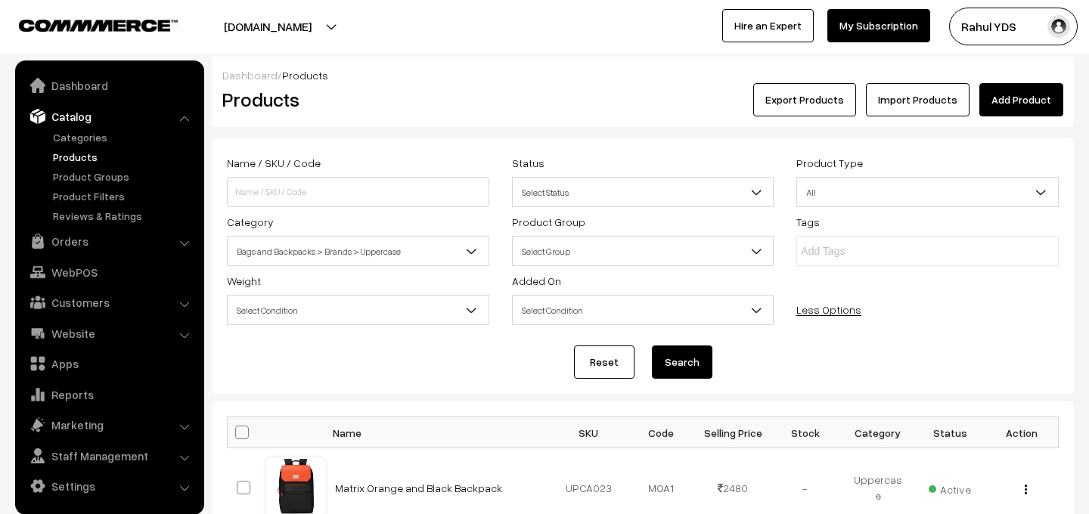
click at [246, 443] on th at bounding box center [247, 432] width 38 height 31
click at [243, 437] on span at bounding box center [242, 433] width 14 height 14
click at [237, 437] on input "checkbox" at bounding box center [233, 432] width 10 height 10
checkbox input "true"
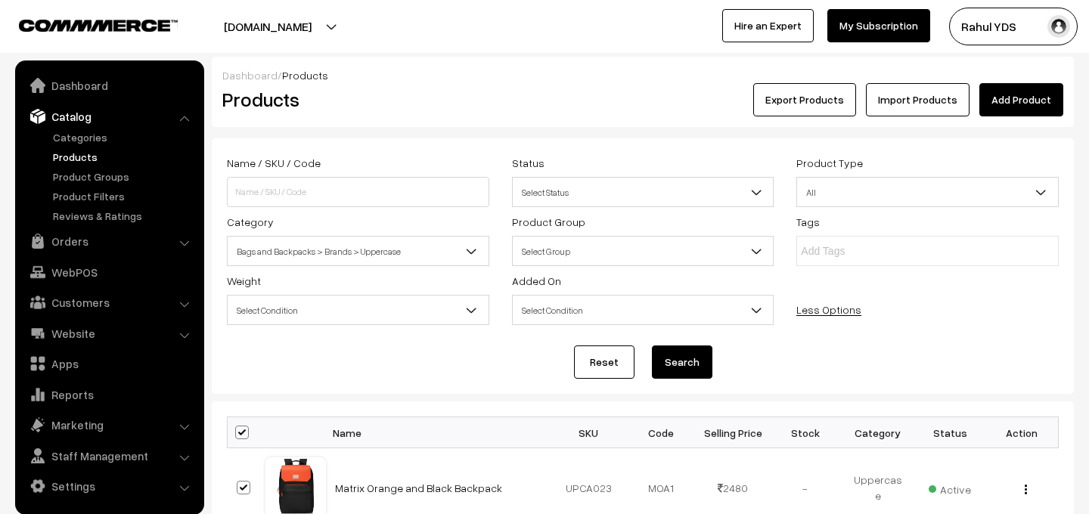
checkbox input "true"
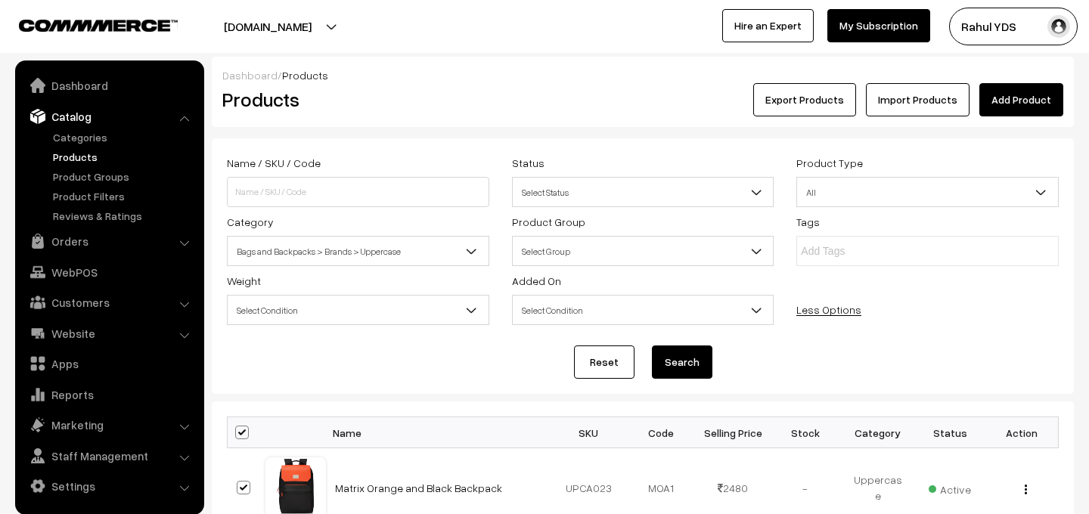
checkbox input "true"
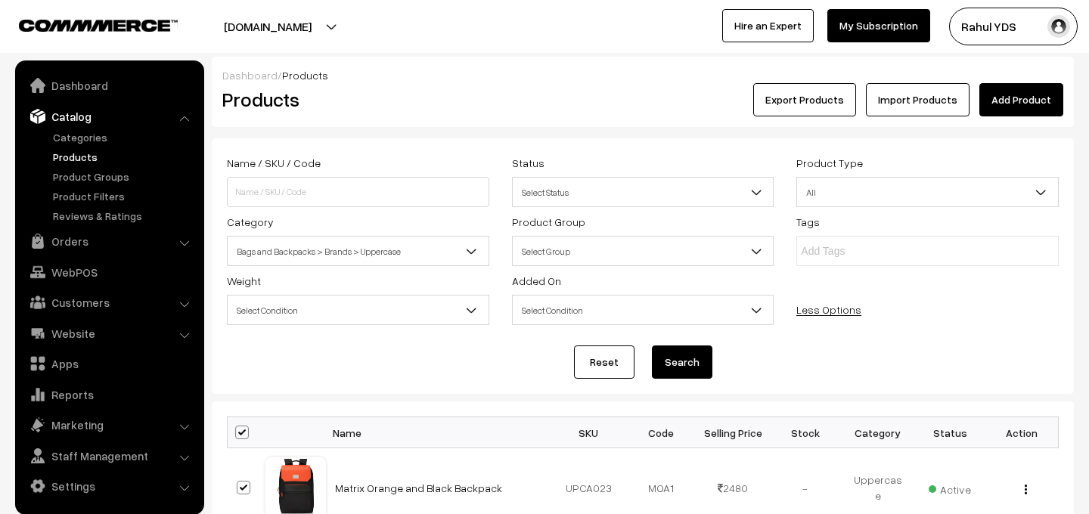
checkbox input "true"
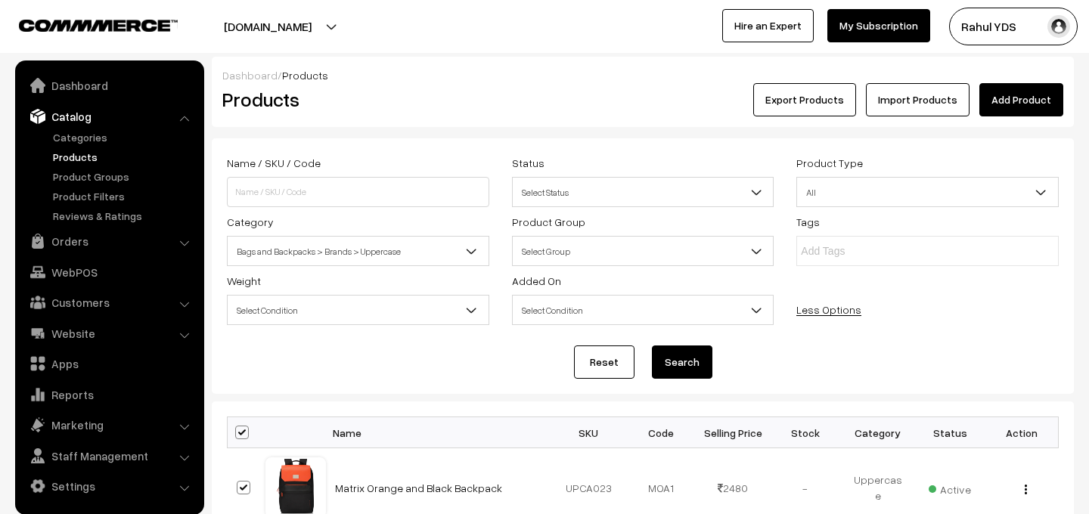
checkbox input "true"
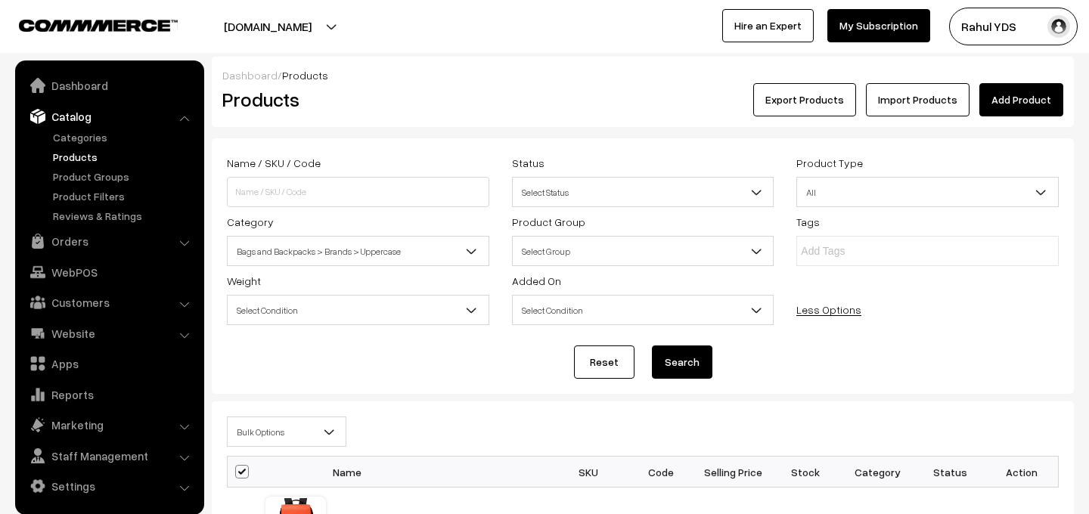
click at [298, 437] on span "Bulk Options" at bounding box center [287, 432] width 118 height 26
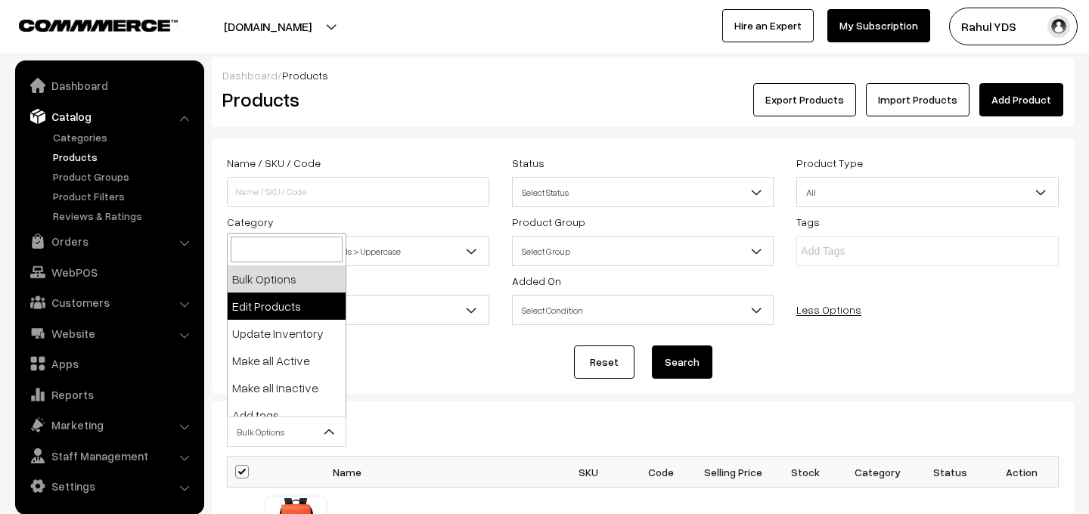
select select "editProduct"
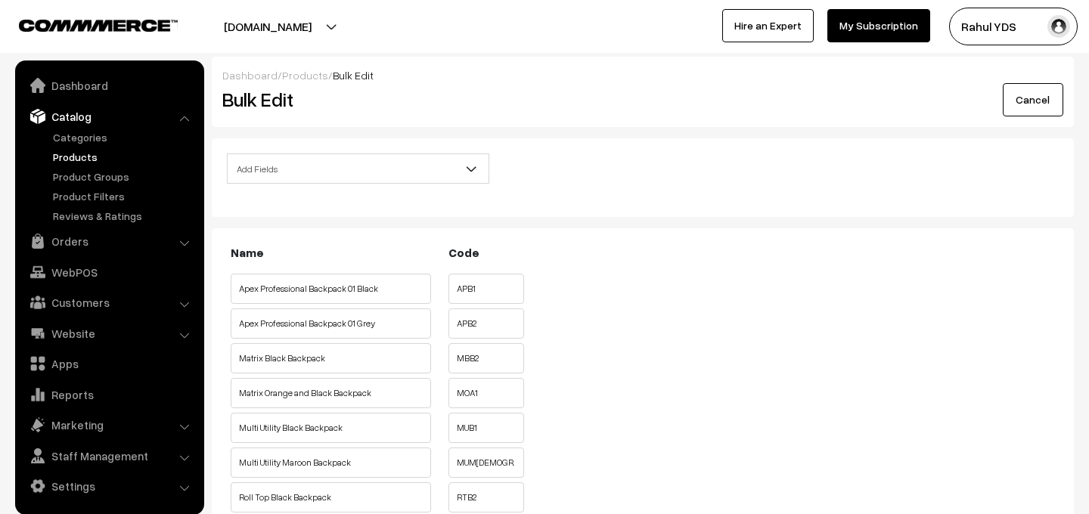
click at [359, 173] on span "Add Fields" at bounding box center [358, 169] width 261 height 26
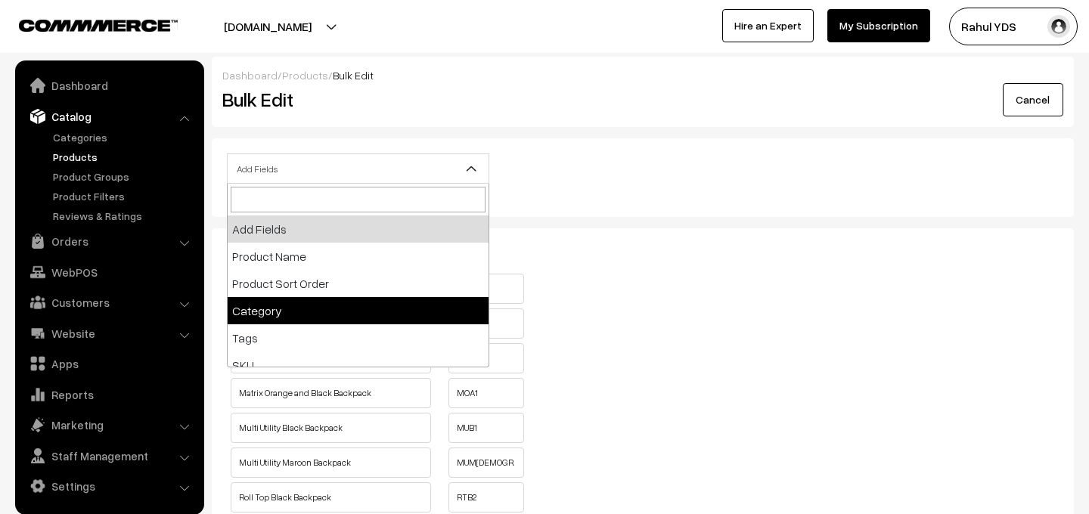
select select "category"
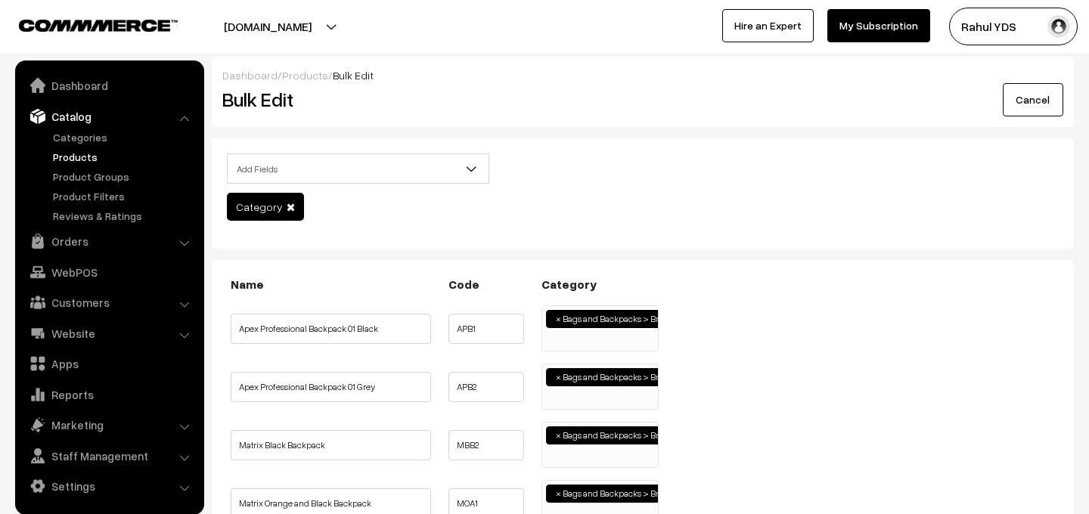
click at [575, 340] on ul "× Bags and Backpacks > Brands > Uppercase" at bounding box center [600, 326] width 116 height 41
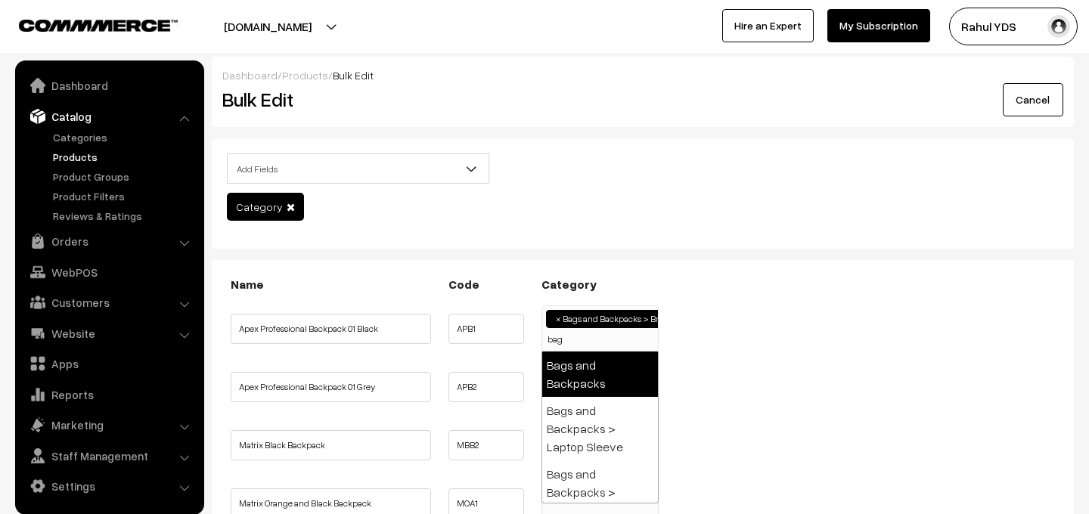
type input "bag"
select select "17"
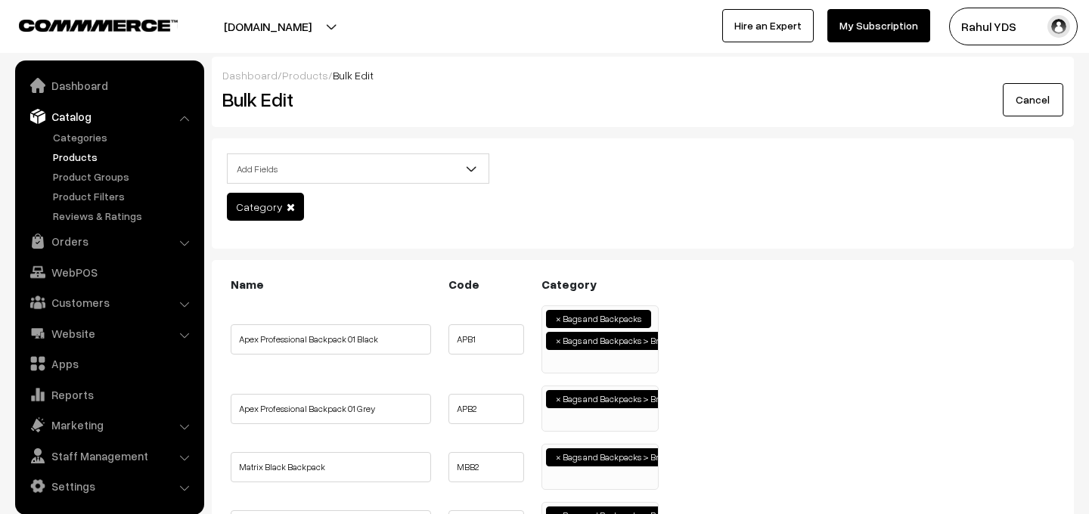
click at [602, 417] on ul "× Bags and Backpacks > Brands > Uppercase" at bounding box center [600, 406] width 116 height 41
type input "n"
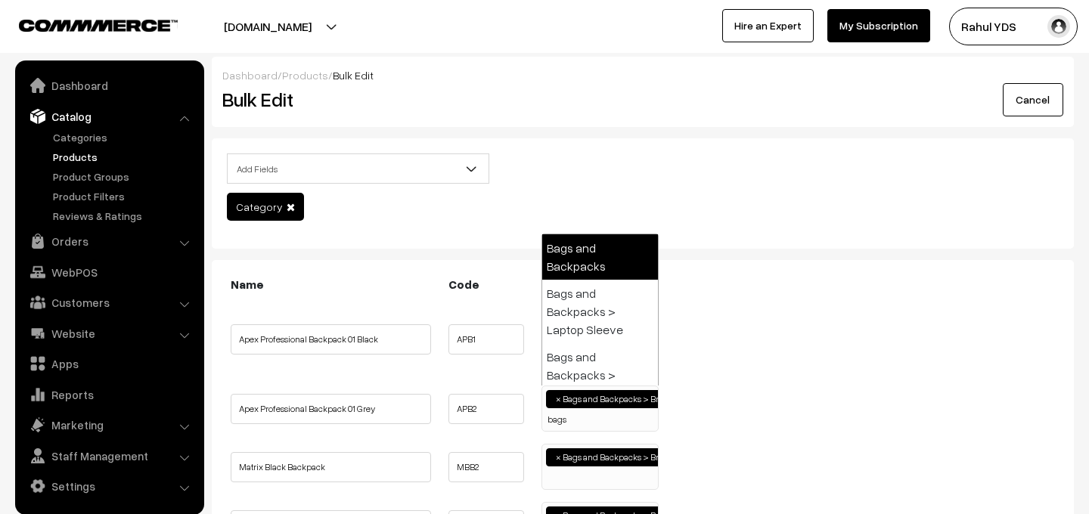
type input "bags"
select select "17"
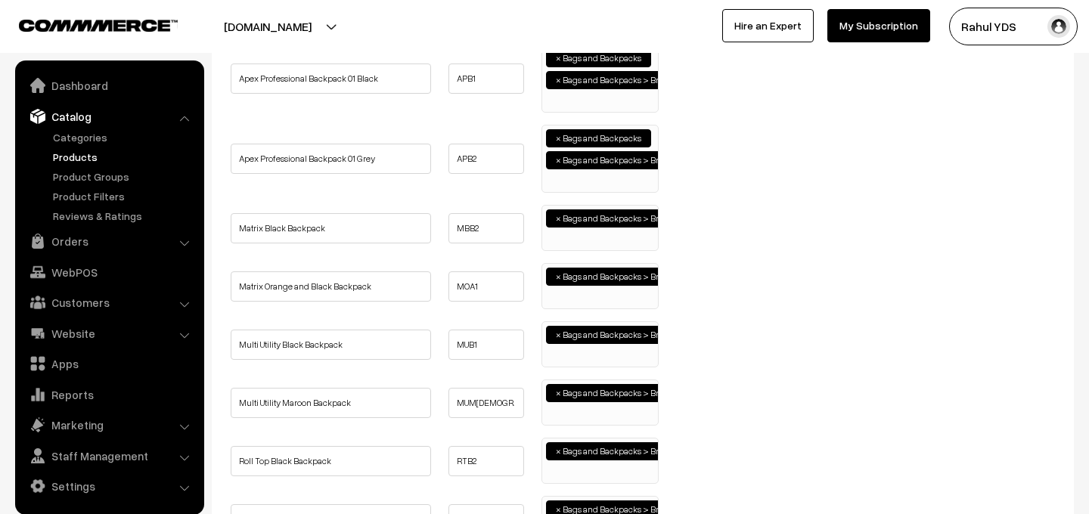
scroll to position [264, 0]
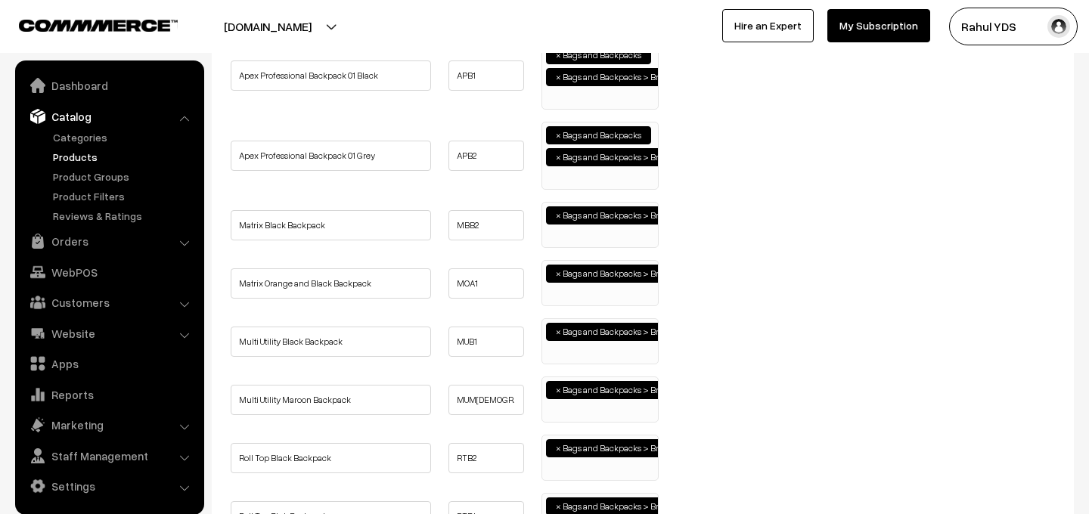
click at [588, 237] on ul "× Bags and Backpacks > Brands > Uppercase" at bounding box center [600, 223] width 116 height 41
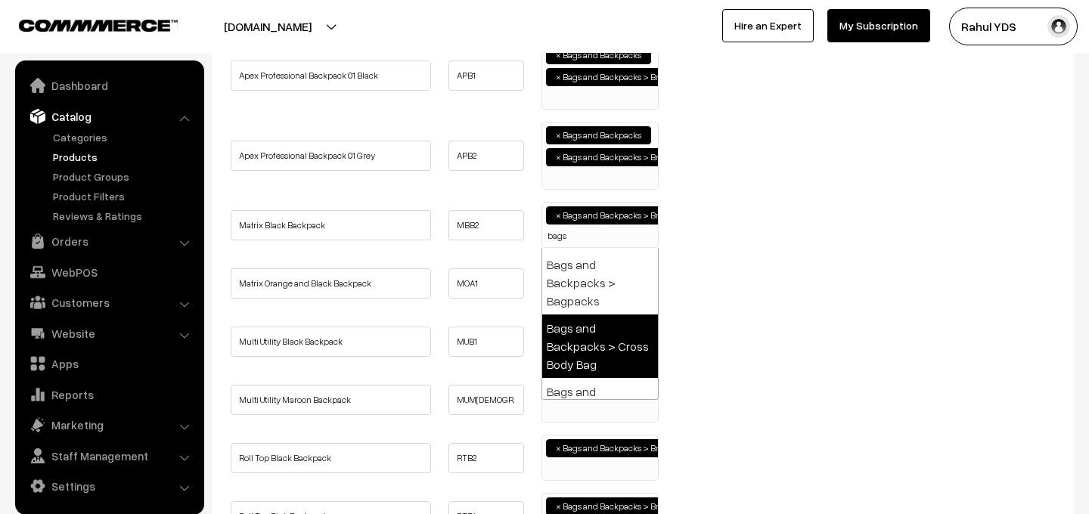
scroll to position [0, 0]
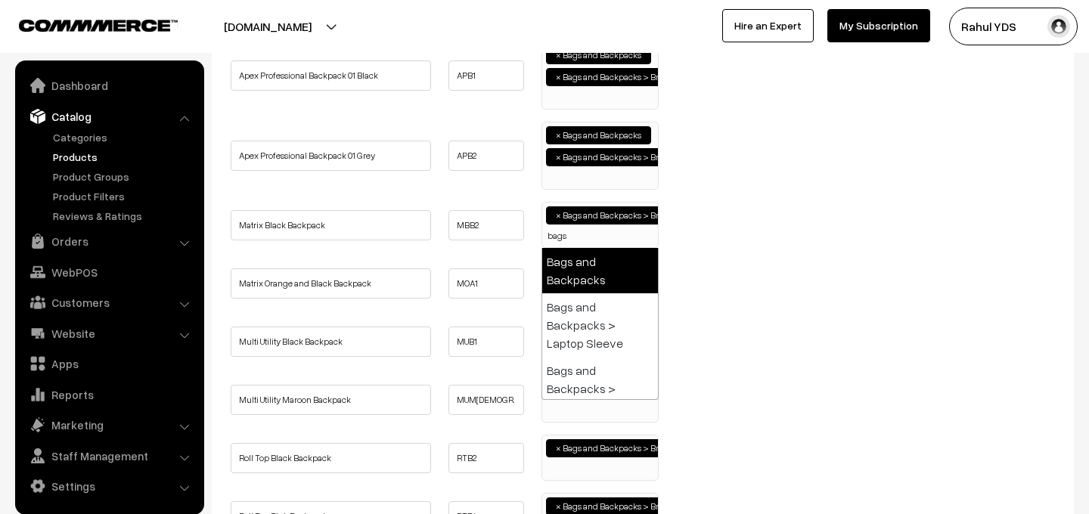
type input "bags"
select select "17"
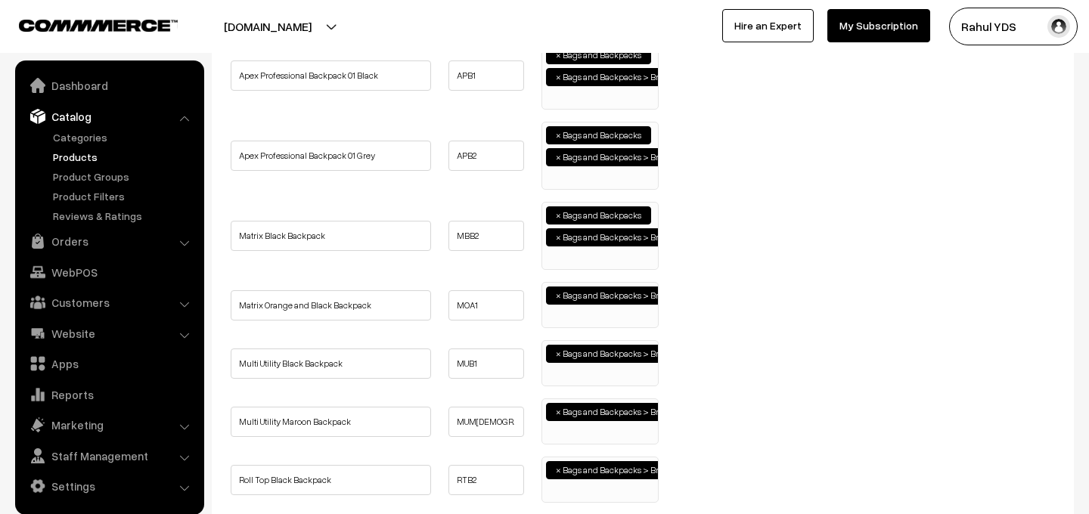
scroll to position [951, 0]
click at [580, 318] on ul "× Bags and Backpacks > Brands > Uppercase" at bounding box center [600, 303] width 116 height 41
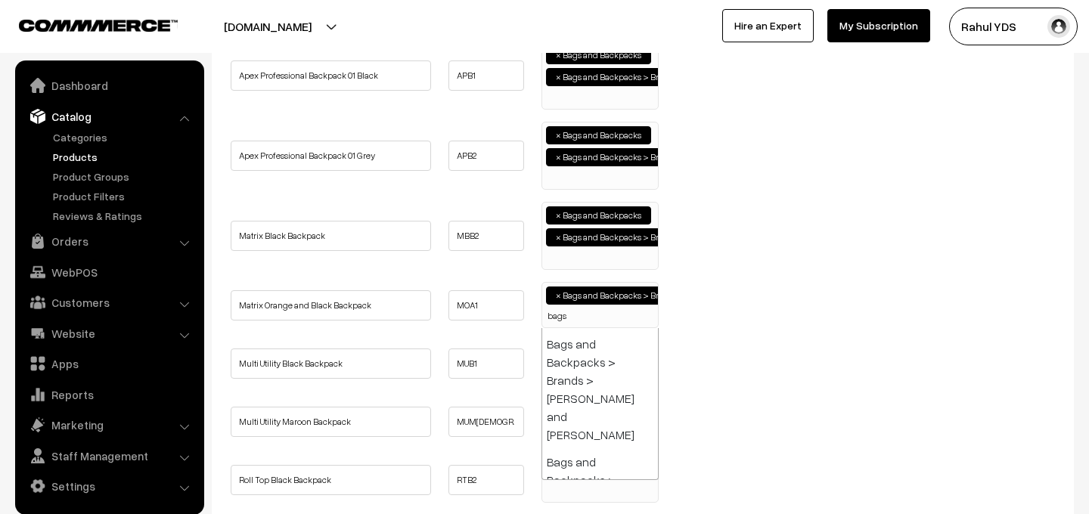
scroll to position [85, 0]
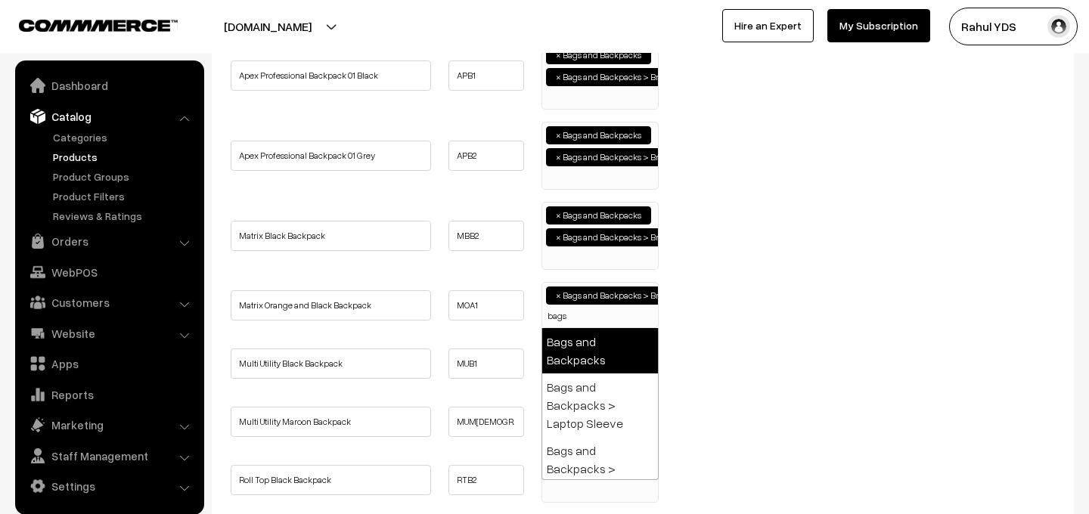
type input "bags"
select select "17"
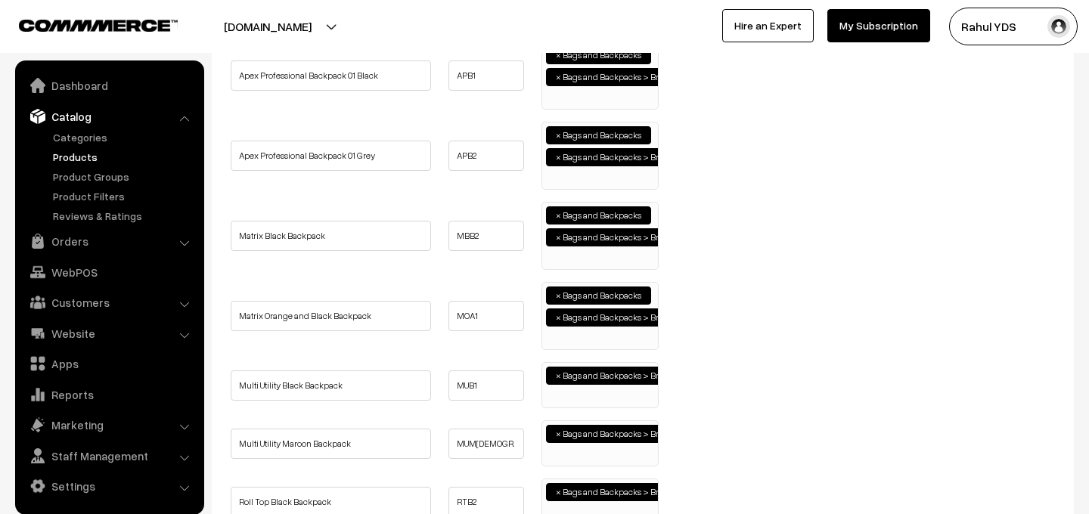
click at [595, 391] on ul "× Bags and Backpacks > Brands > Uppercase" at bounding box center [600, 383] width 116 height 41
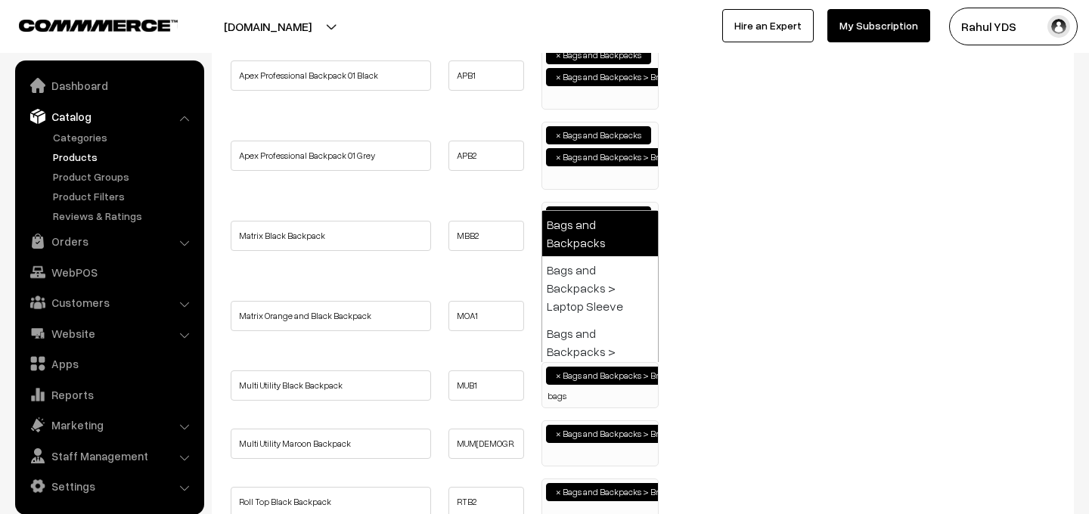
type input "bags"
select select "17"
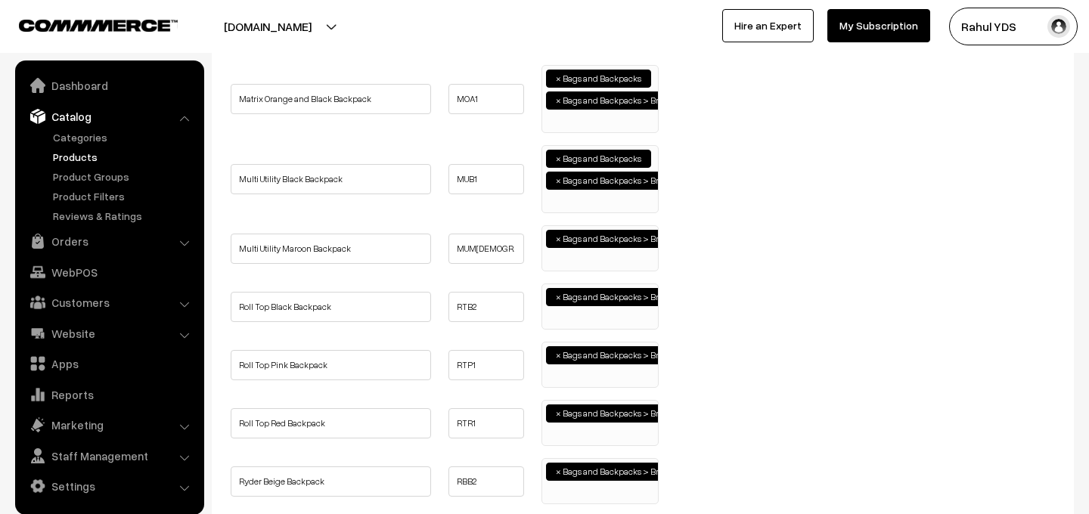
click at [575, 253] on ul "× Bags and Backpacks > Brands > Uppercase" at bounding box center [600, 246] width 116 height 41
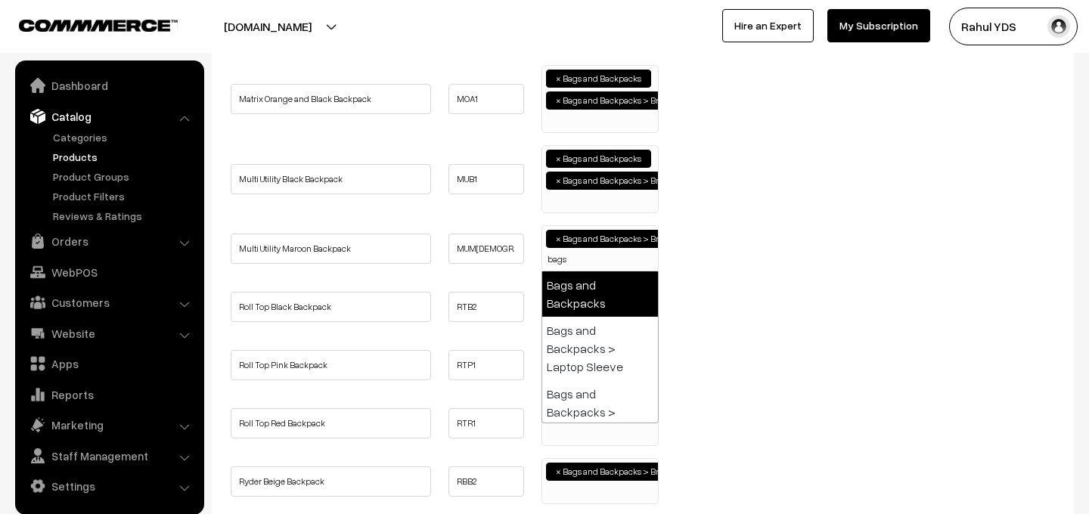
type input "bags"
select select "17"
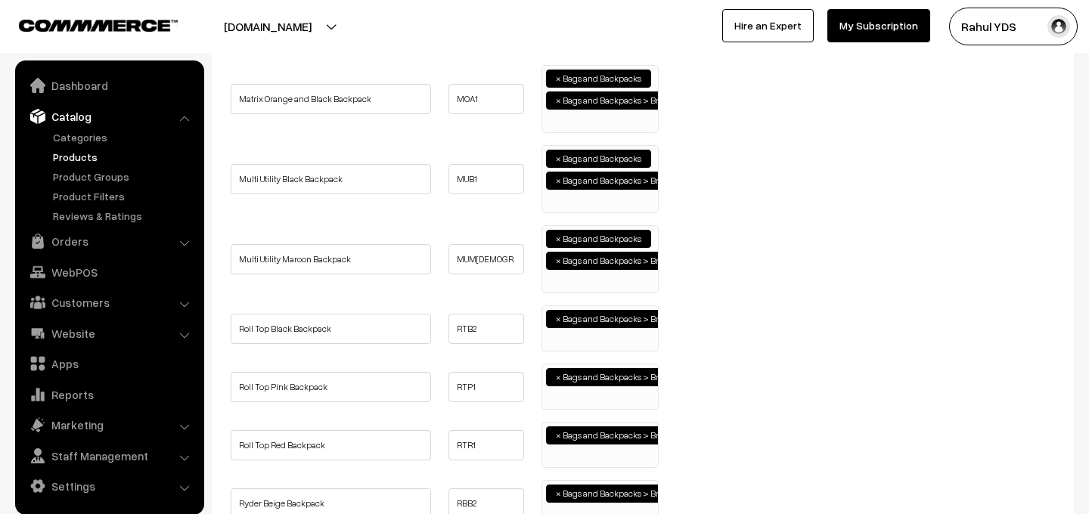
click at [587, 342] on ul "× Bags and Backpacks > Brands > Uppercase" at bounding box center [600, 326] width 116 height 41
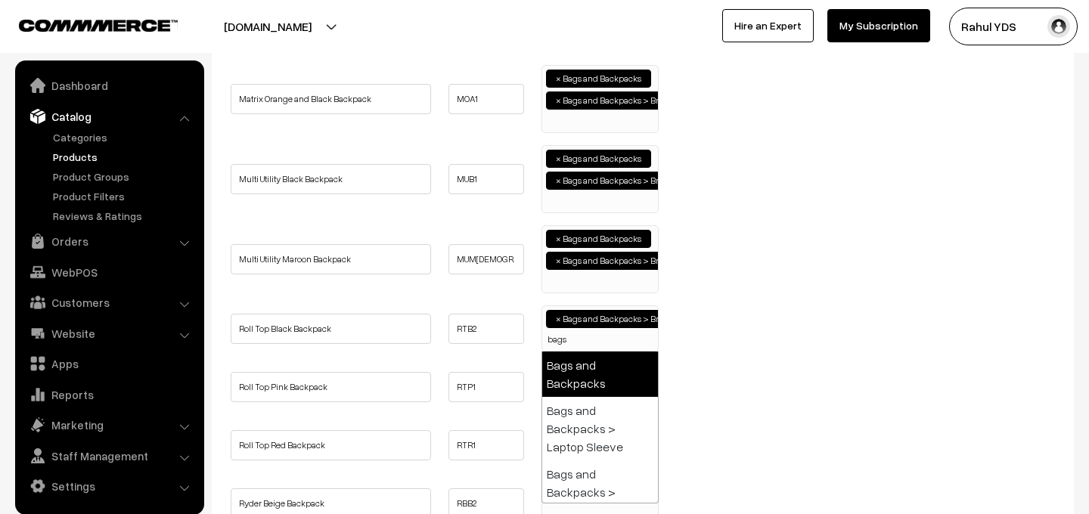
type input "bags"
select select "17"
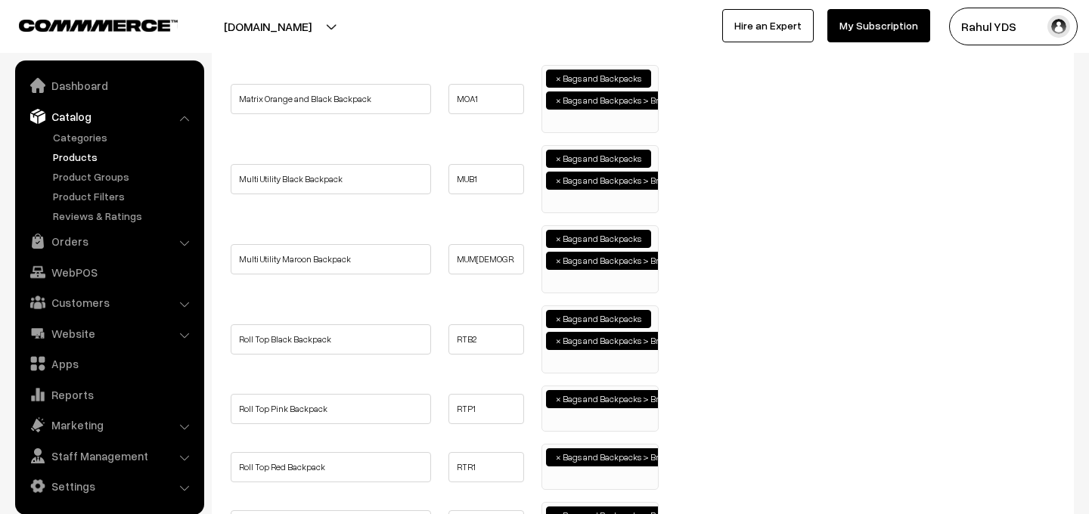
click at [591, 426] on ul "× Bags and Backpacks > Brands > Uppercase" at bounding box center [600, 406] width 116 height 41
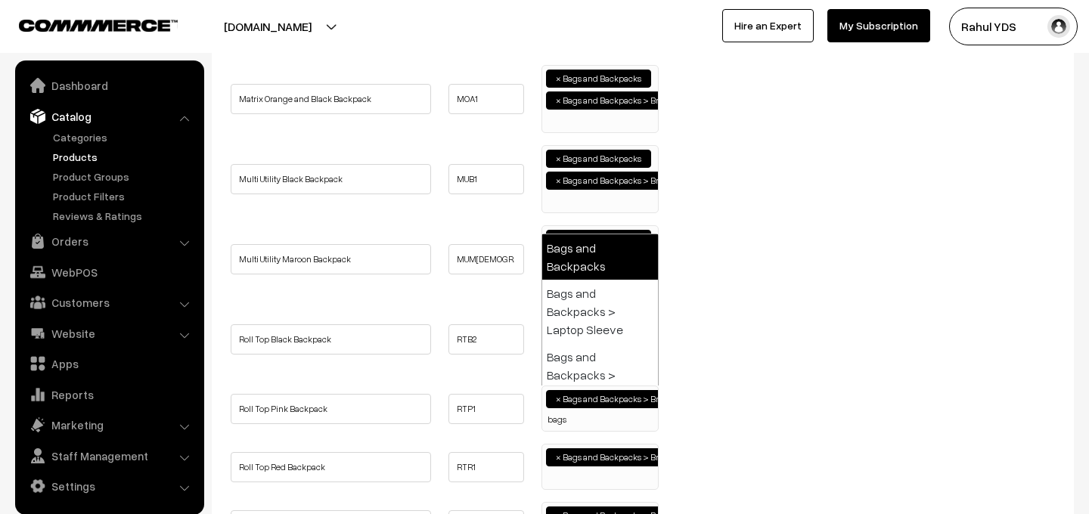
type input "bags"
select select "17"
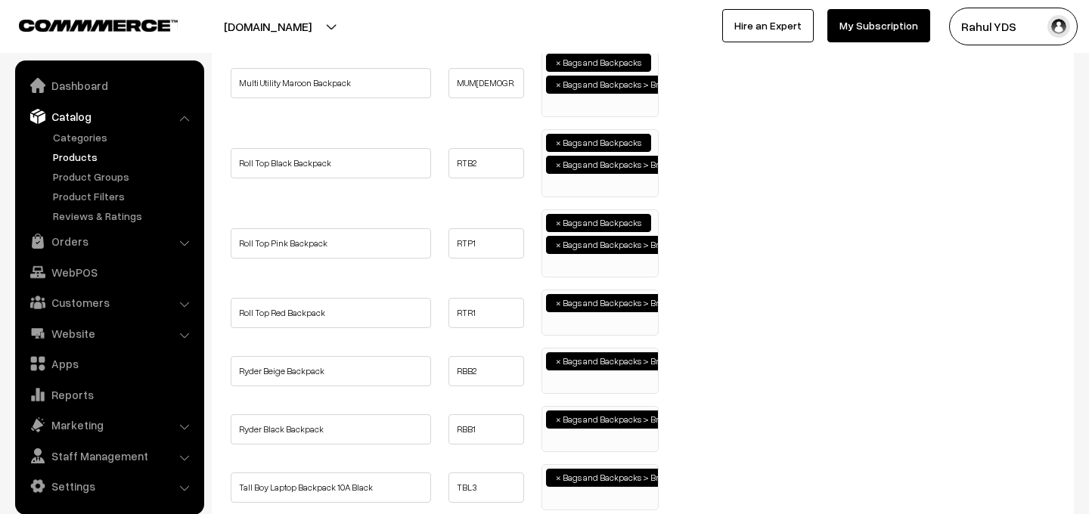
click at [565, 318] on ul "× Bags and Backpacks > Brands > Uppercase" at bounding box center [600, 310] width 116 height 41
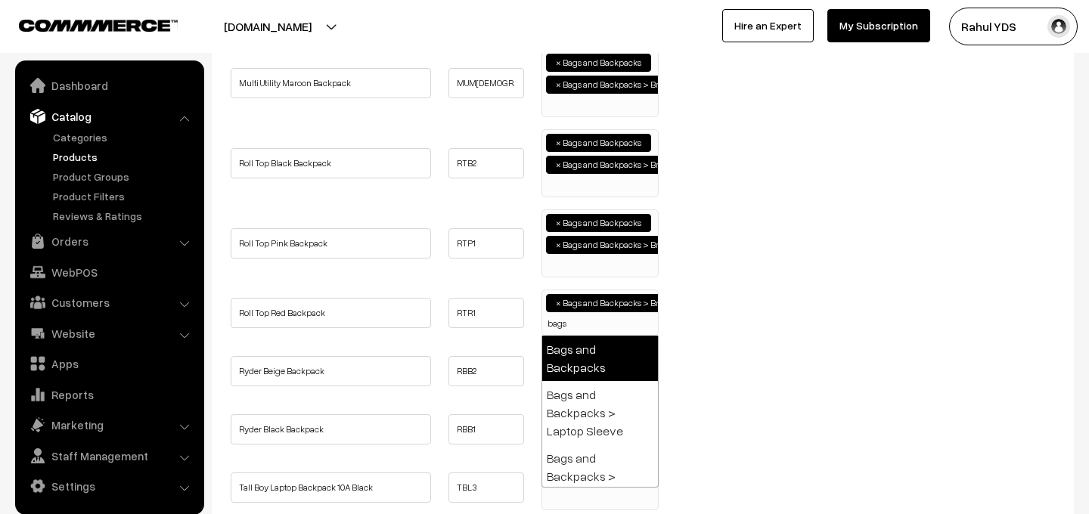
type input "bags"
select select "17"
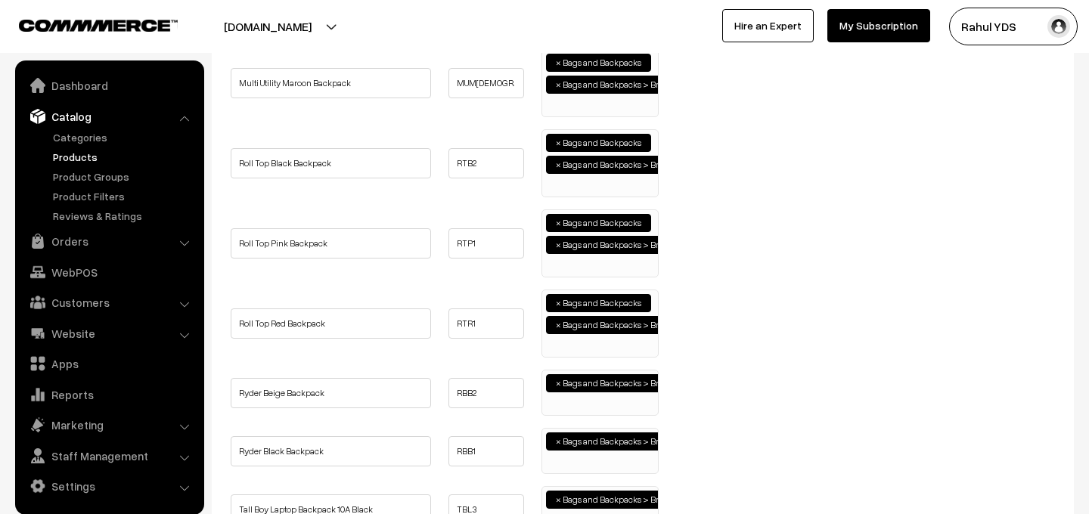
click at [578, 404] on ul "× Bags and Backpacks > Brands > Uppercase" at bounding box center [600, 391] width 116 height 41
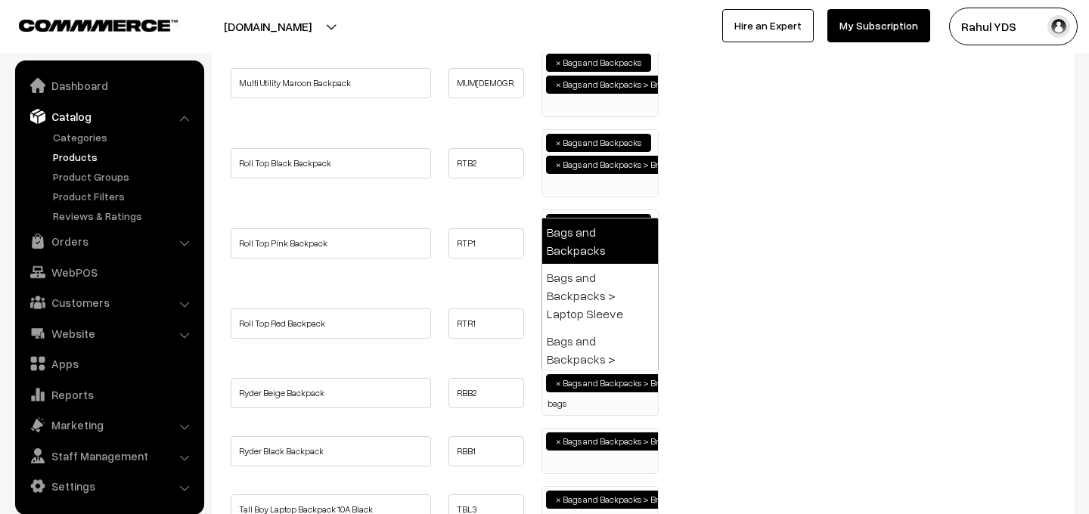
type input "bags"
select select "17"
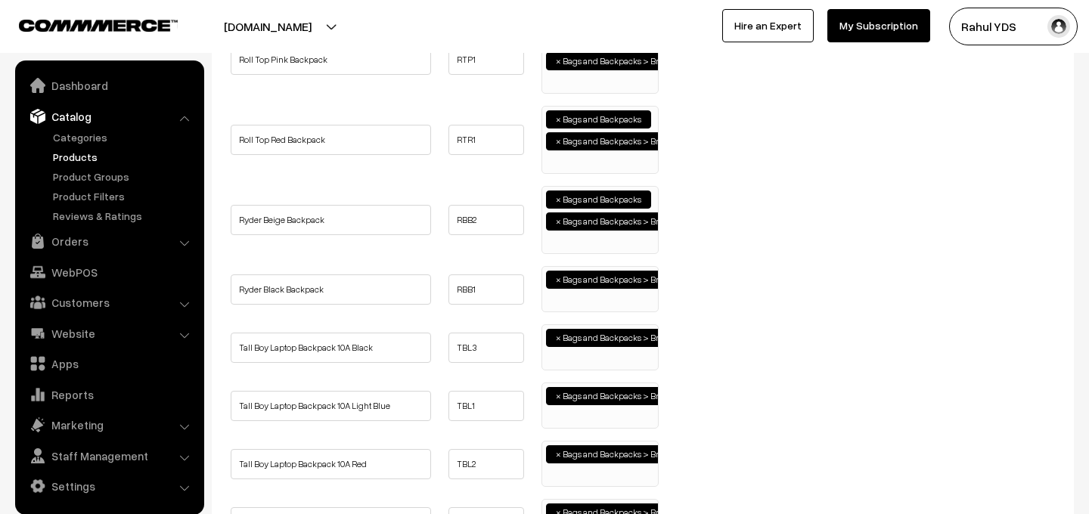
click at [574, 308] on span "× Bags and Backpacks > Brands > Uppercase" at bounding box center [599, 289] width 117 height 46
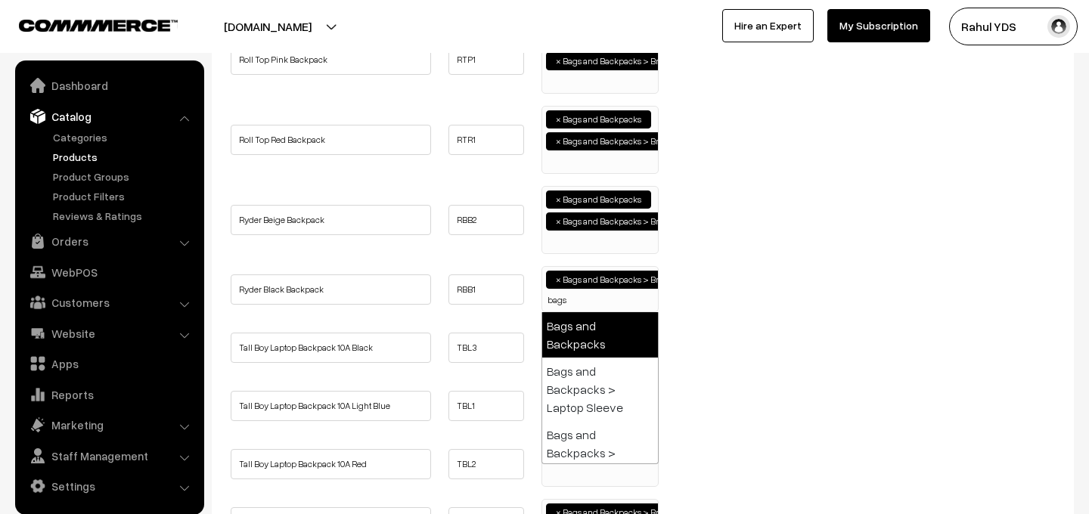
type input "bags"
select select "17"
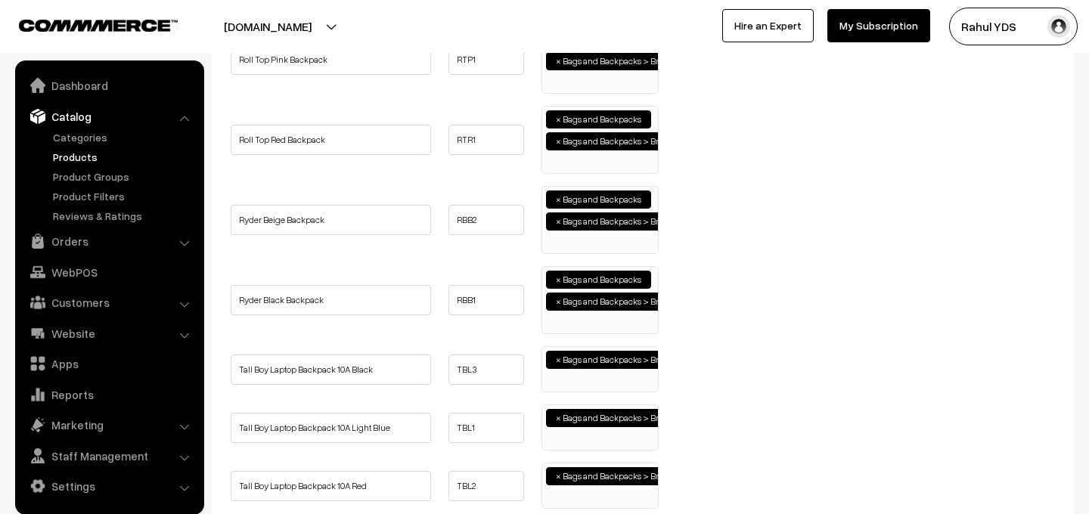
click at [582, 386] on ul "× Bags and Backpacks > Brands > Uppercase" at bounding box center [600, 367] width 116 height 41
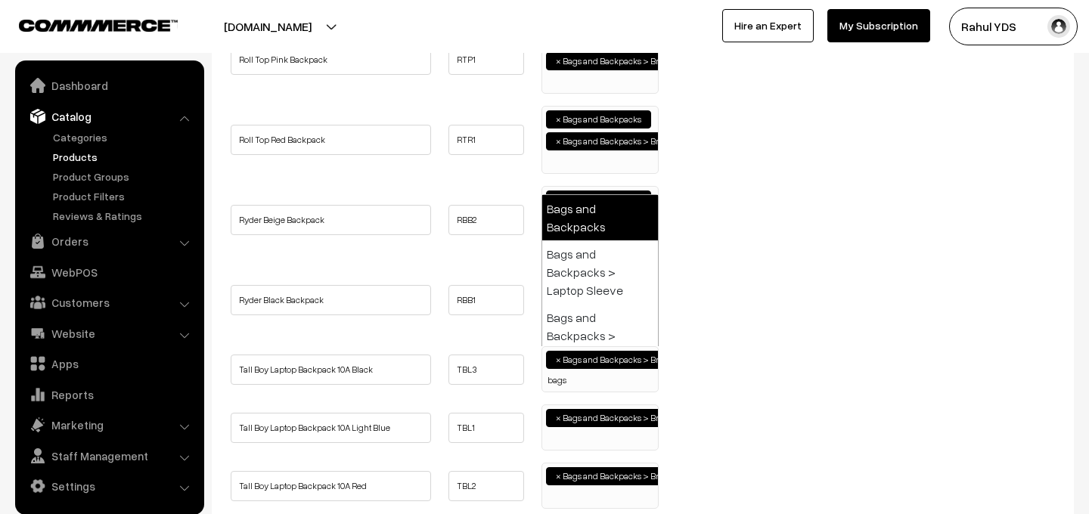
type input "bags"
select select "17"
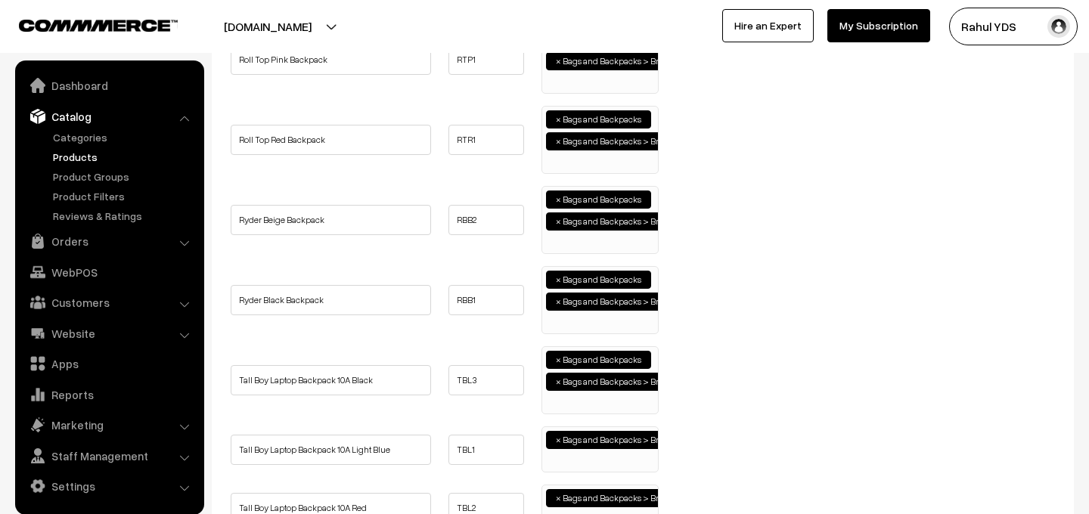
click at [581, 458] on ul "× Bags and Backpacks > Brands > Uppercase" at bounding box center [600, 447] width 116 height 41
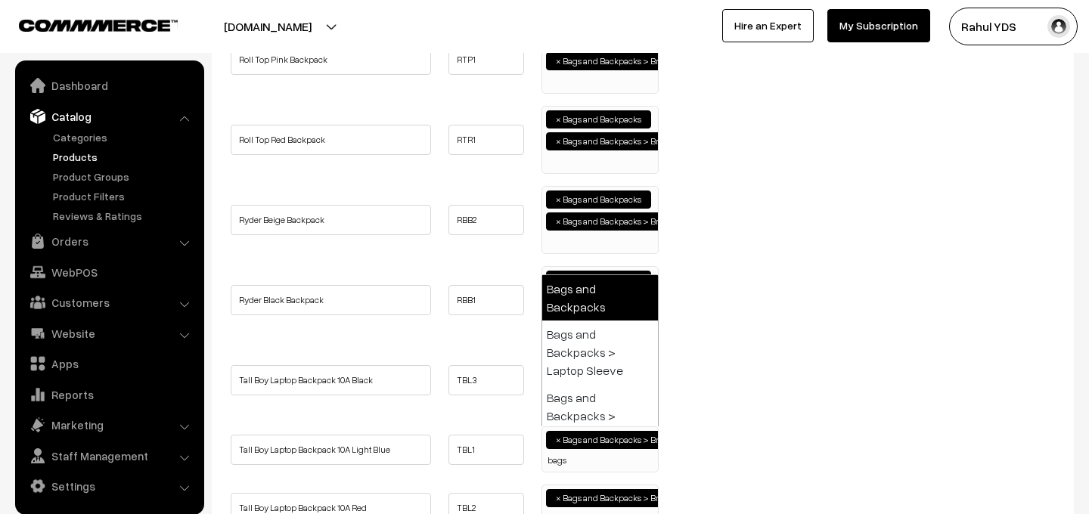
type input "bags"
select select "17"
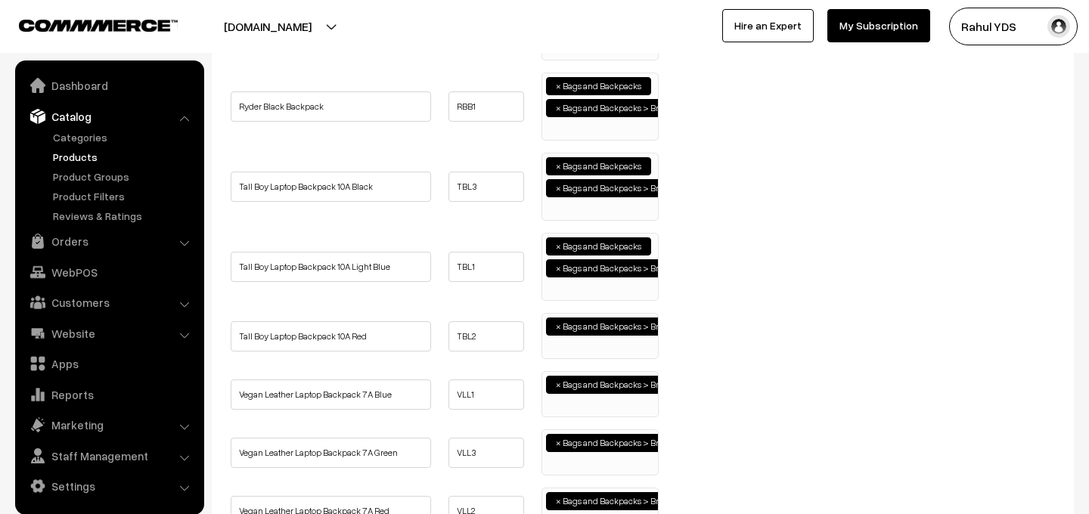
click at [579, 351] on ul "× Bags and Backpacks > Brands > Uppercase" at bounding box center [600, 334] width 116 height 41
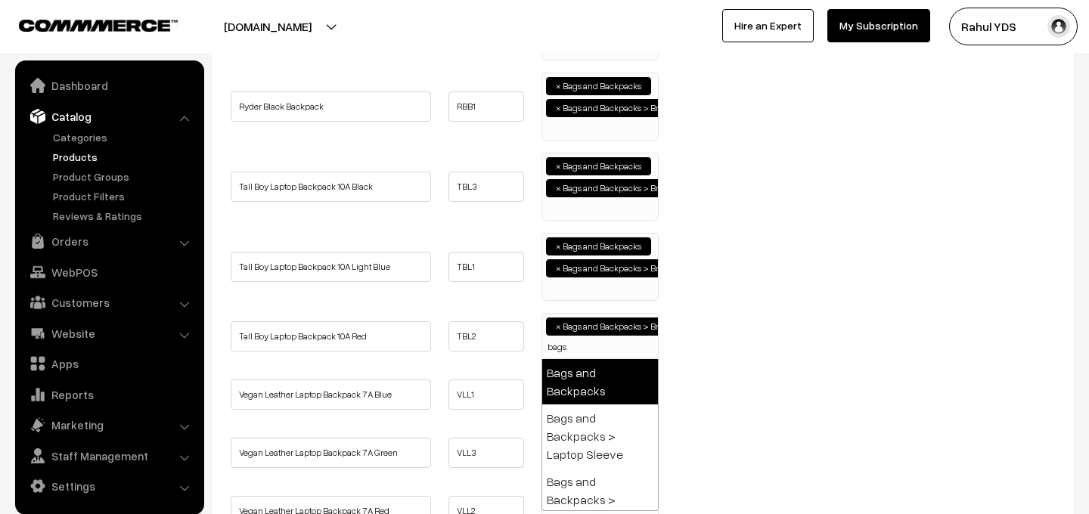
type input "bags"
select select "17"
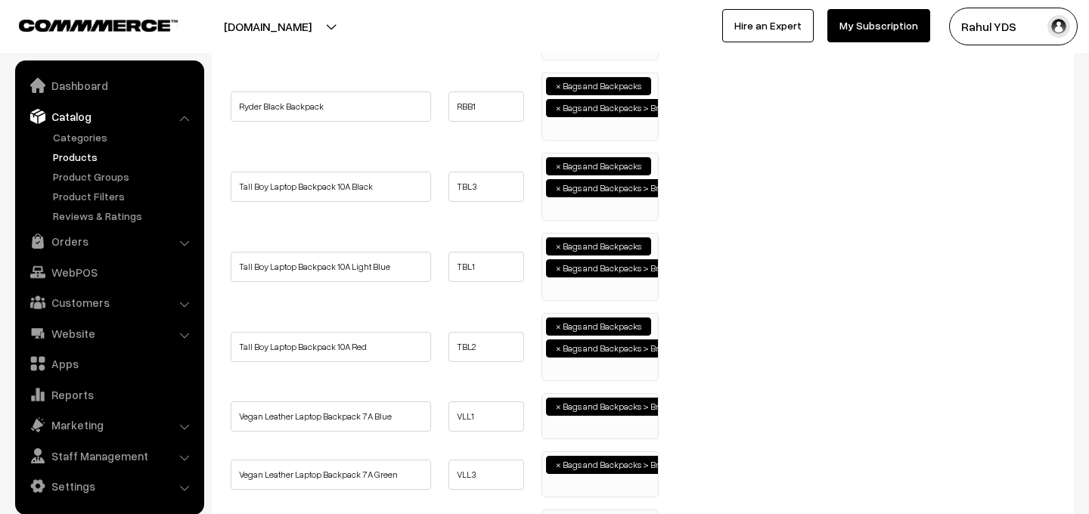
click at [593, 426] on ul "× Bags and Backpacks > Brands > Uppercase" at bounding box center [600, 414] width 116 height 41
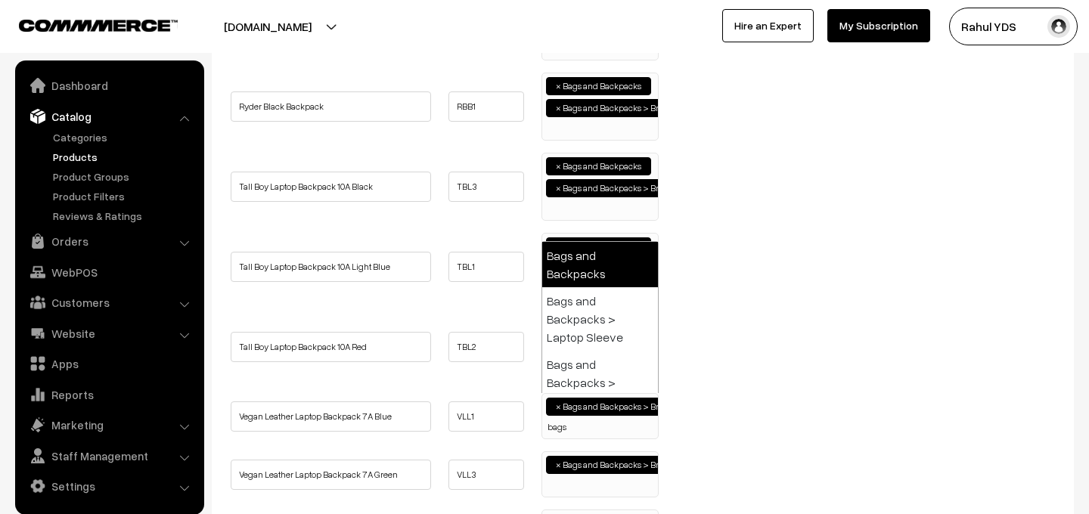
type input "bags"
select select "17"
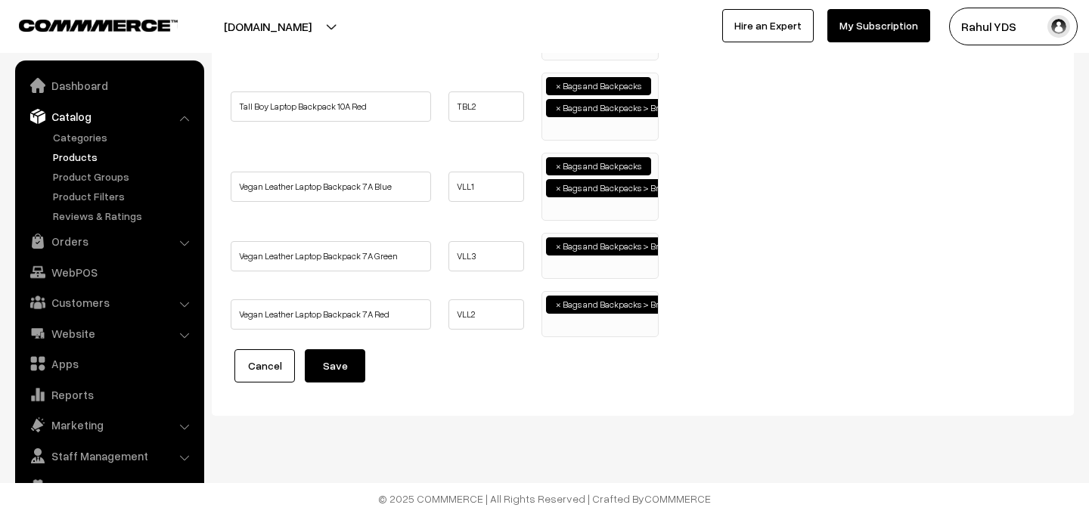
click at [575, 275] on span "× Bags and Backpacks > Brands > Uppercase" at bounding box center [599, 256] width 117 height 46
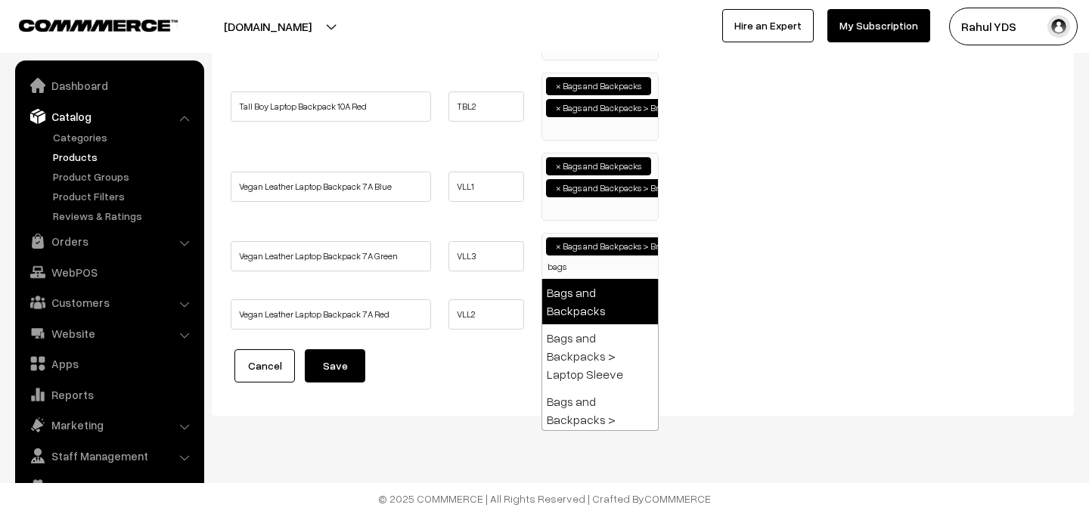
type input "bags"
select select "17"
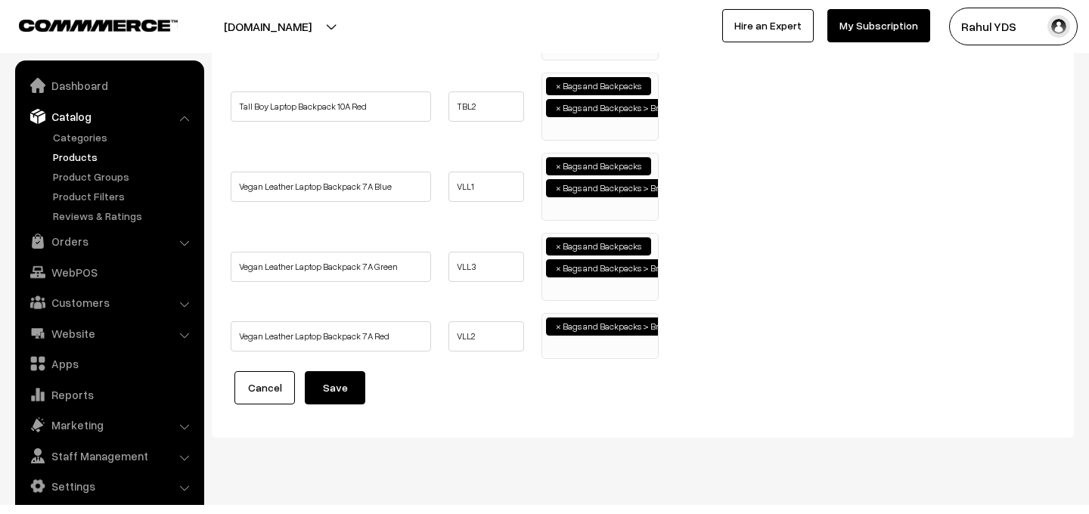
click at [583, 352] on ul "× Bags and Backpacks > Brands > Uppercase" at bounding box center [600, 334] width 116 height 41
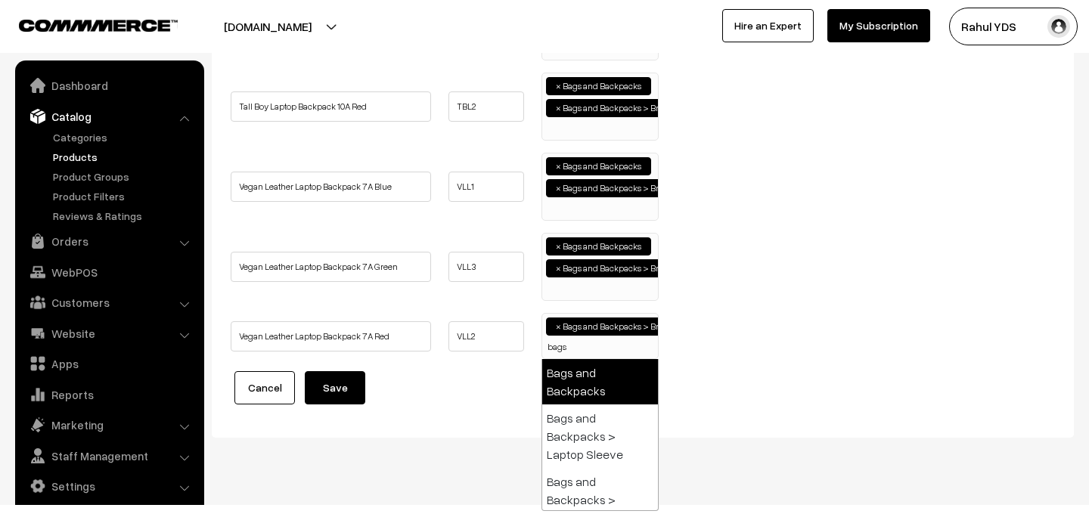
type input "bags"
select select "17"
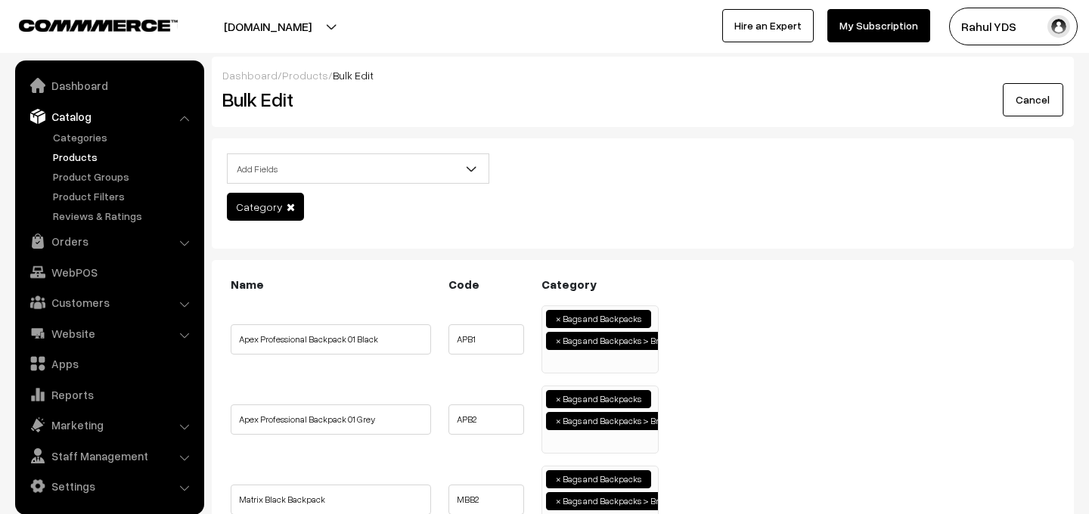
click at [580, 367] on ul "× Bags and Backpacks × Bags and Backpacks > Brands > Uppercase" at bounding box center [600, 337] width 116 height 63
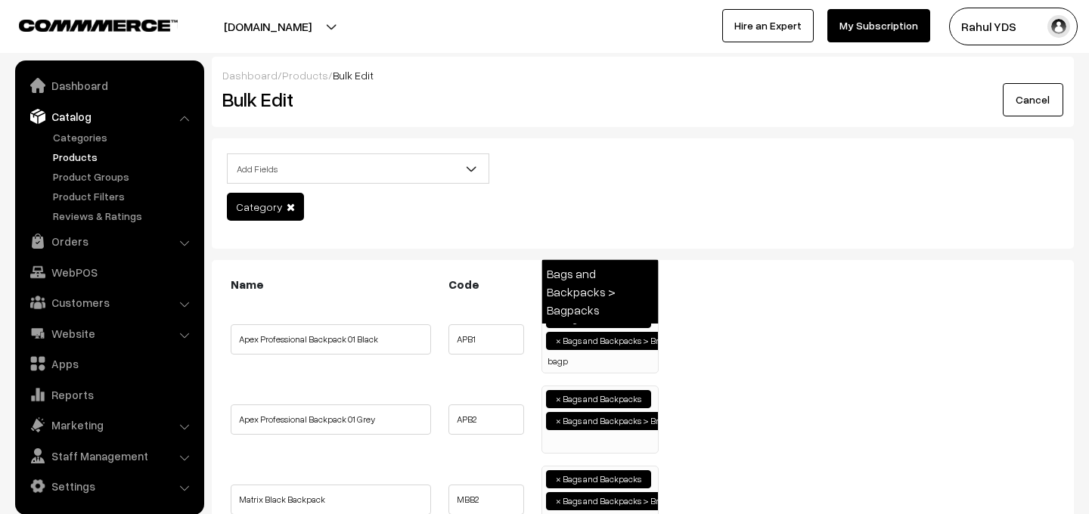
type input "bagp"
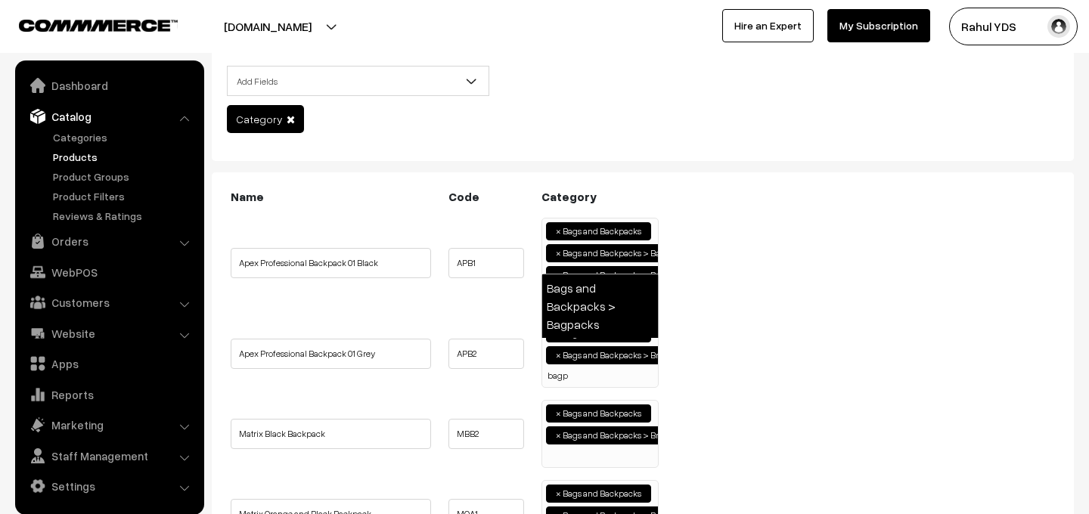
type input "bagp"
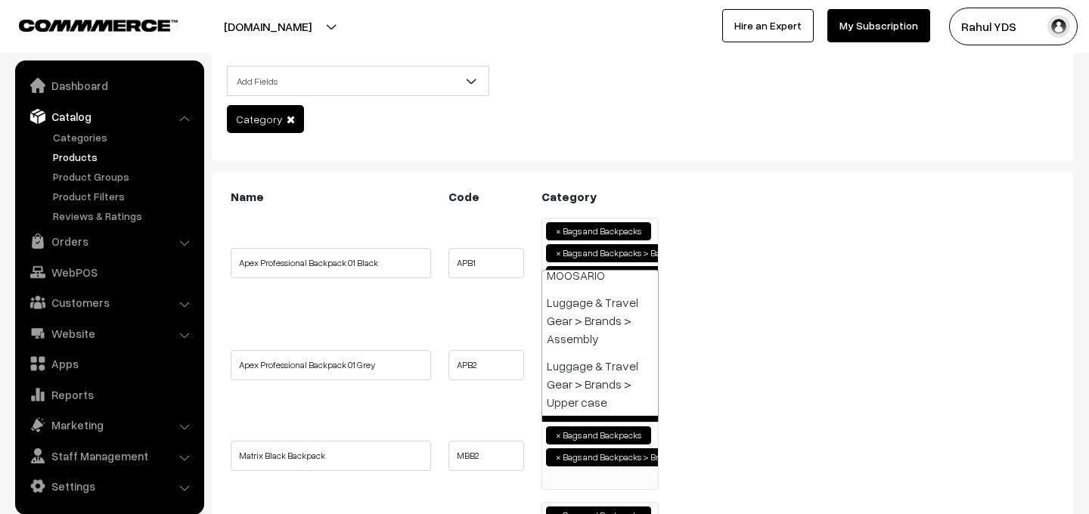
paste input "bagp"
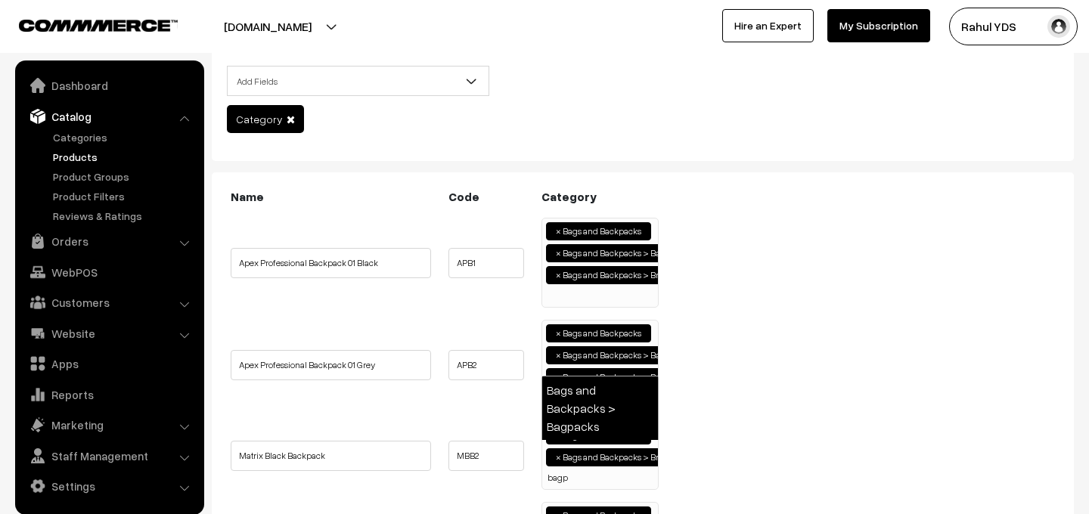
type input "bagp"
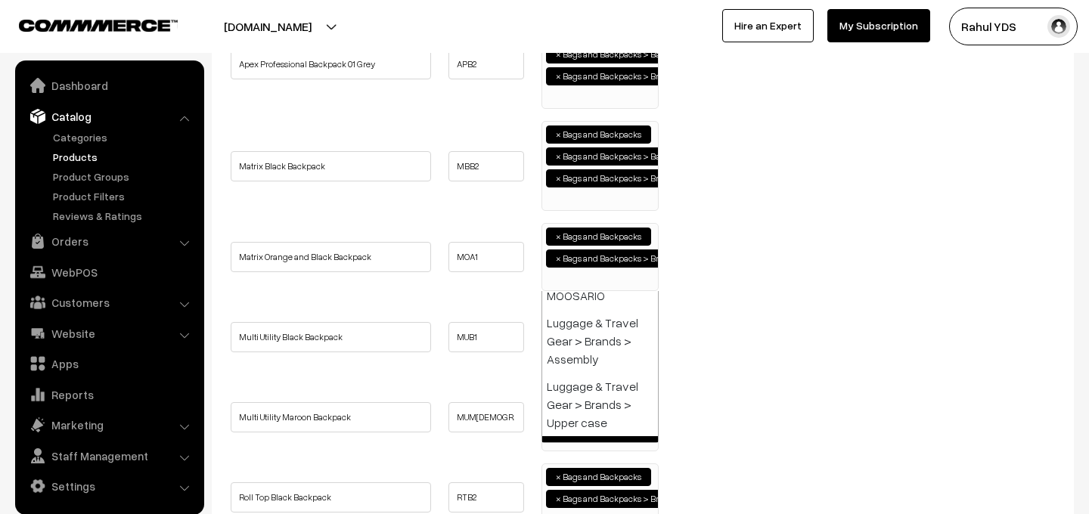
paste input "bagp"
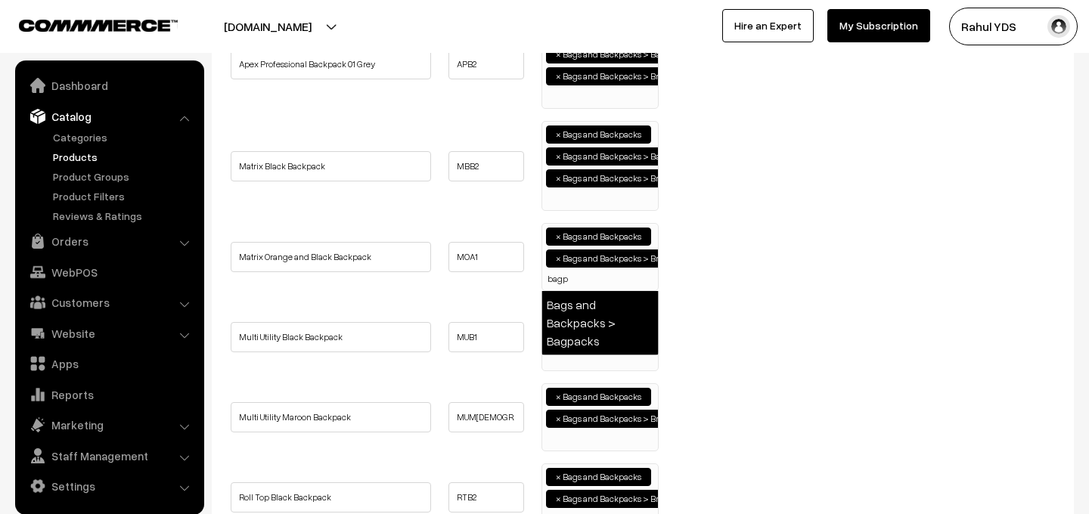
type input "bagp"
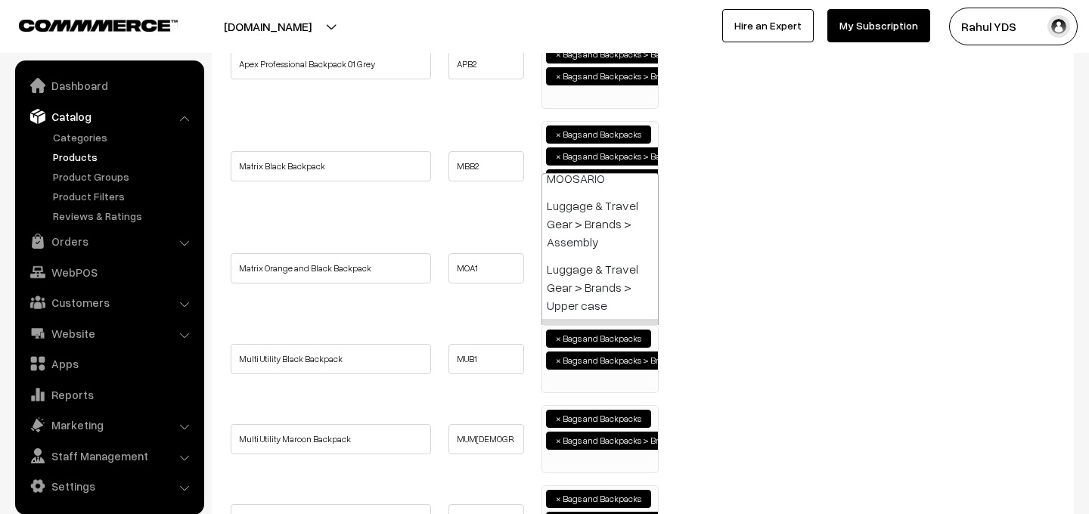
paste input "bagp"
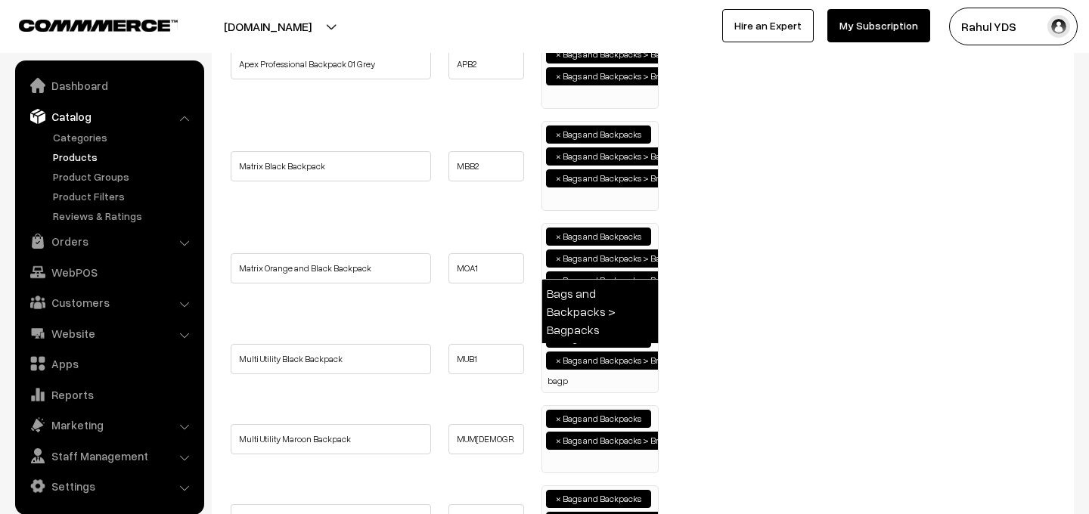
type input "bagp"
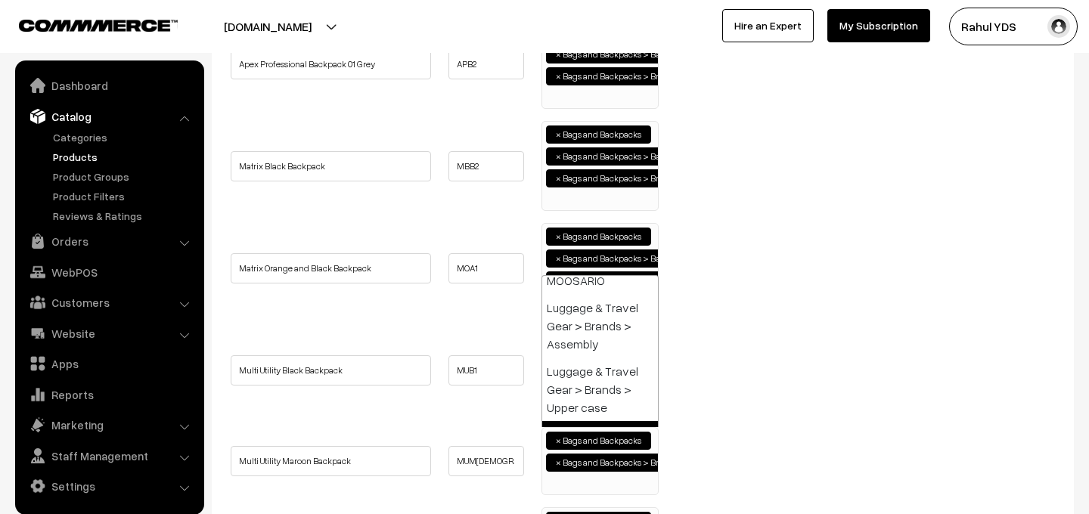
paste input "bagp"
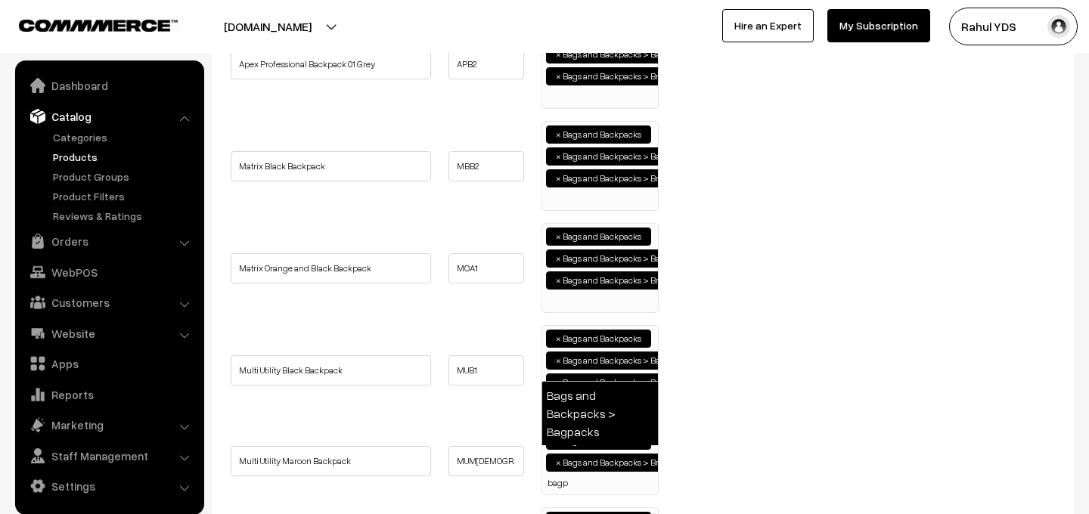
type input "bagp"
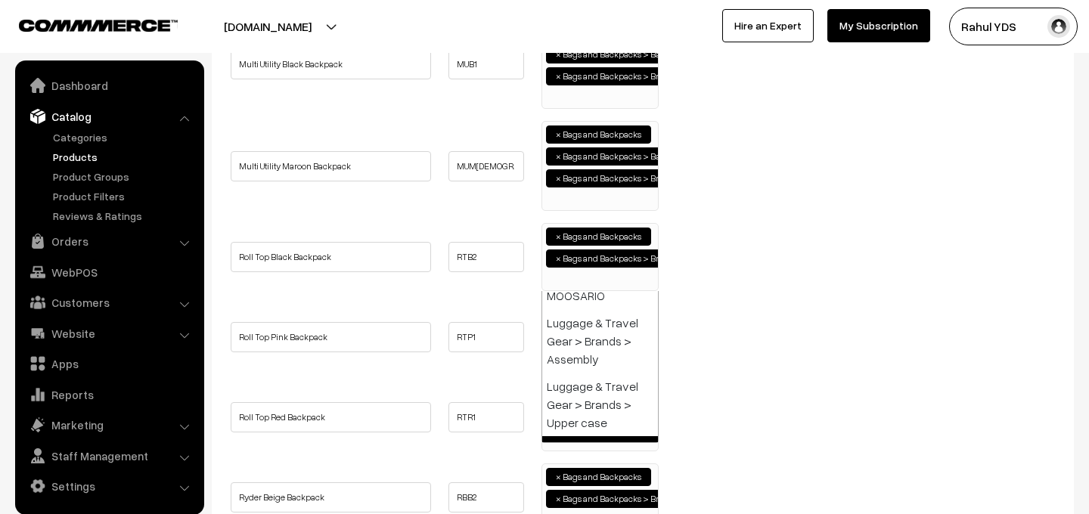
paste input "bagp"
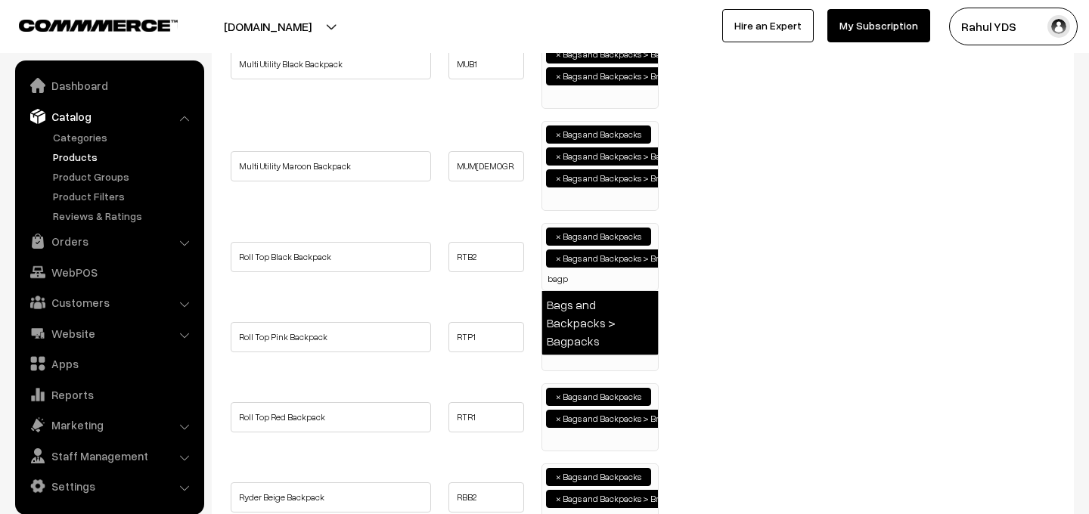
type input "bagp"
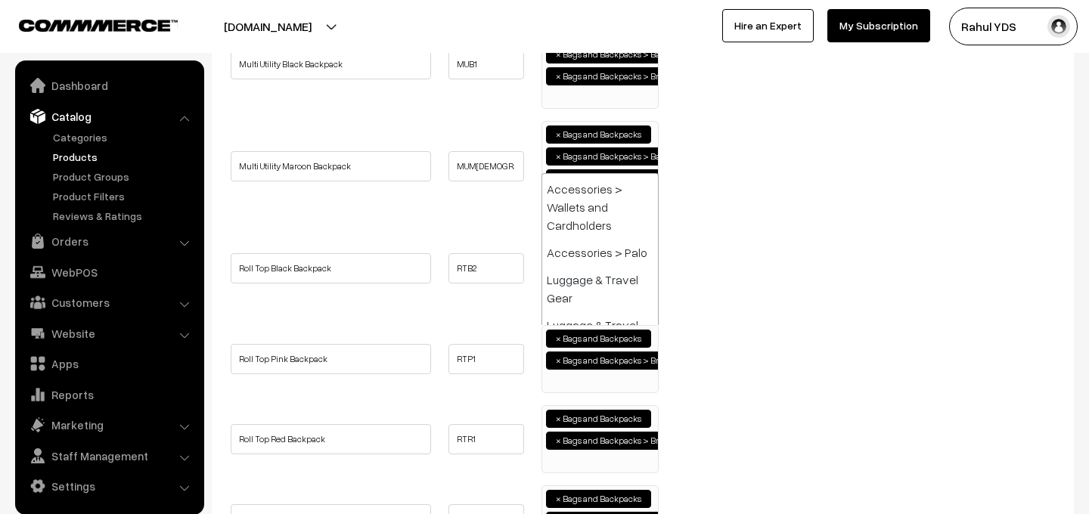
paste input "bagp"
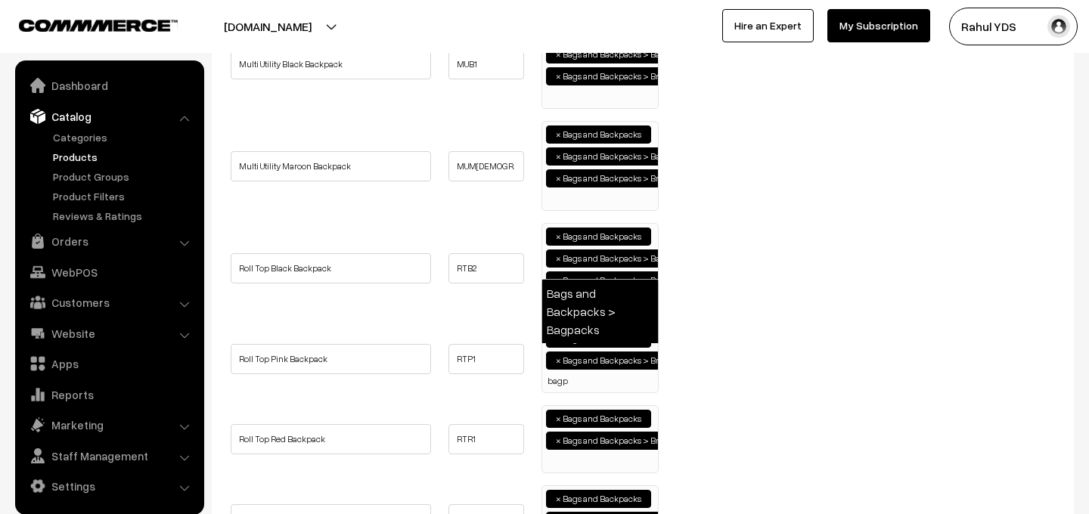
type input "bagp"
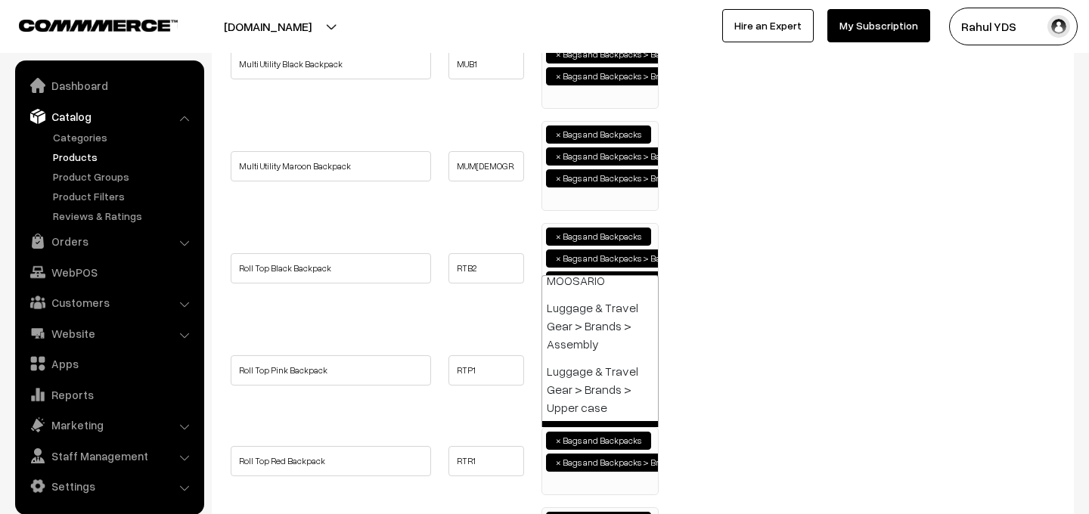
paste input "bagp"
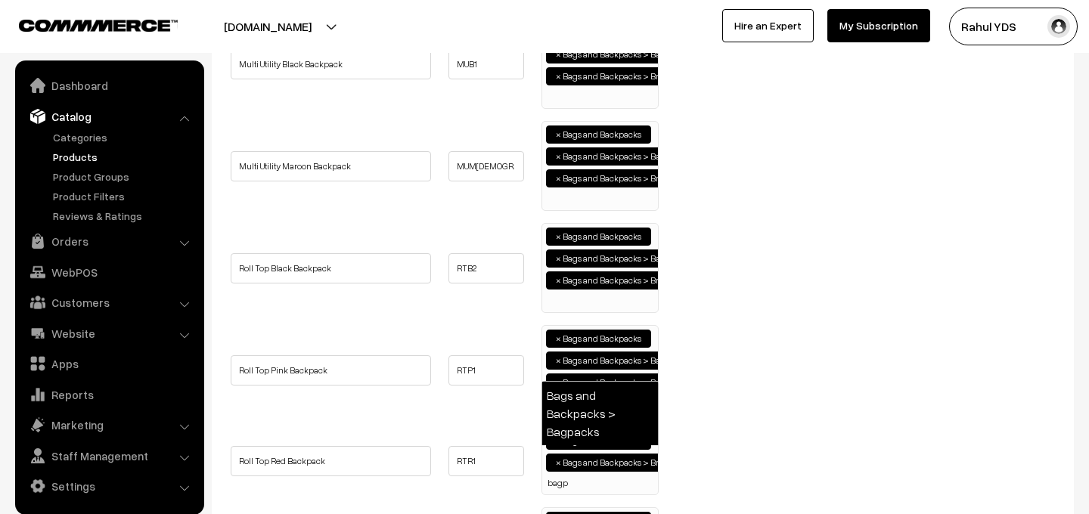
type input "bagp"
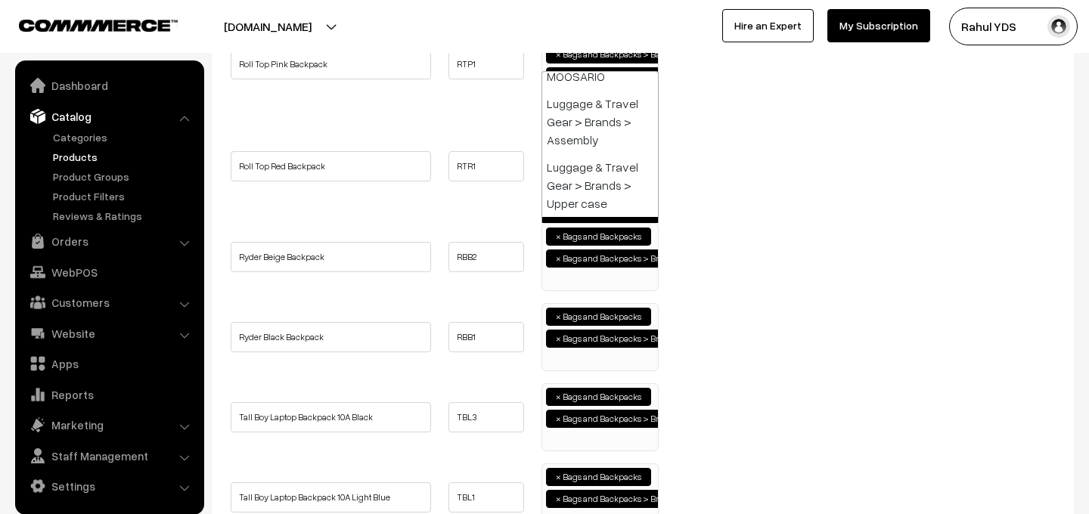
paste input "bagp"
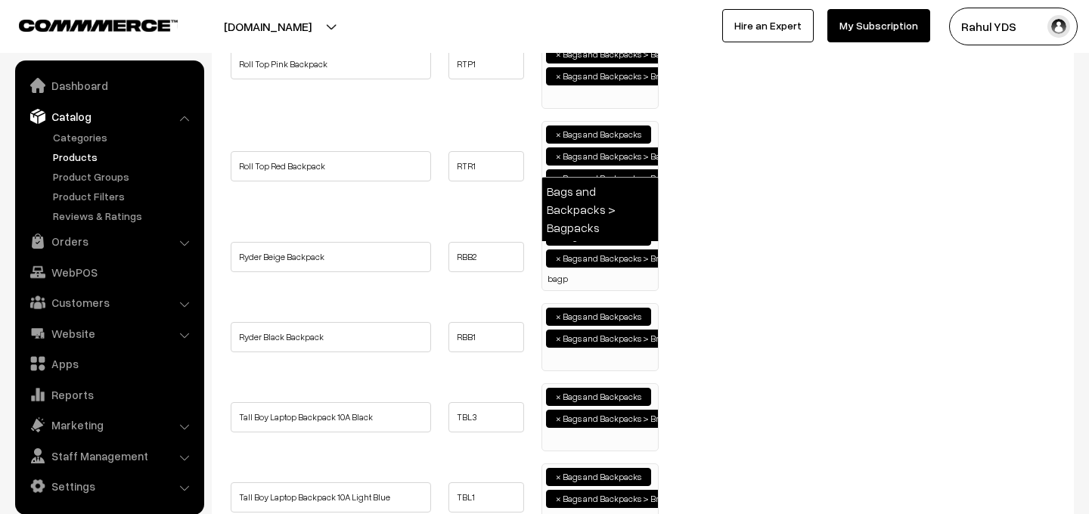
type input "bagp"
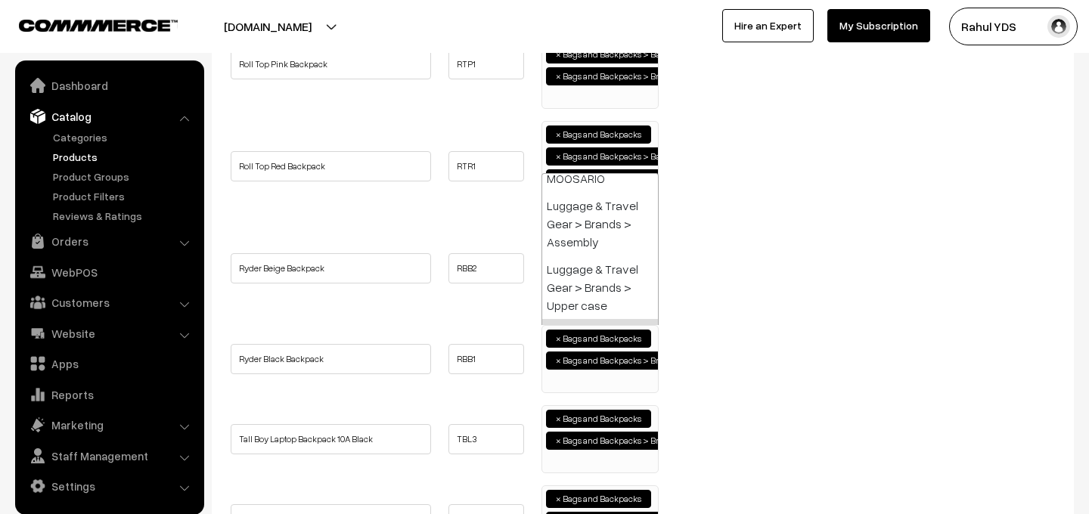
paste input "bagp"
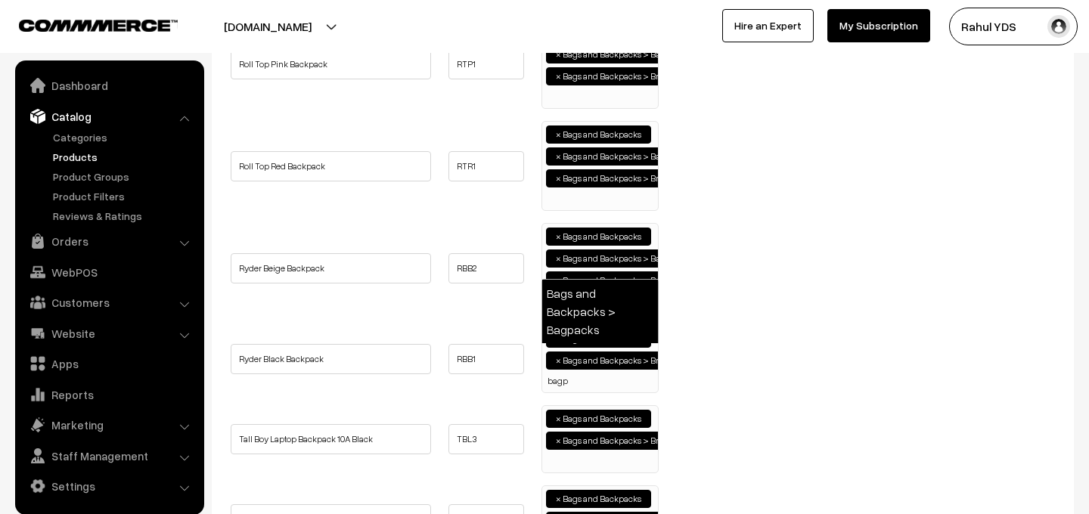
type input "bagp"
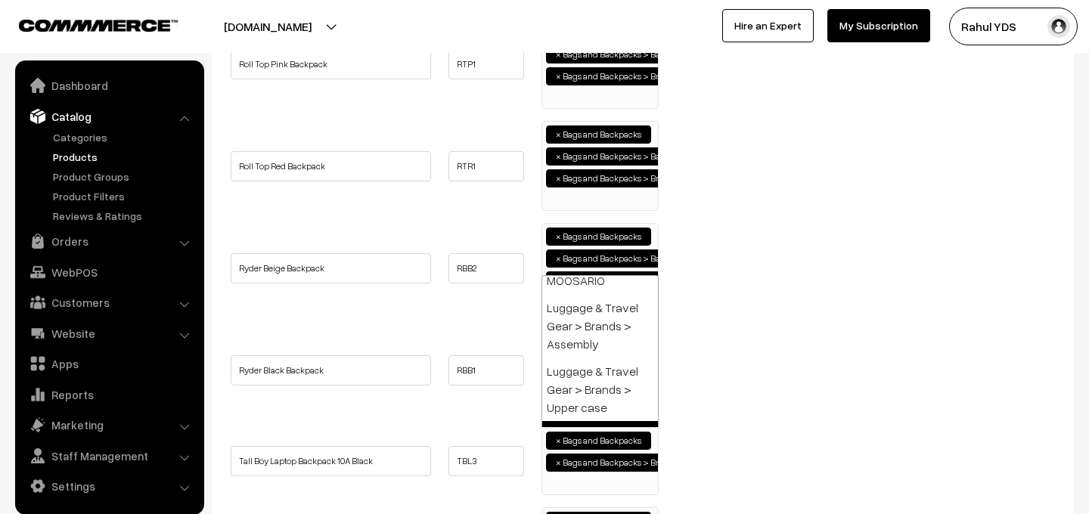
paste input "bagp"
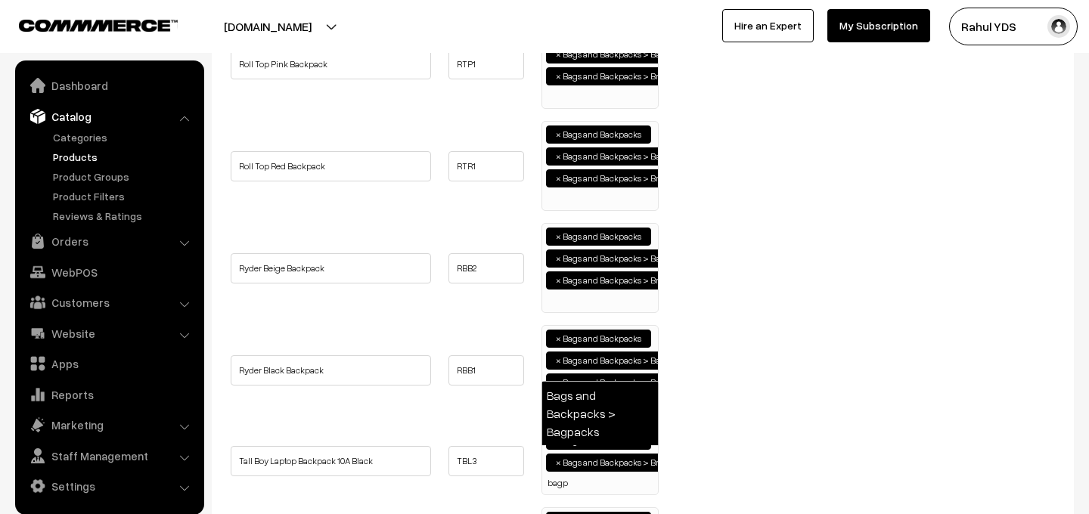
type input "bagp"
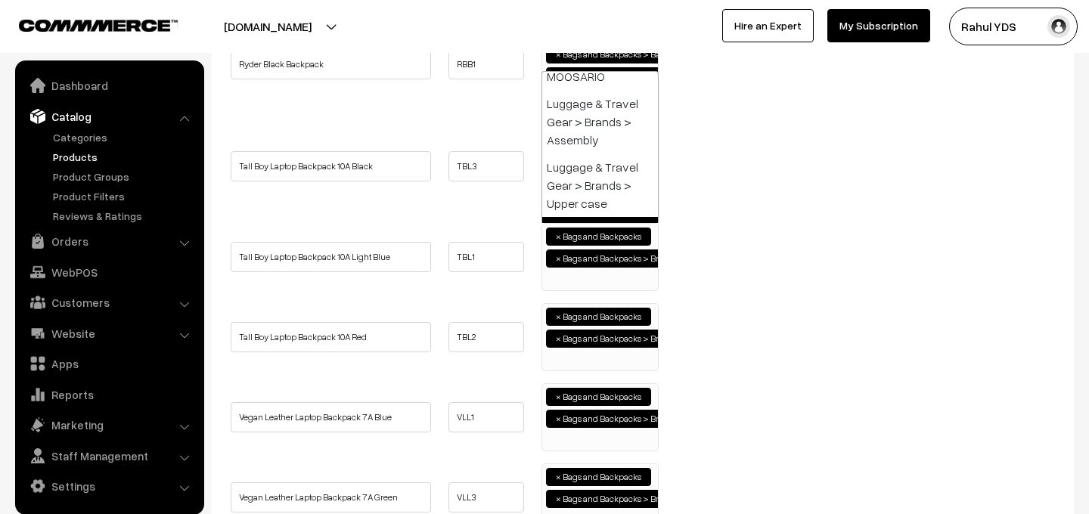
paste input "bagp"
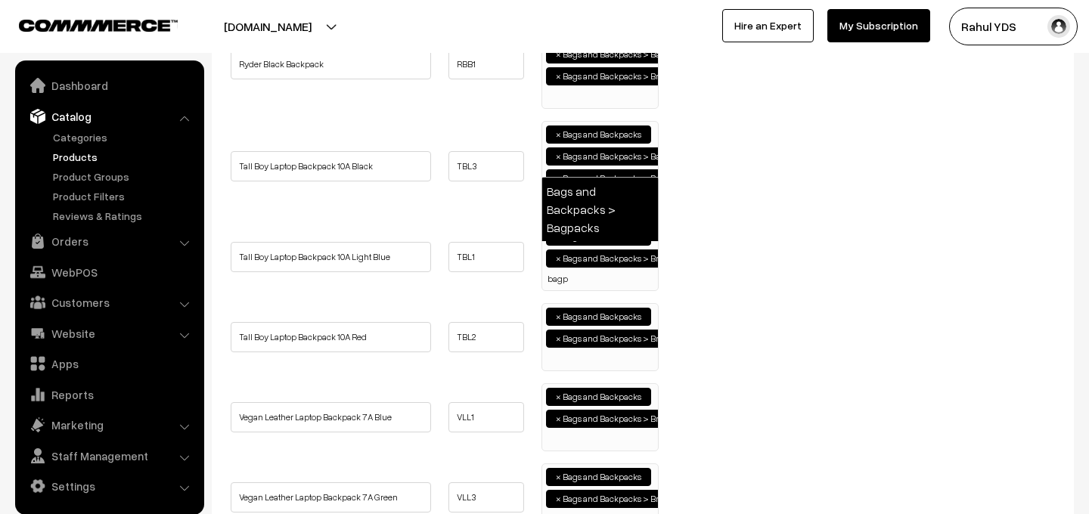
type input "bagp"
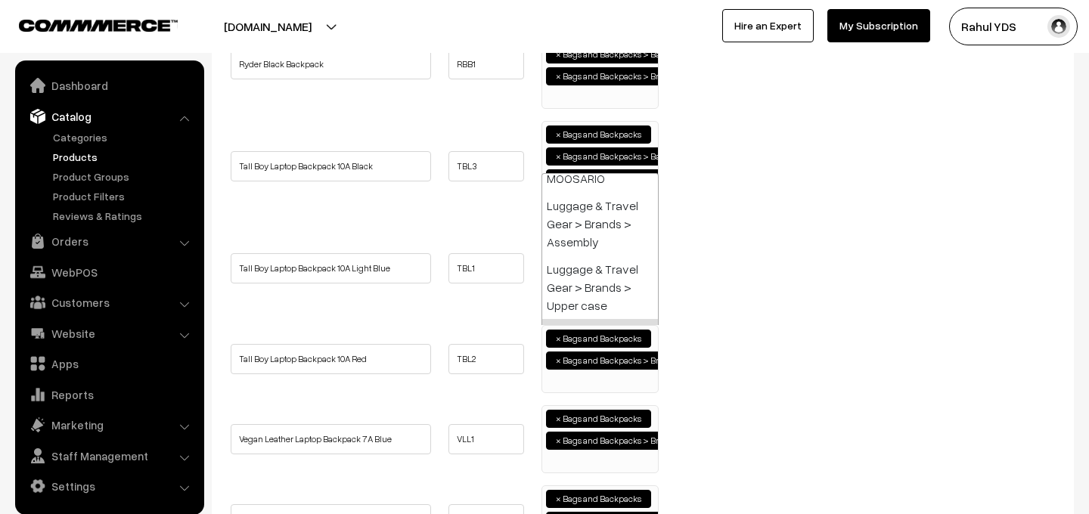
paste input "bagp"
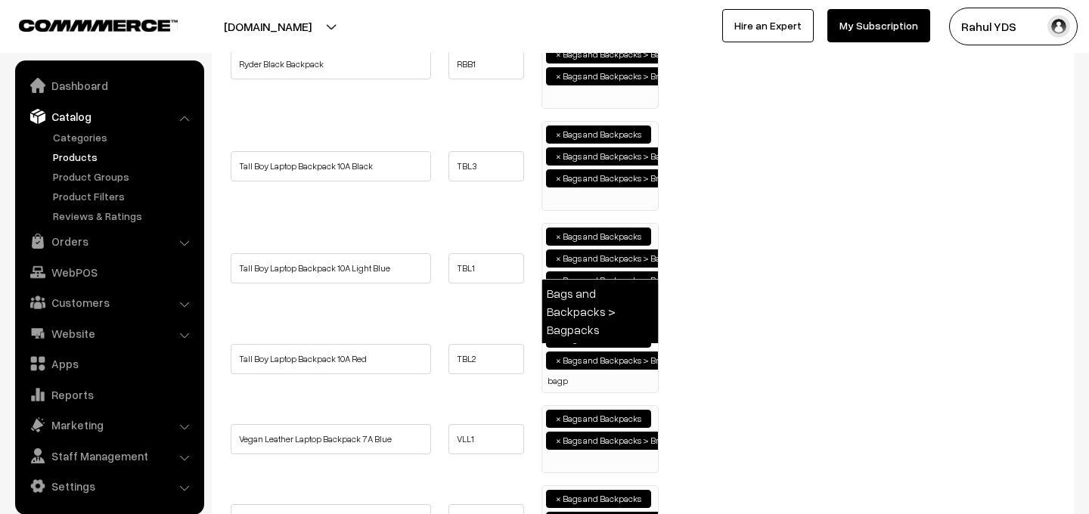
type input "bagp"
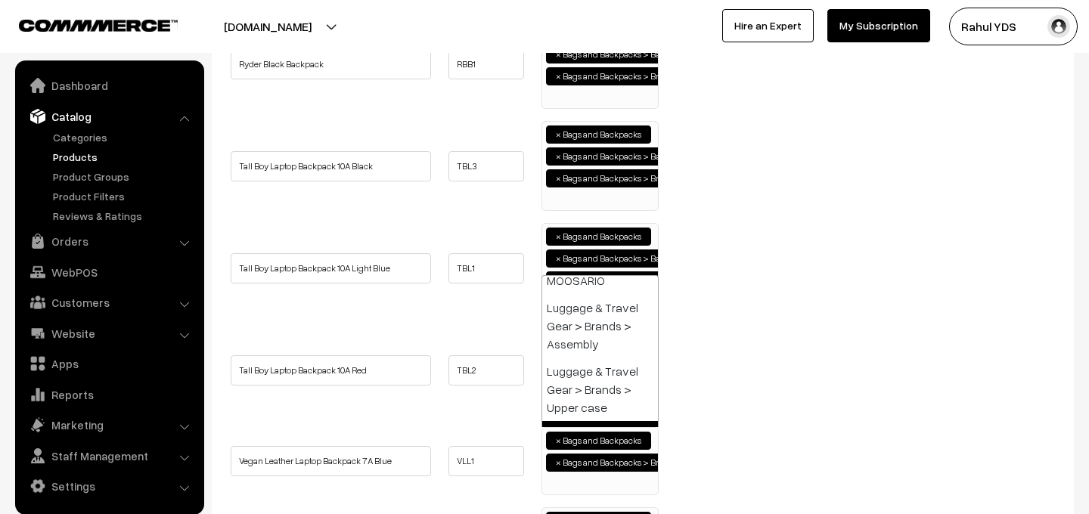
paste input "bagp"
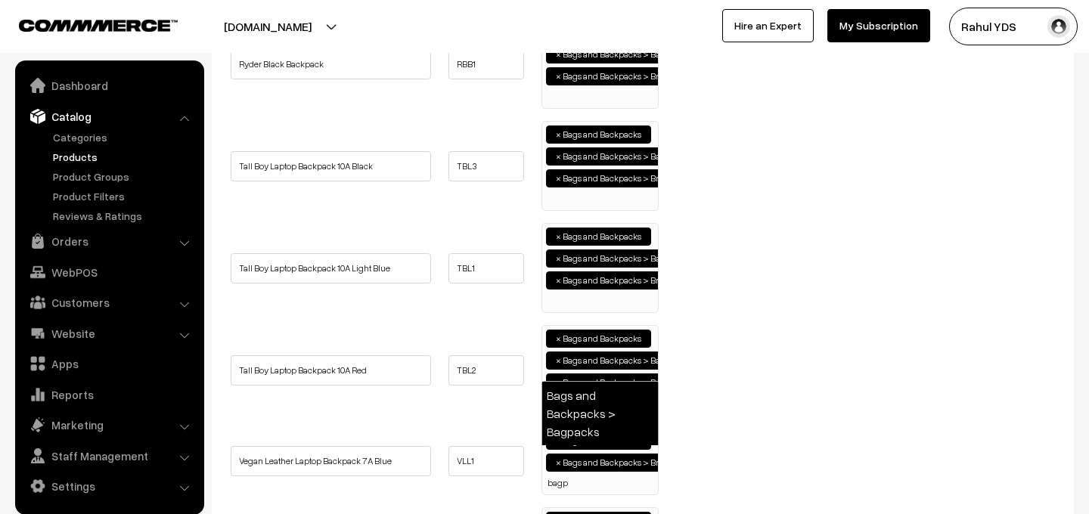
type input "bagp"
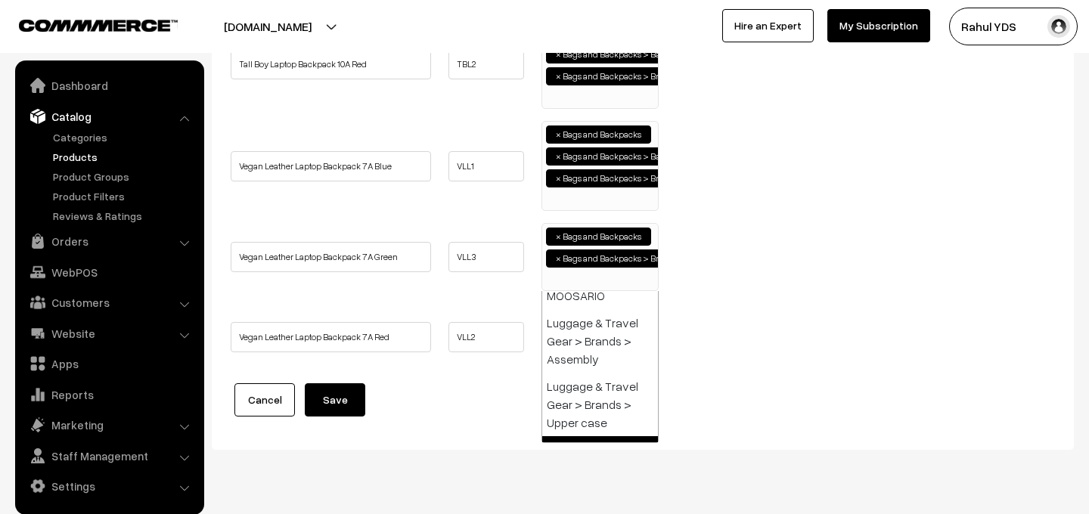
paste input "bagp"
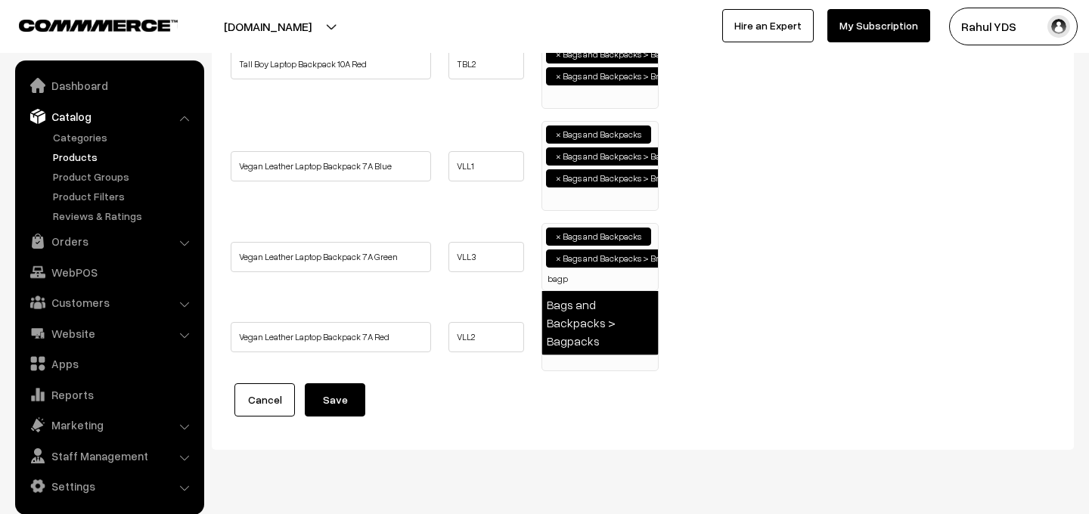
type input "bagp"
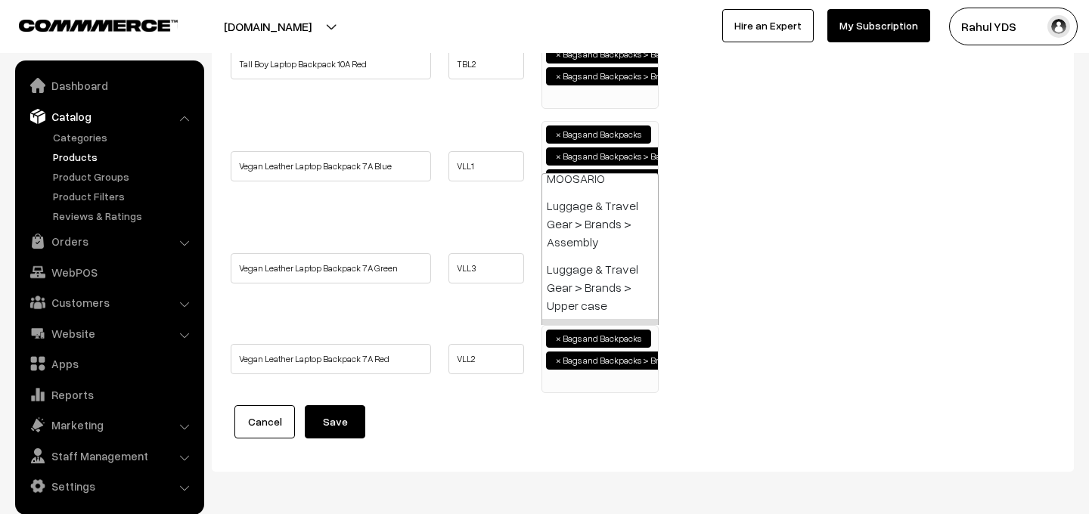
paste input "bagp"
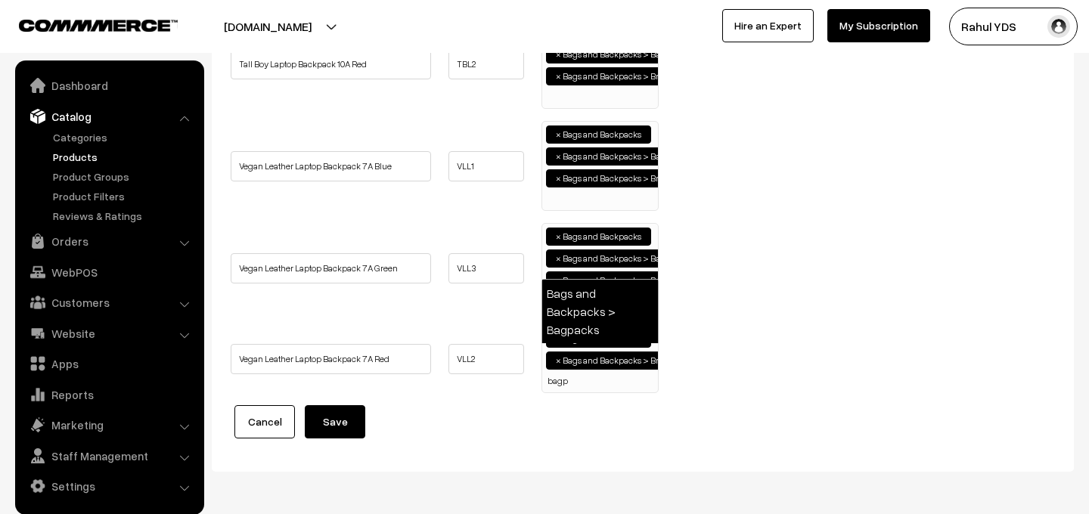
type input "bagp"
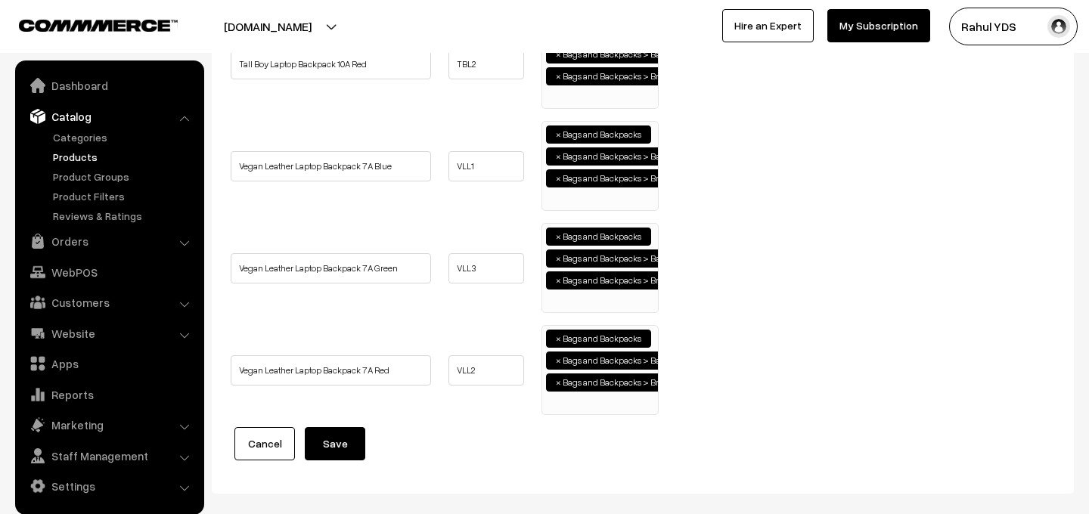
click at [335, 430] on button "Save" at bounding box center [335, 443] width 60 height 33
